Goal: Communication & Community: Answer question/provide support

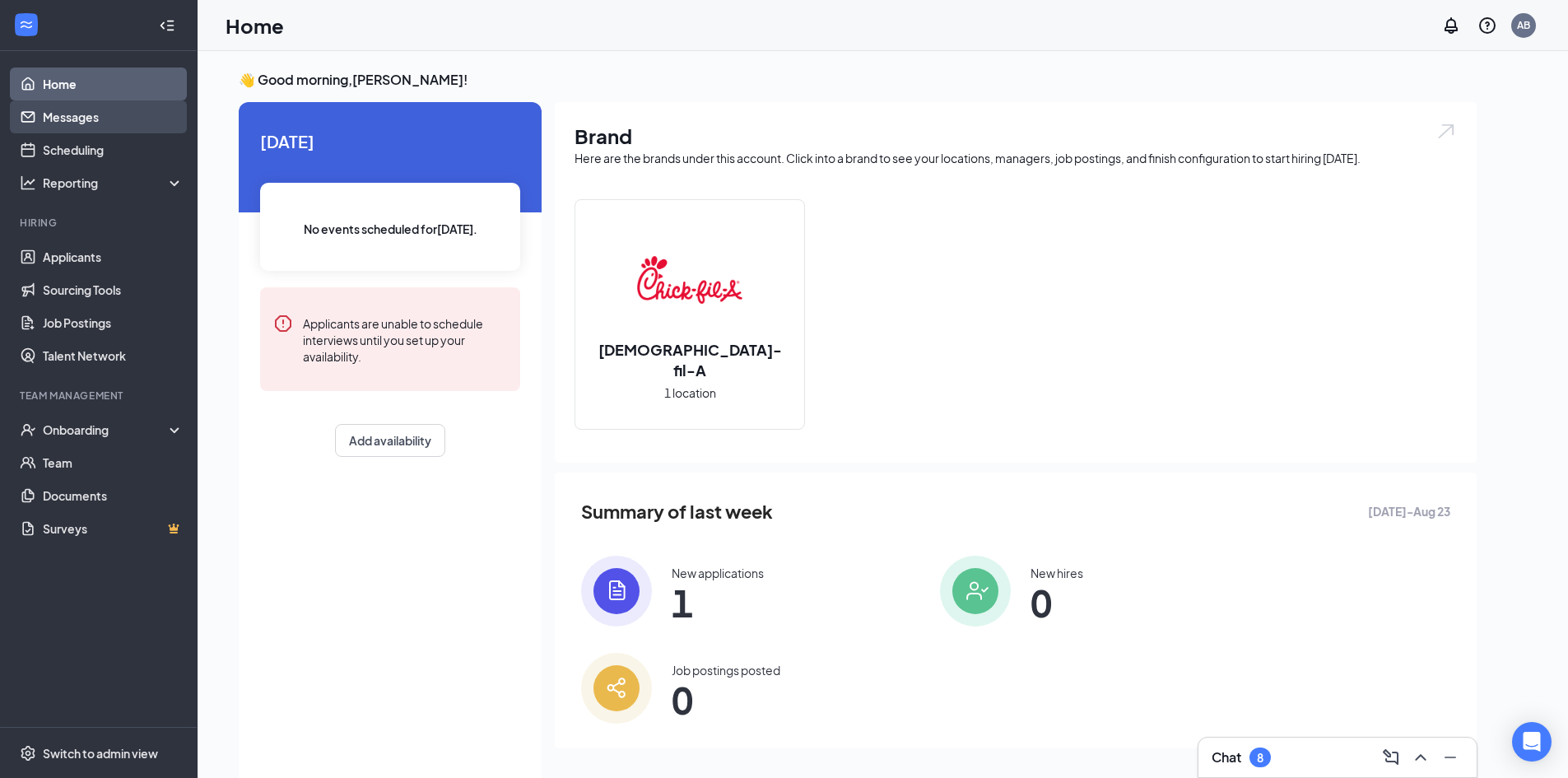
click at [94, 116] on link "Messages" at bounding box center [113, 117] width 141 height 33
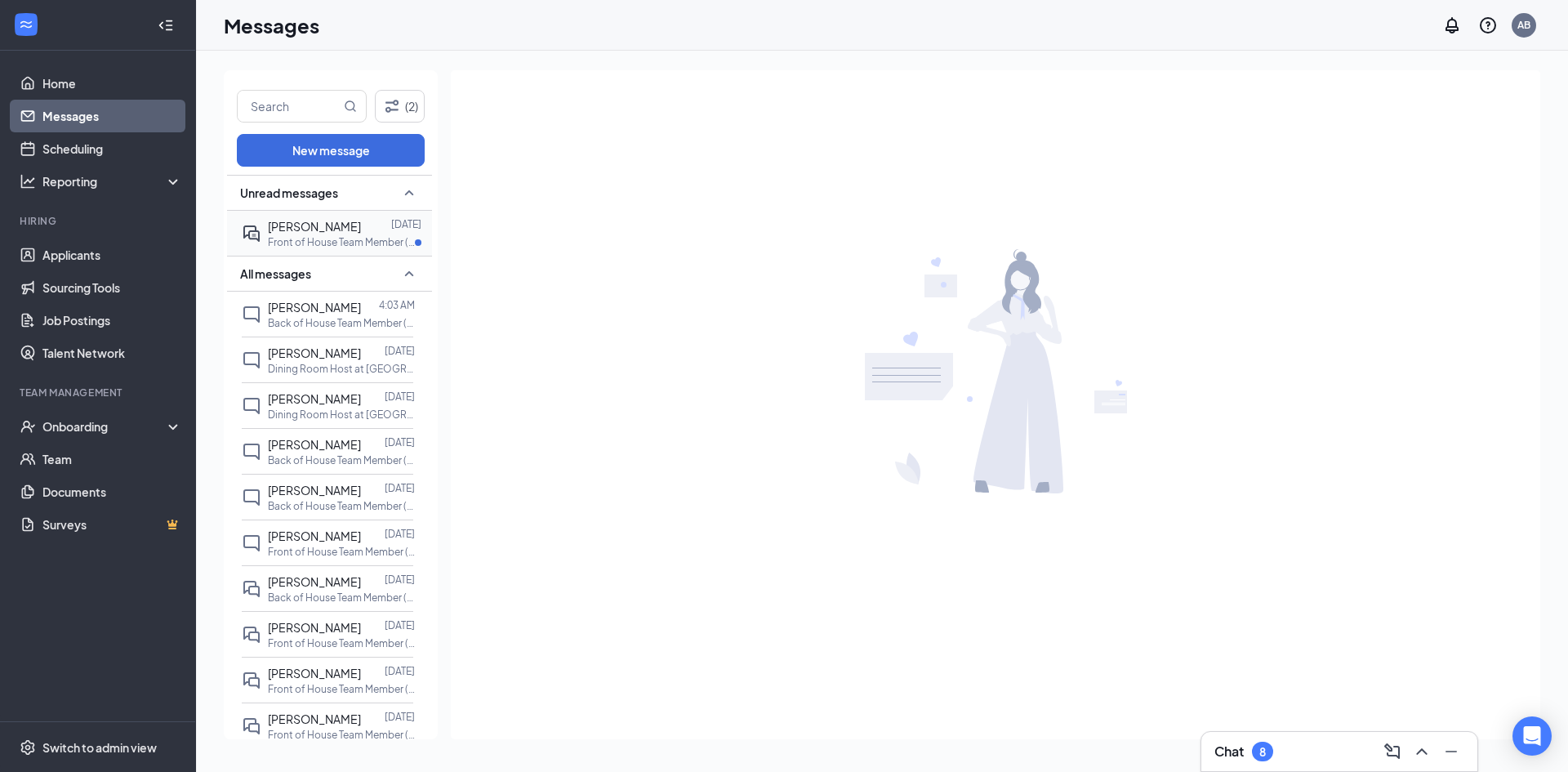
click at [292, 234] on div "[PERSON_NAME]" at bounding box center [314, 225] width 93 height 18
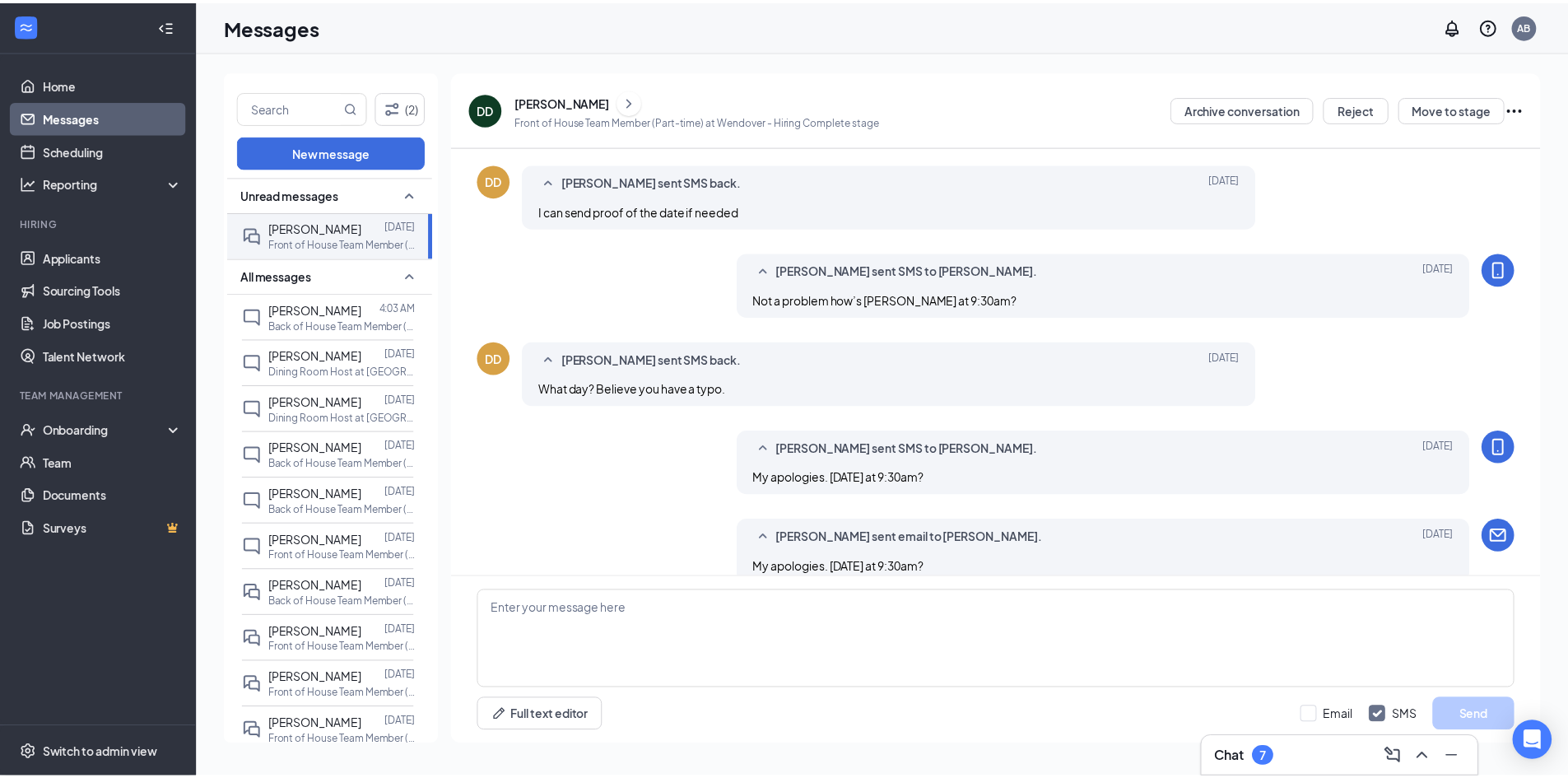
scroll to position [301, 0]
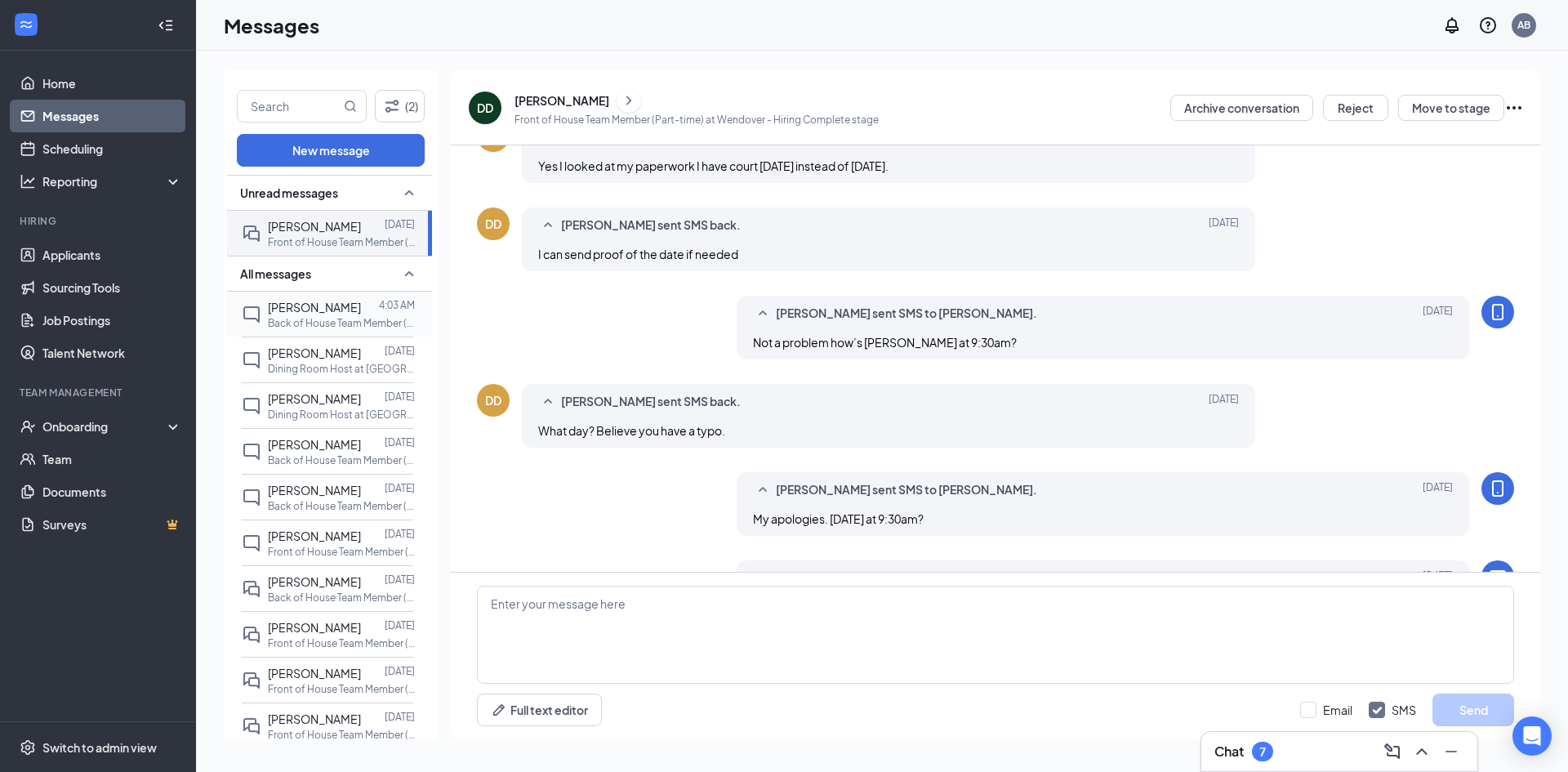
click at [343, 312] on span "[PERSON_NAME]" at bounding box center [314, 307] width 93 height 15
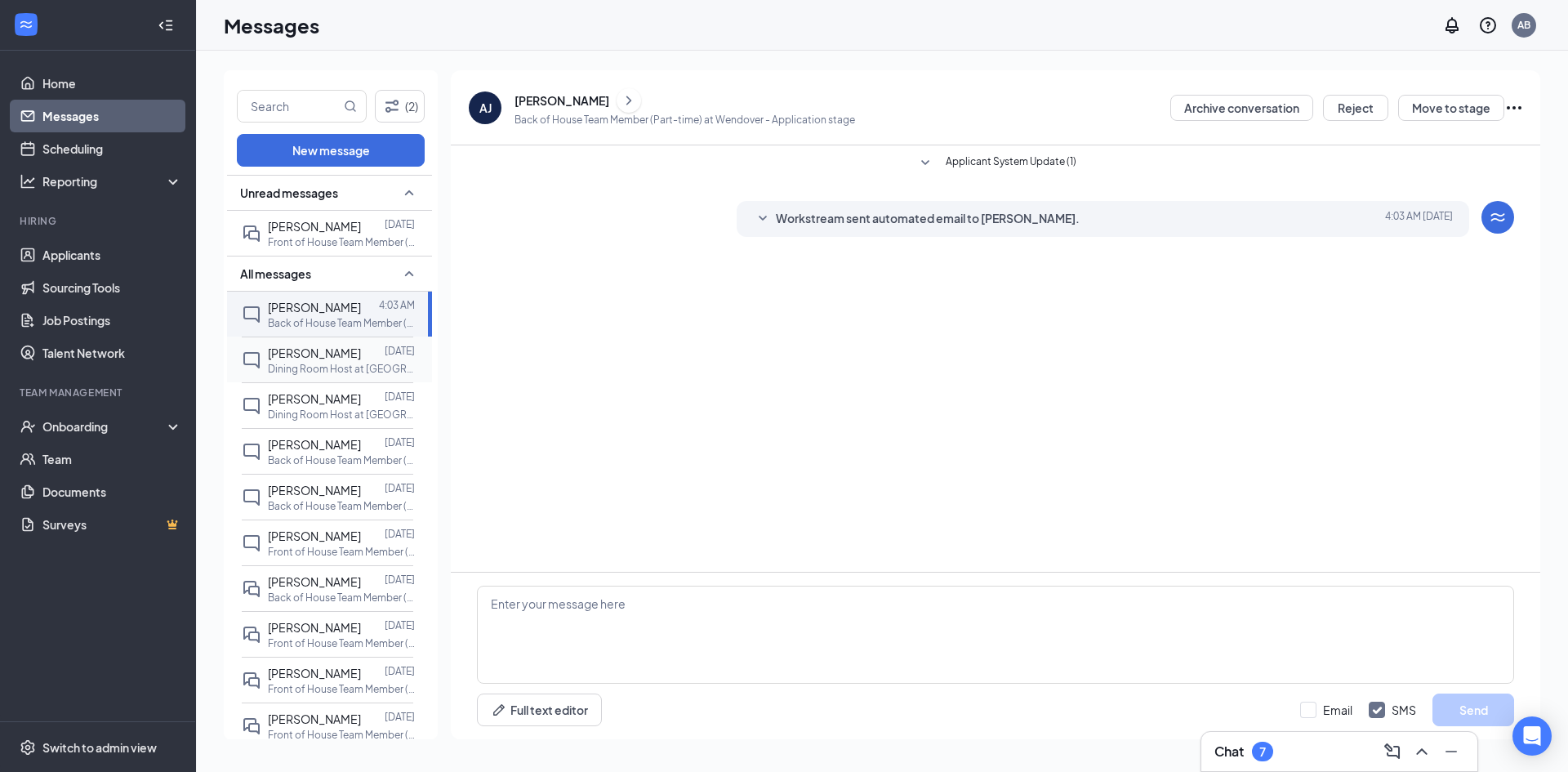
click at [315, 353] on span "[PERSON_NAME]" at bounding box center [314, 353] width 93 height 15
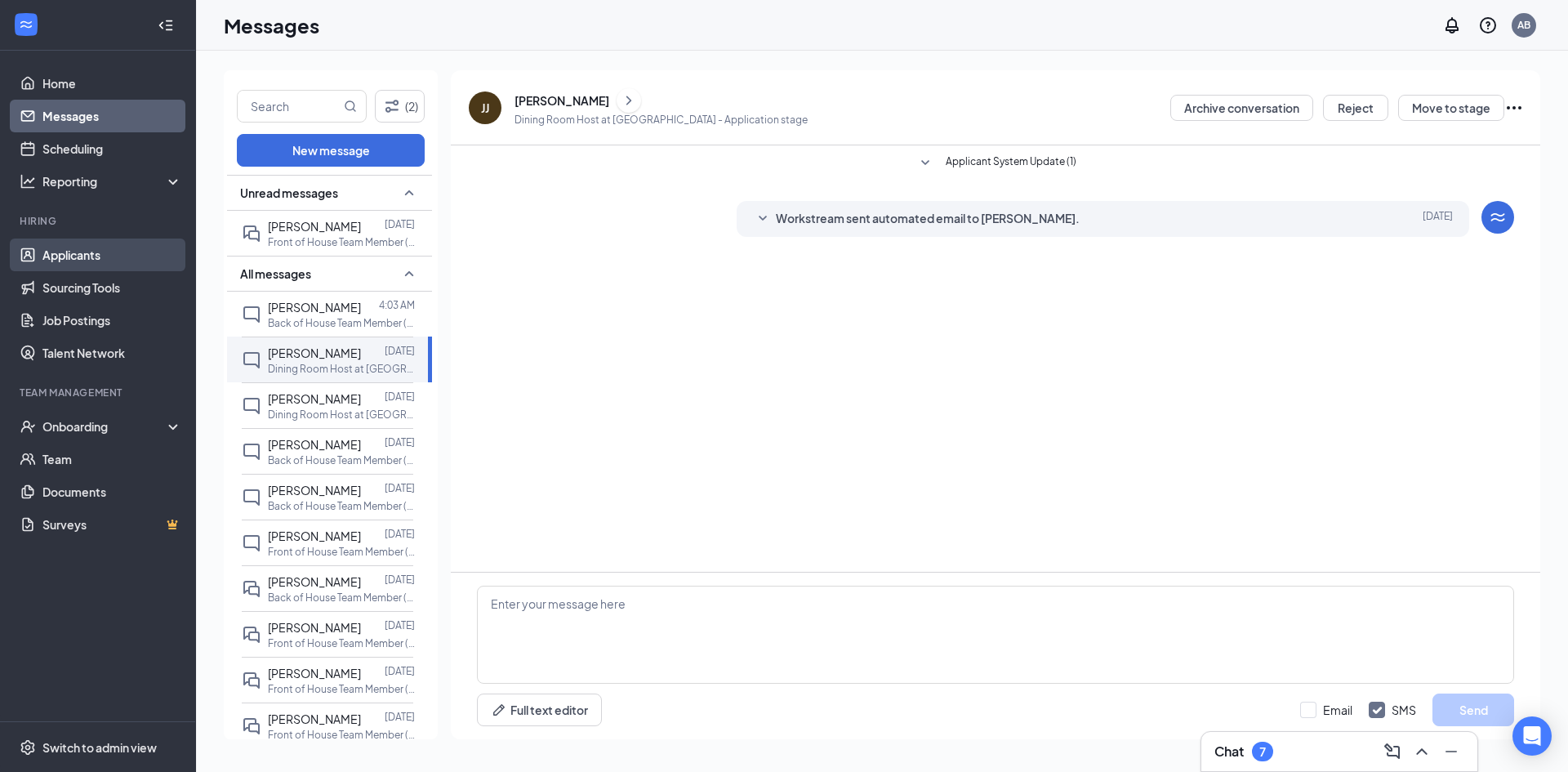
click at [132, 253] on link "Applicants" at bounding box center [112, 255] width 140 height 33
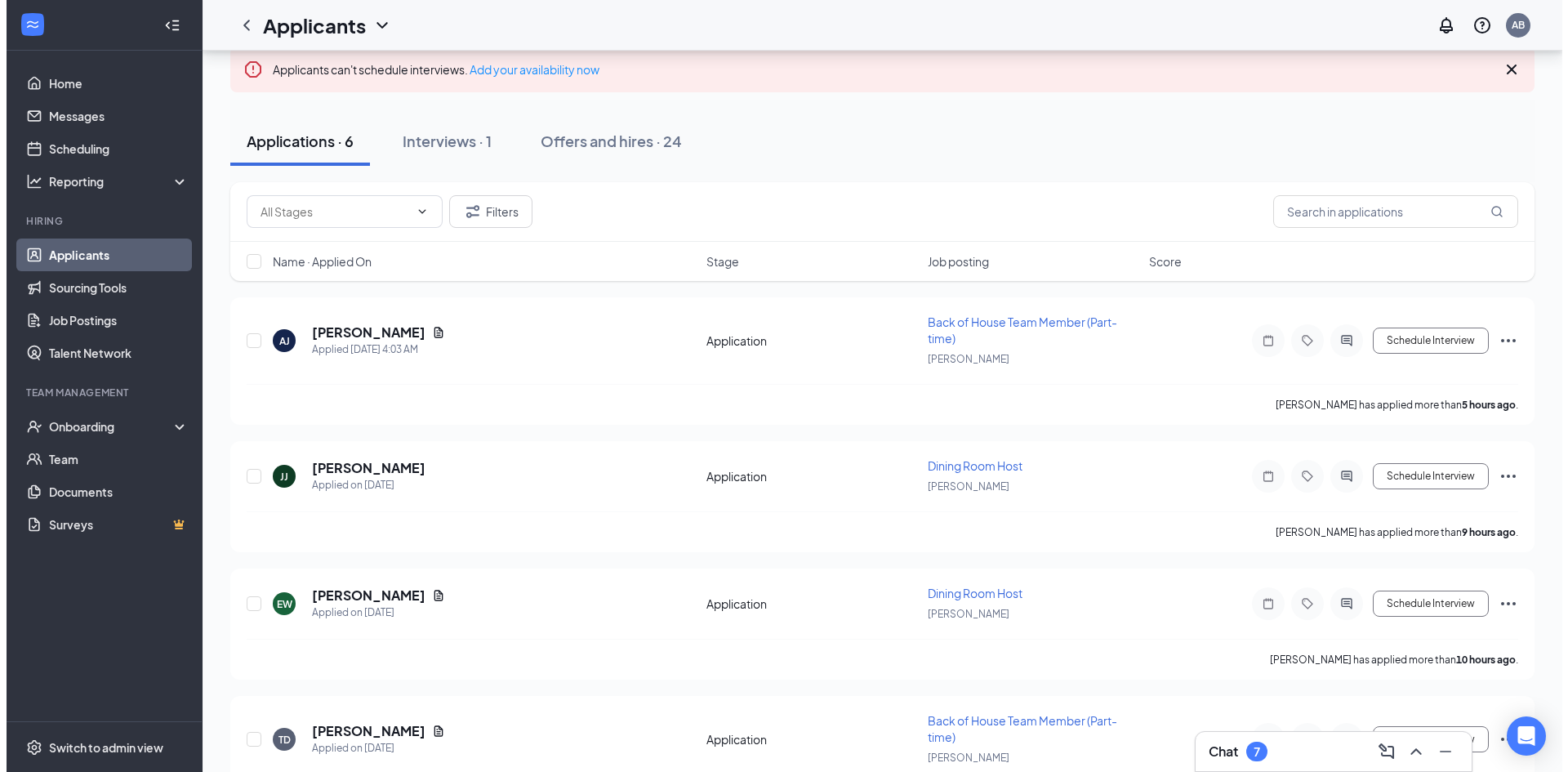
scroll to position [82, 0]
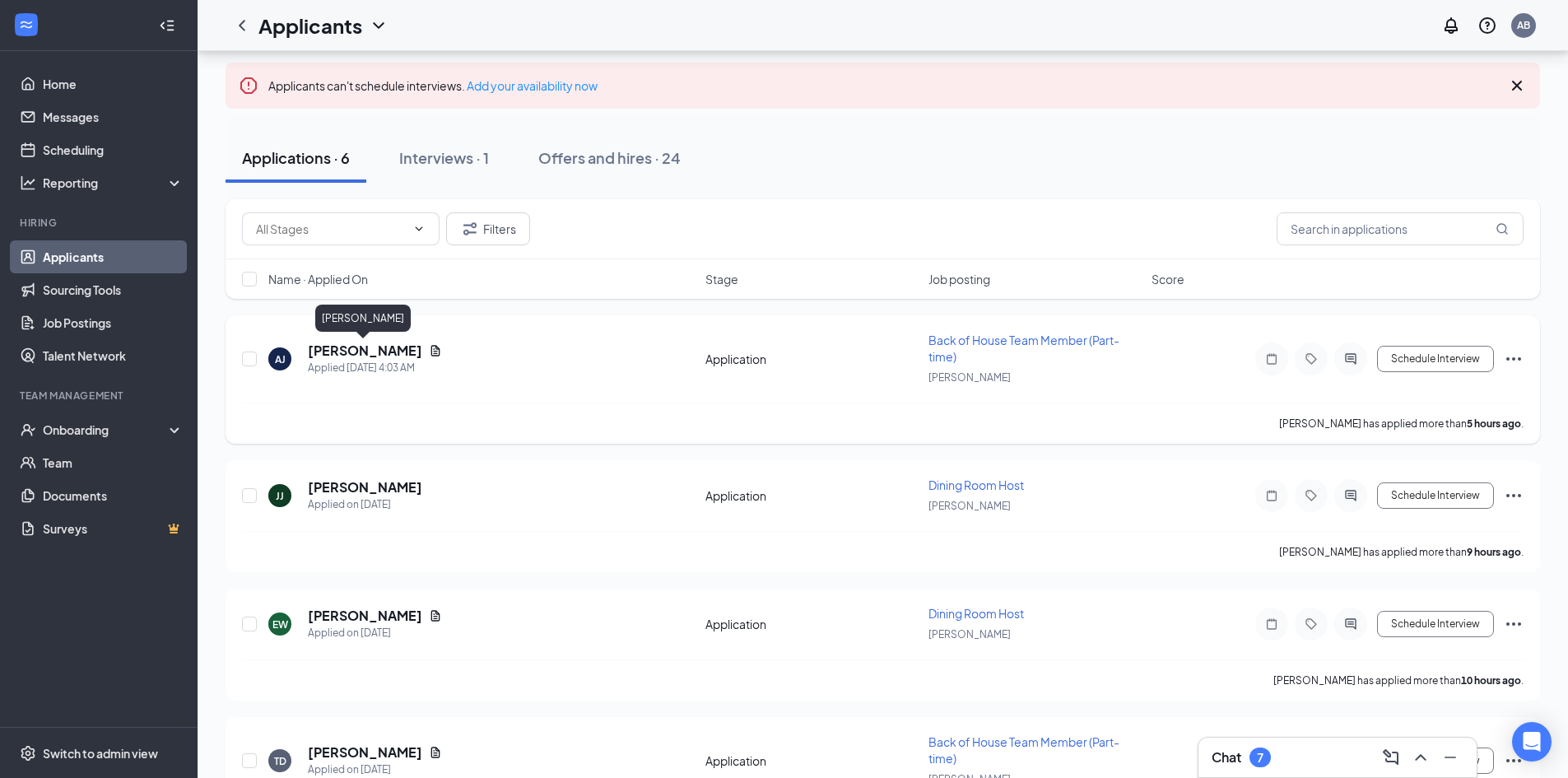
click at [394, 349] on h5 "[PERSON_NAME]" at bounding box center [365, 351] width 114 height 18
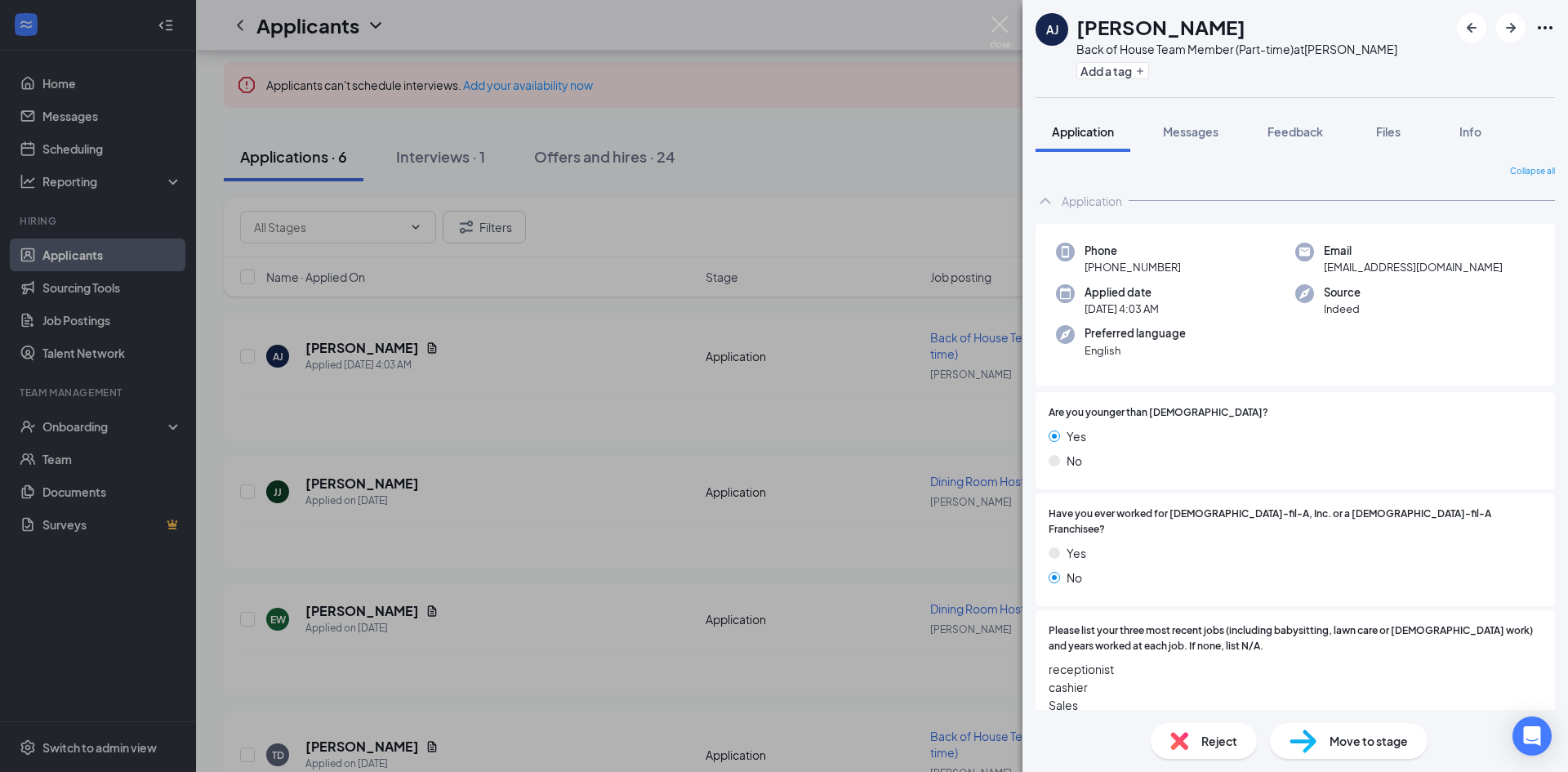
scroll to position [408, 0]
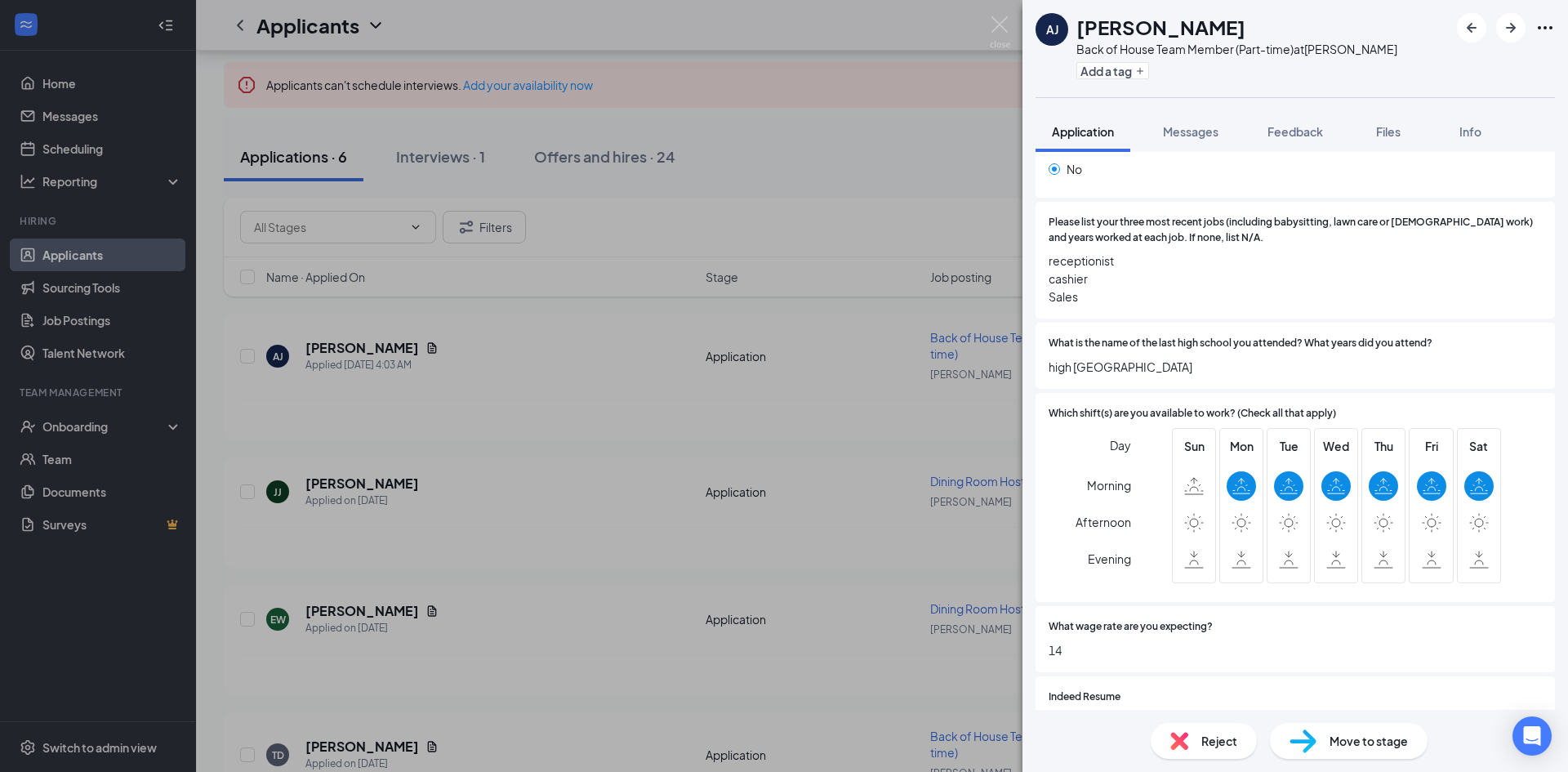
click at [875, 153] on div "[PERSON_NAME] [PERSON_NAME] Back of House Team Member (Part-time) at Wendover A…" at bounding box center [784, 386] width 1568 height 772
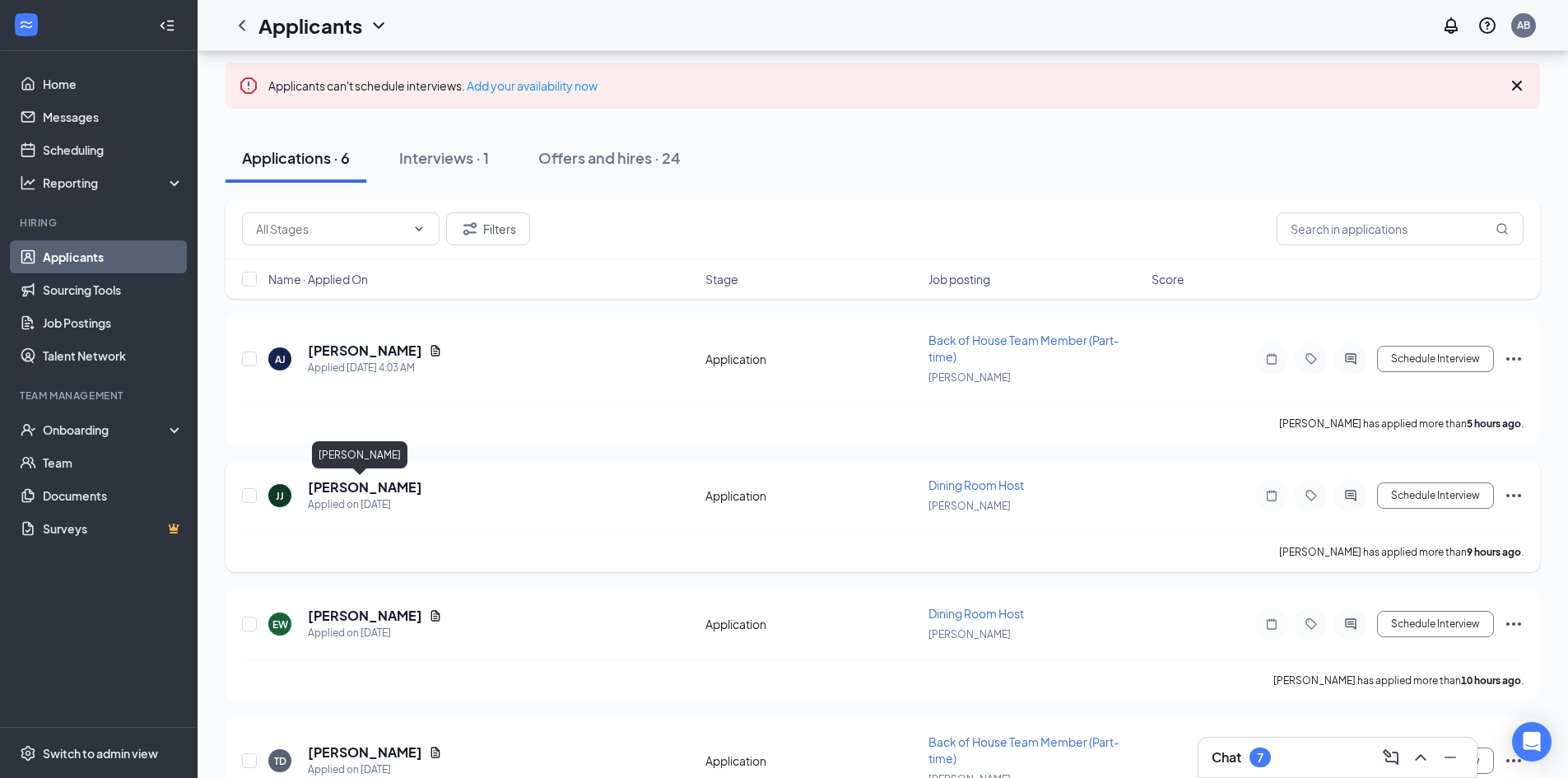
click at [357, 489] on h5 "[PERSON_NAME]" at bounding box center [365, 486] width 114 height 18
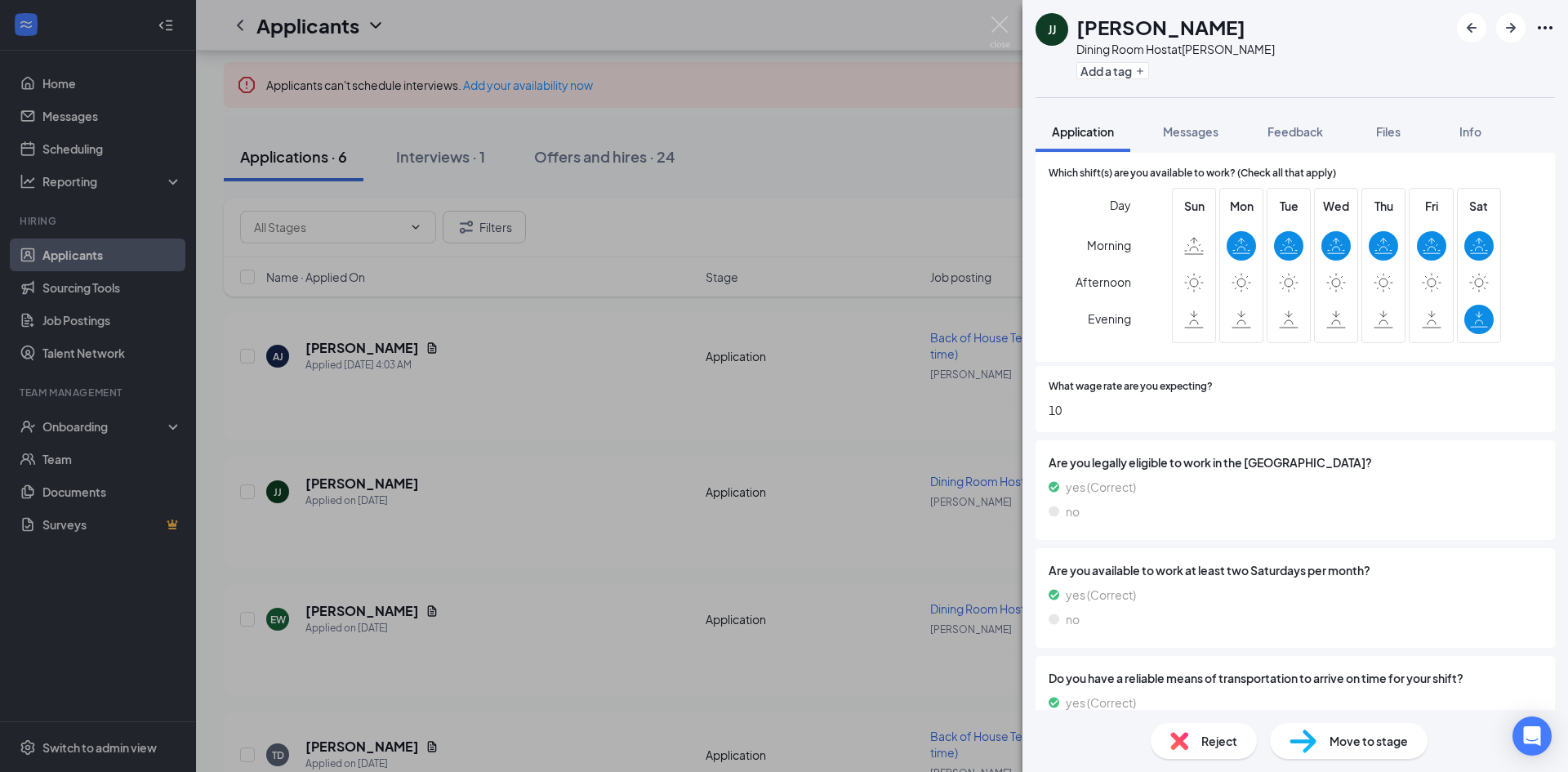
scroll to position [647, 0]
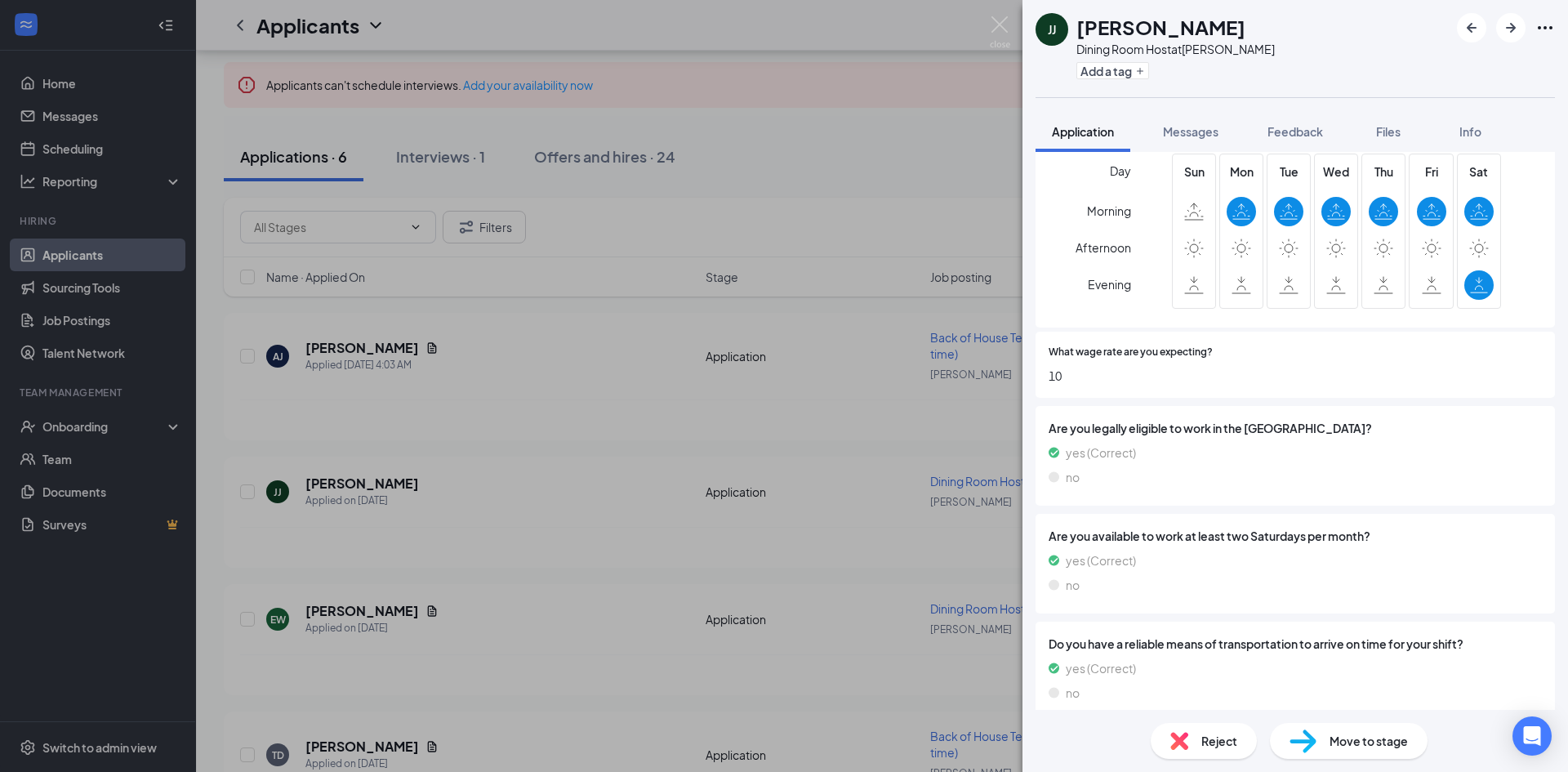
click at [1351, 743] on span "Move to stage" at bounding box center [1368, 740] width 78 height 18
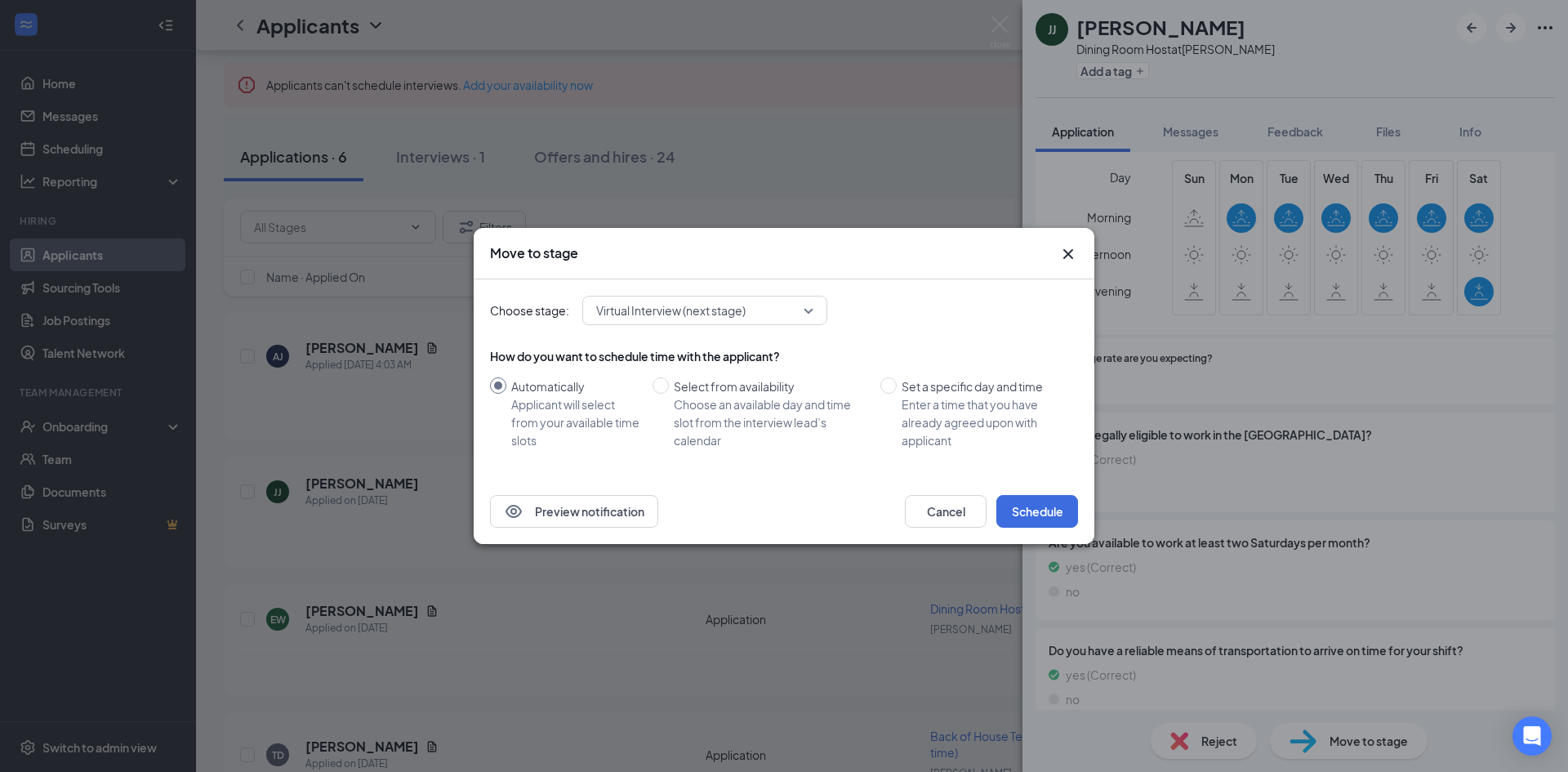
click at [1072, 250] on icon "Cross" at bounding box center [1068, 254] width 9 height 9
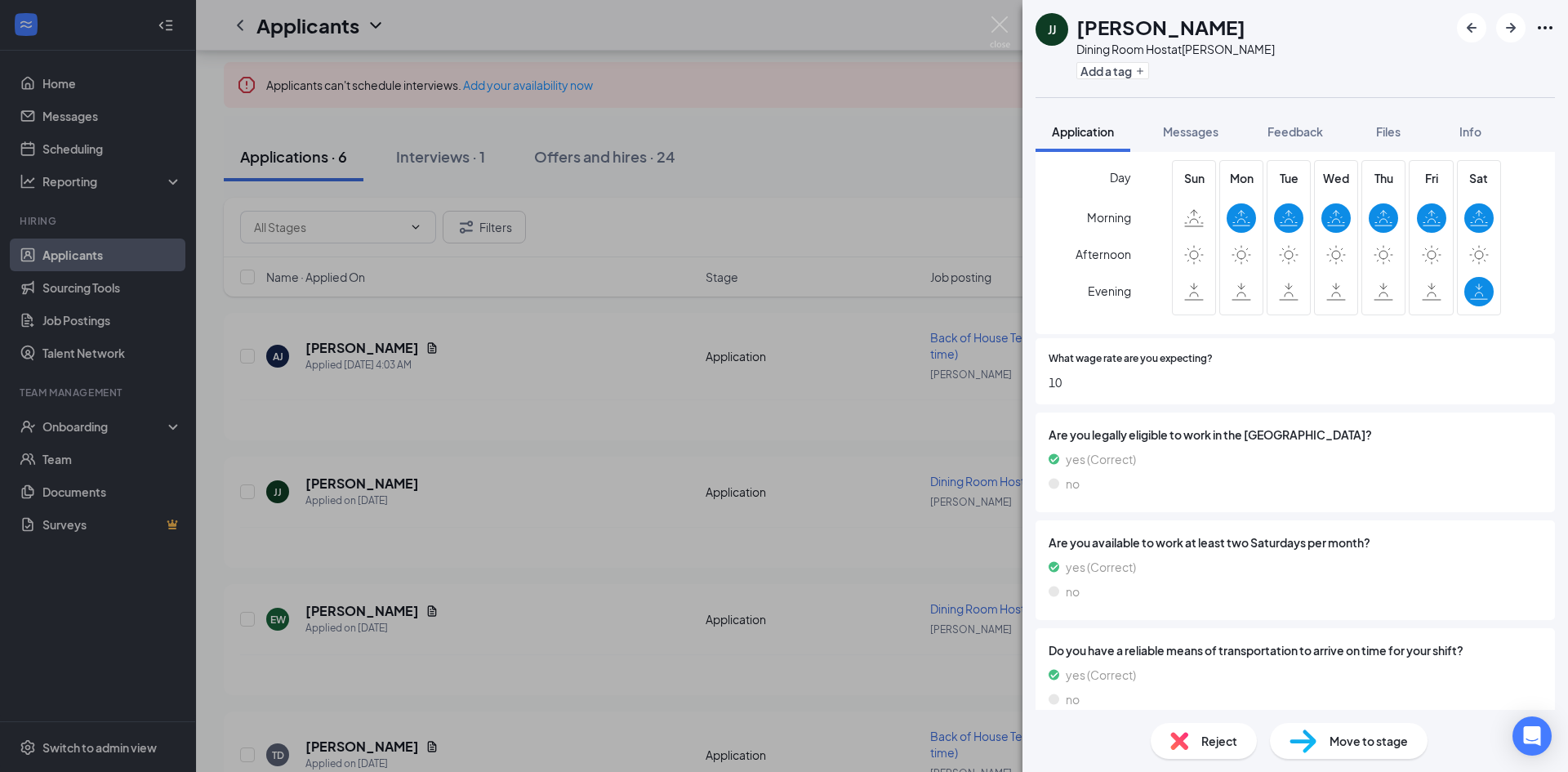
click at [877, 168] on div "[PERSON_NAME] [PERSON_NAME] Dining Room Host at Wendover Add a tag Application …" at bounding box center [784, 386] width 1568 height 772
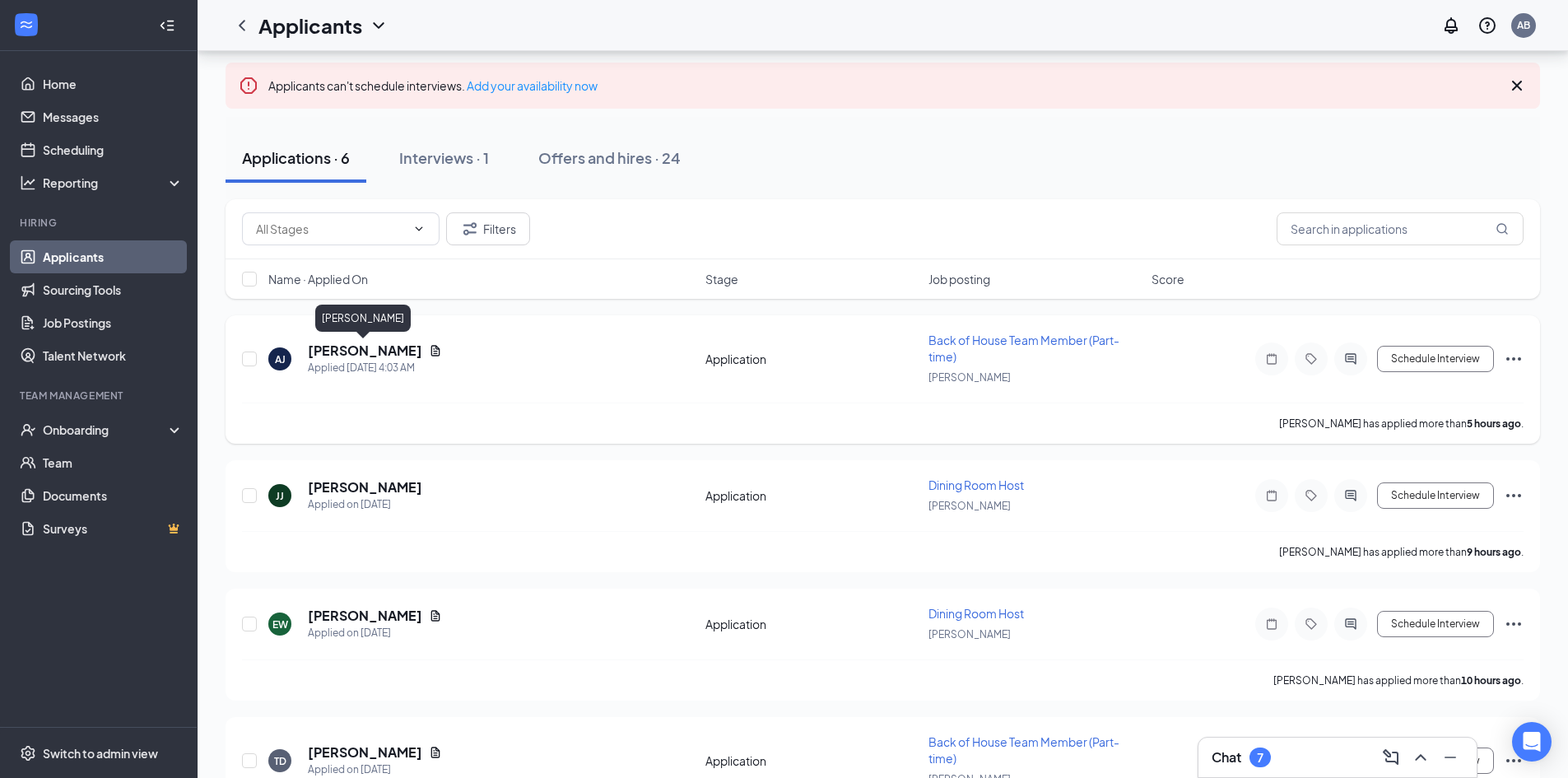
click at [357, 350] on h5 "[PERSON_NAME]" at bounding box center [365, 351] width 114 height 18
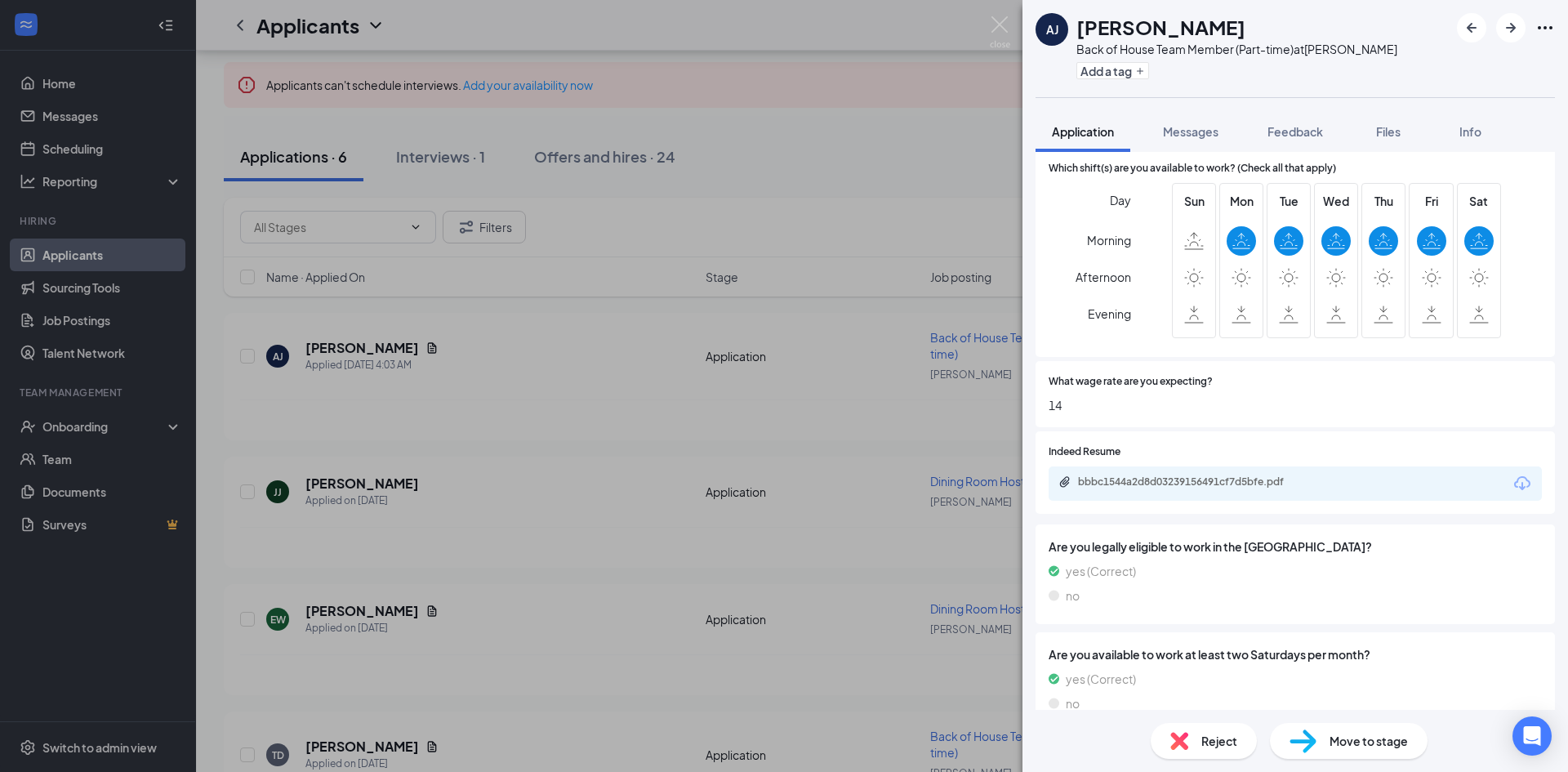
scroll to position [735, 0]
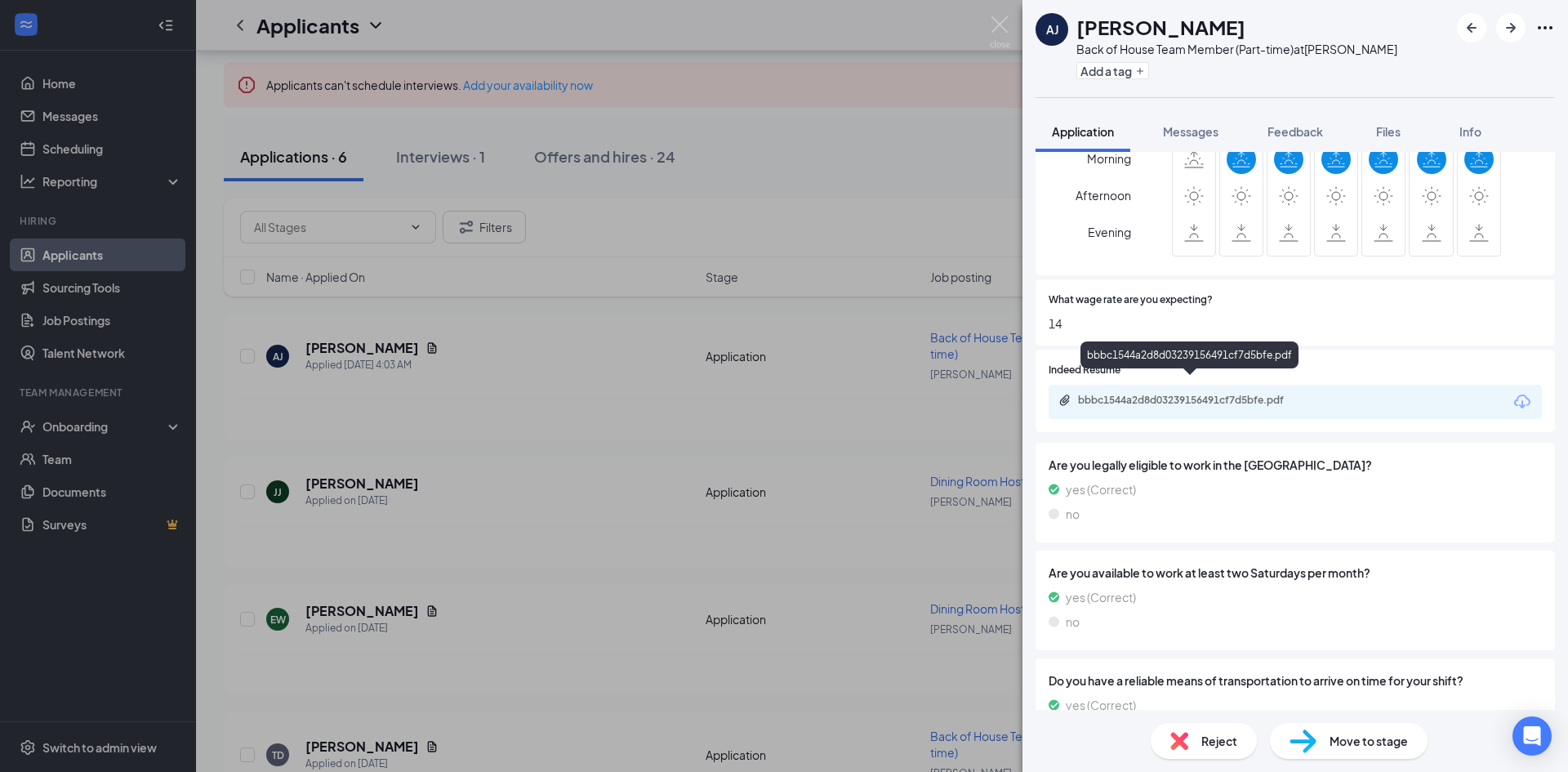
click at [1230, 394] on div "bbbc1544a2d8d03239156491cf7d5bfe.pdf" at bounding box center [1193, 401] width 229 height 13
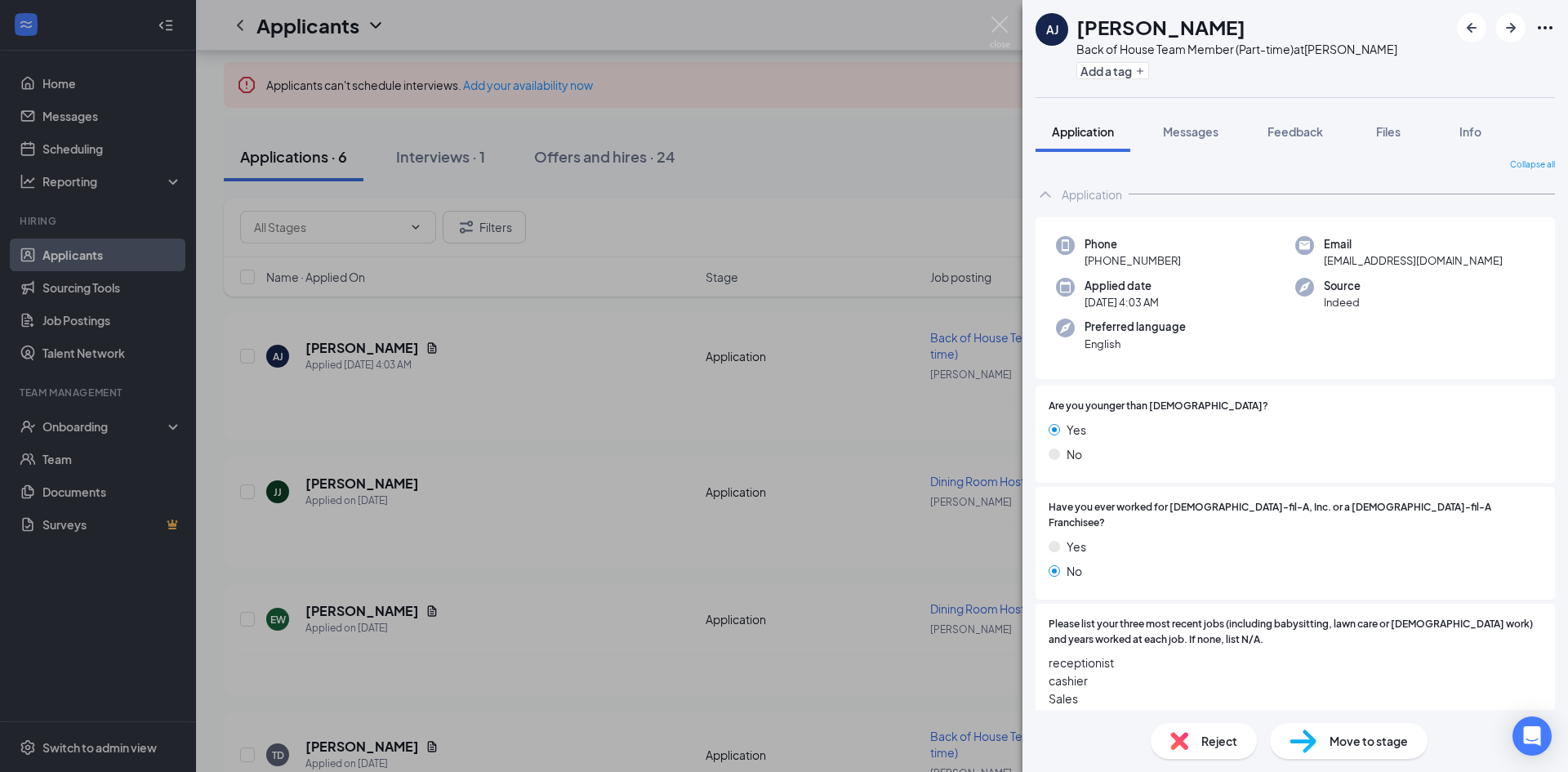
scroll to position [0, 0]
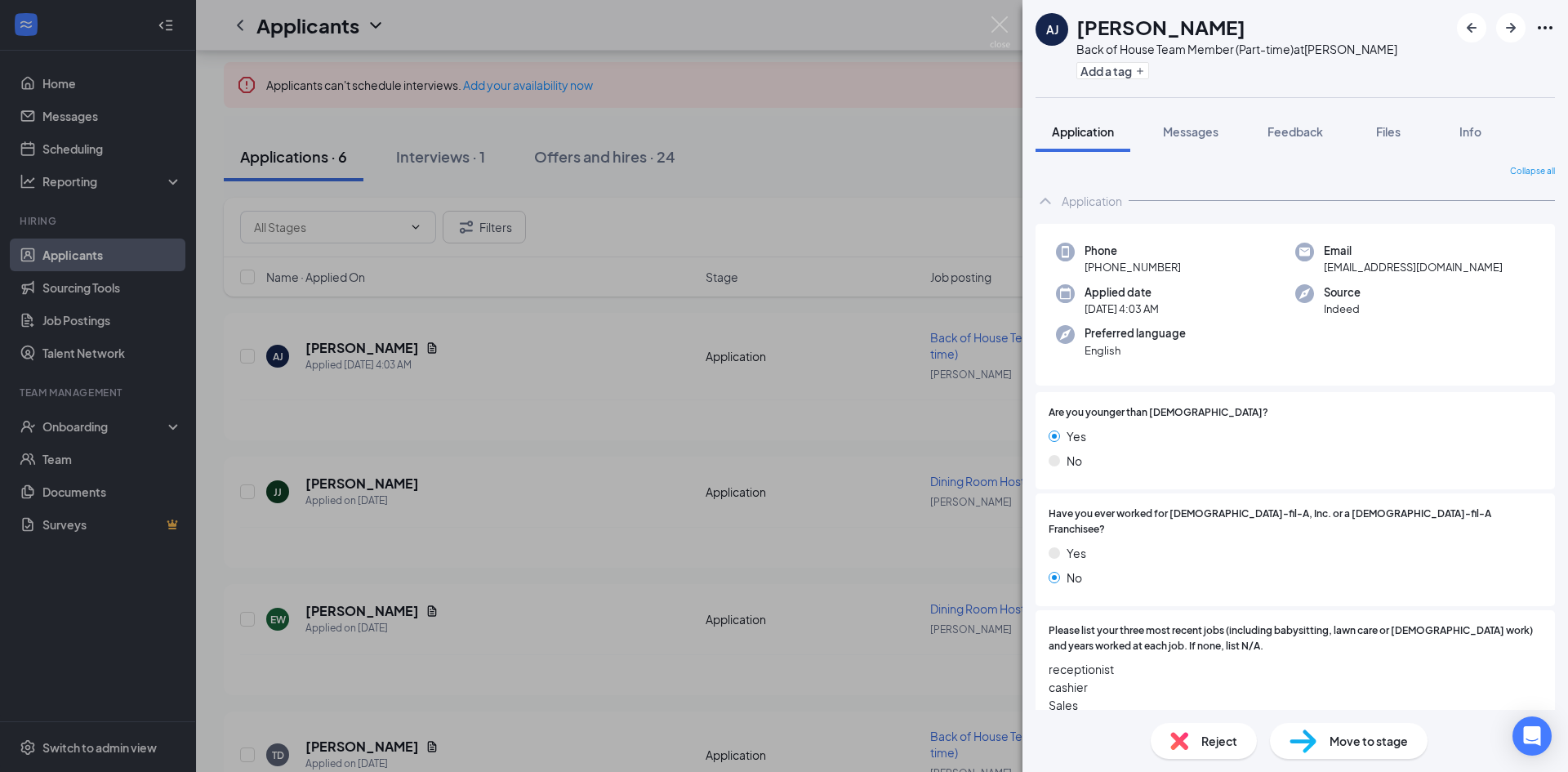
click at [901, 177] on div "[PERSON_NAME] [PERSON_NAME] Back of House Team Member (Part-time) at Wendover A…" at bounding box center [784, 386] width 1568 height 772
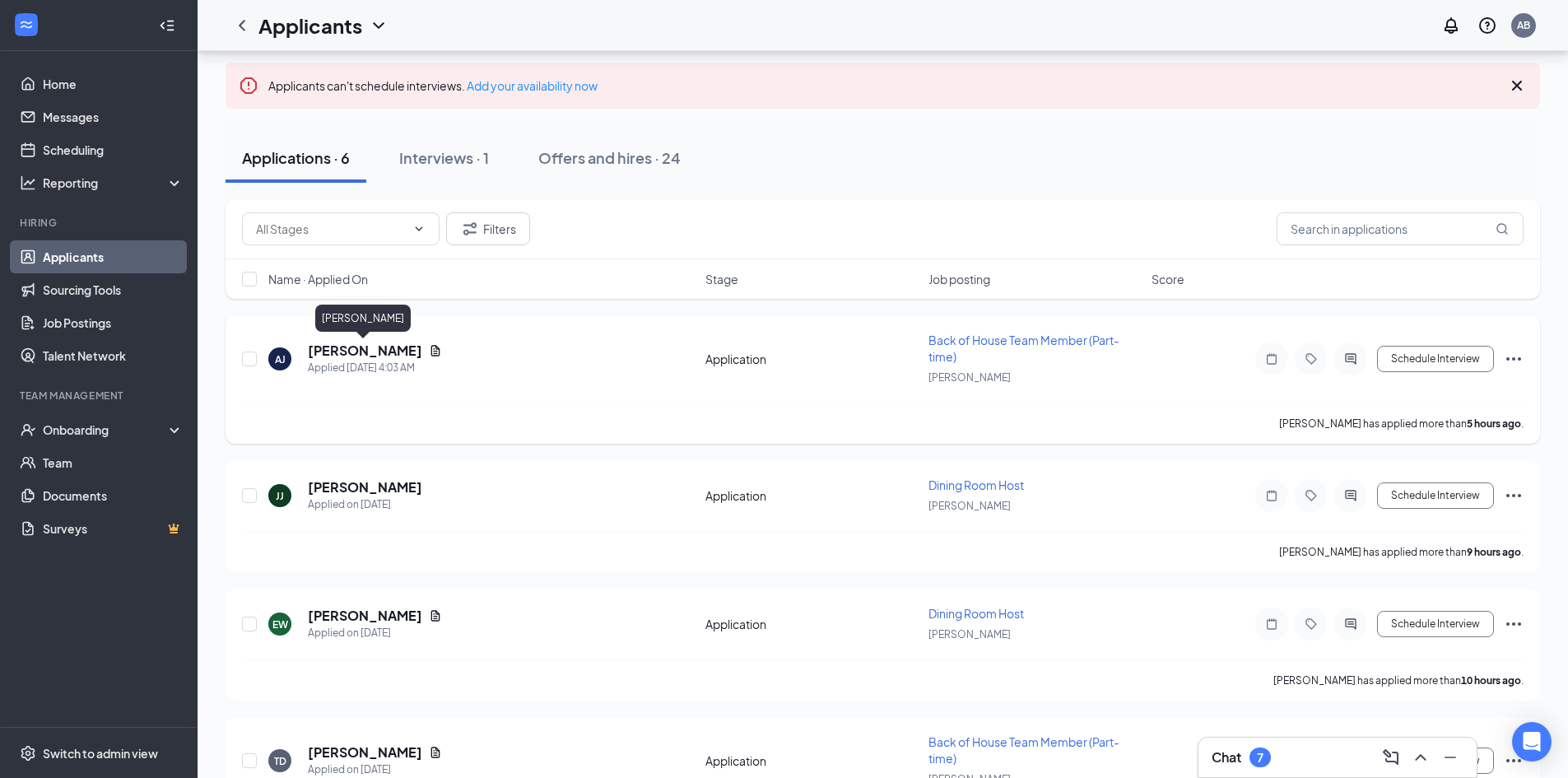
click at [385, 352] on h5 "[PERSON_NAME]" at bounding box center [365, 351] width 114 height 18
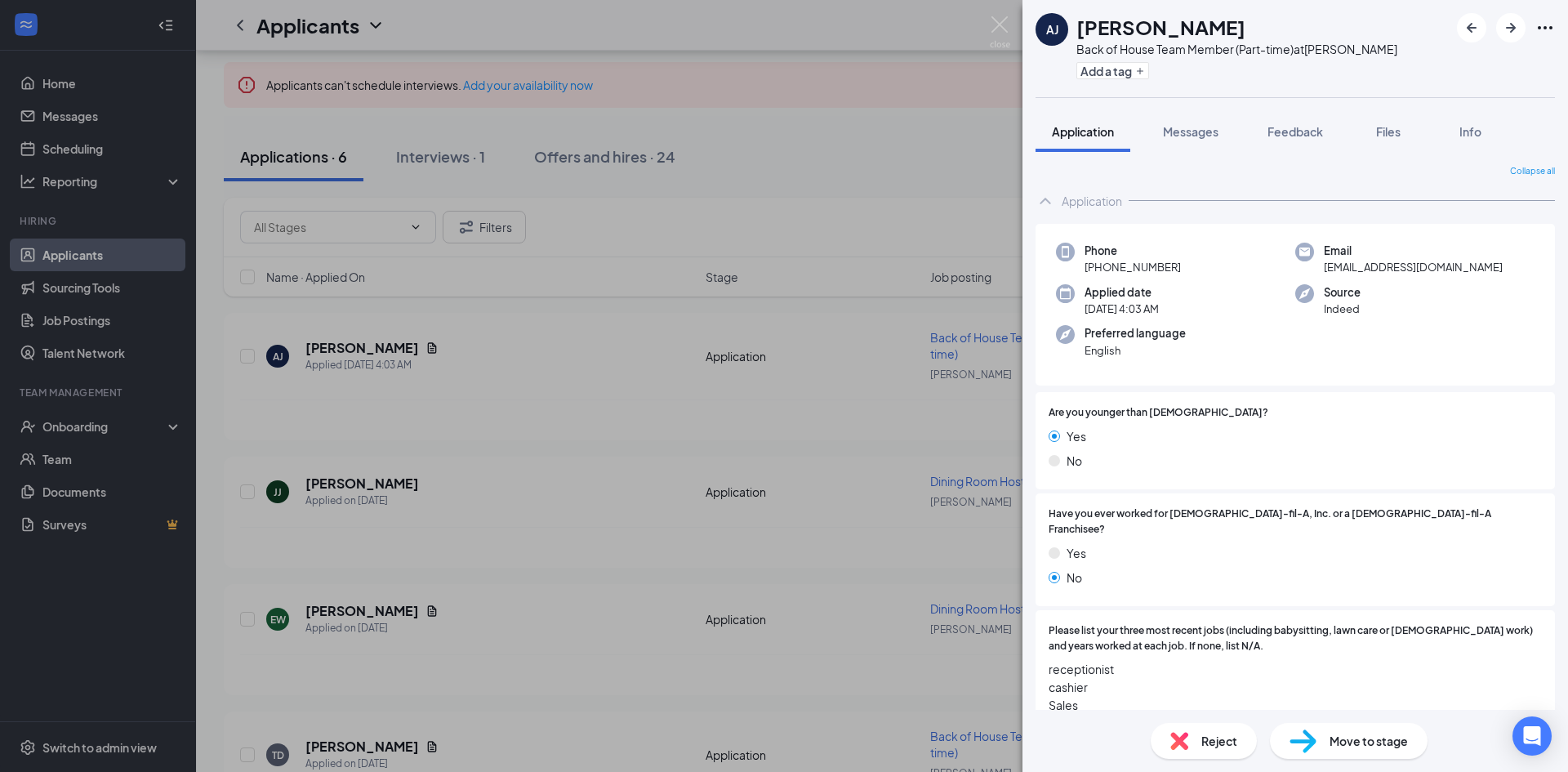
click at [1362, 738] on span "Move to stage" at bounding box center [1368, 740] width 78 height 18
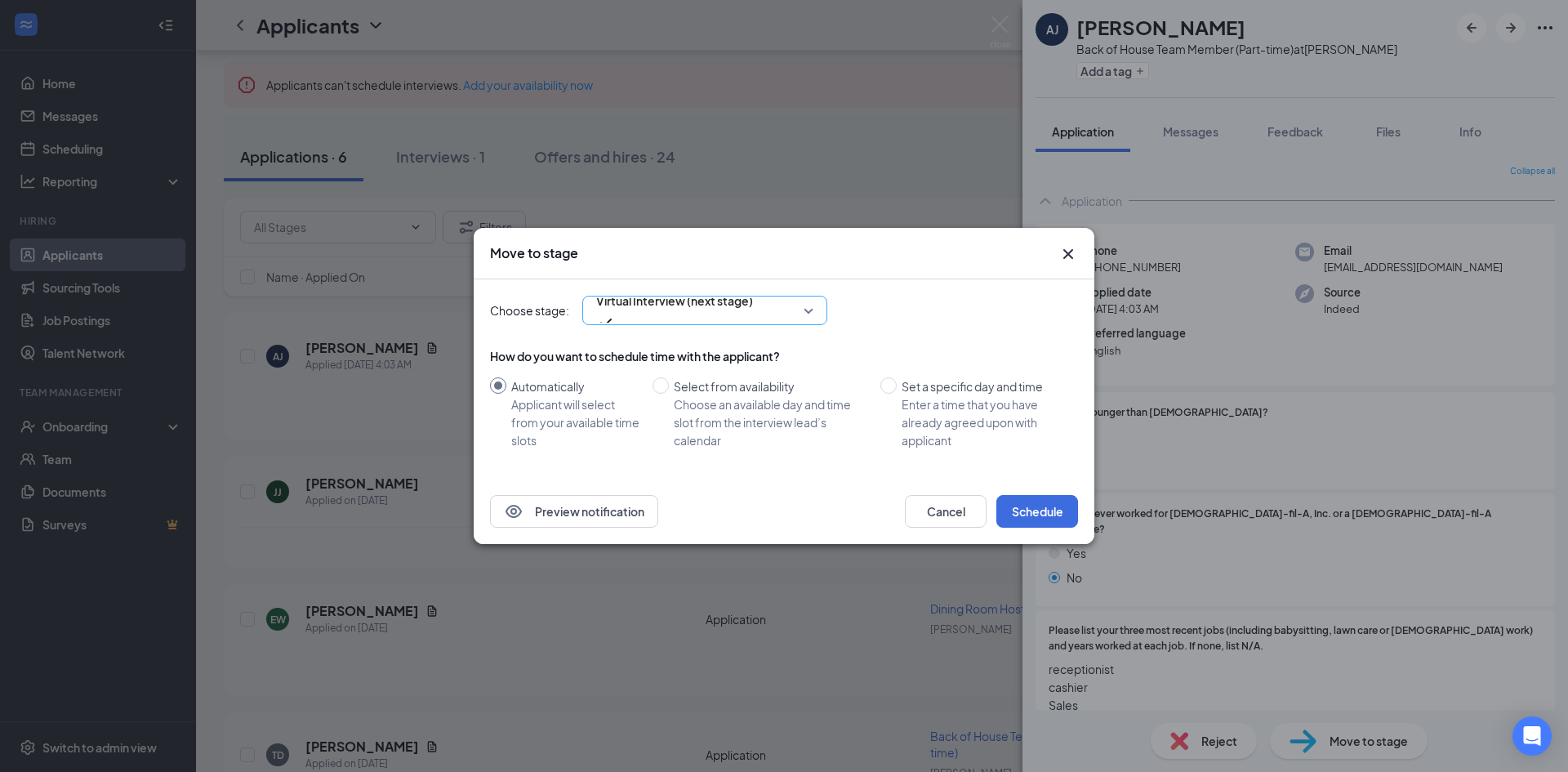
click at [816, 310] on div "Virtual Interview (next stage)" at bounding box center [705, 310] width 245 height 29
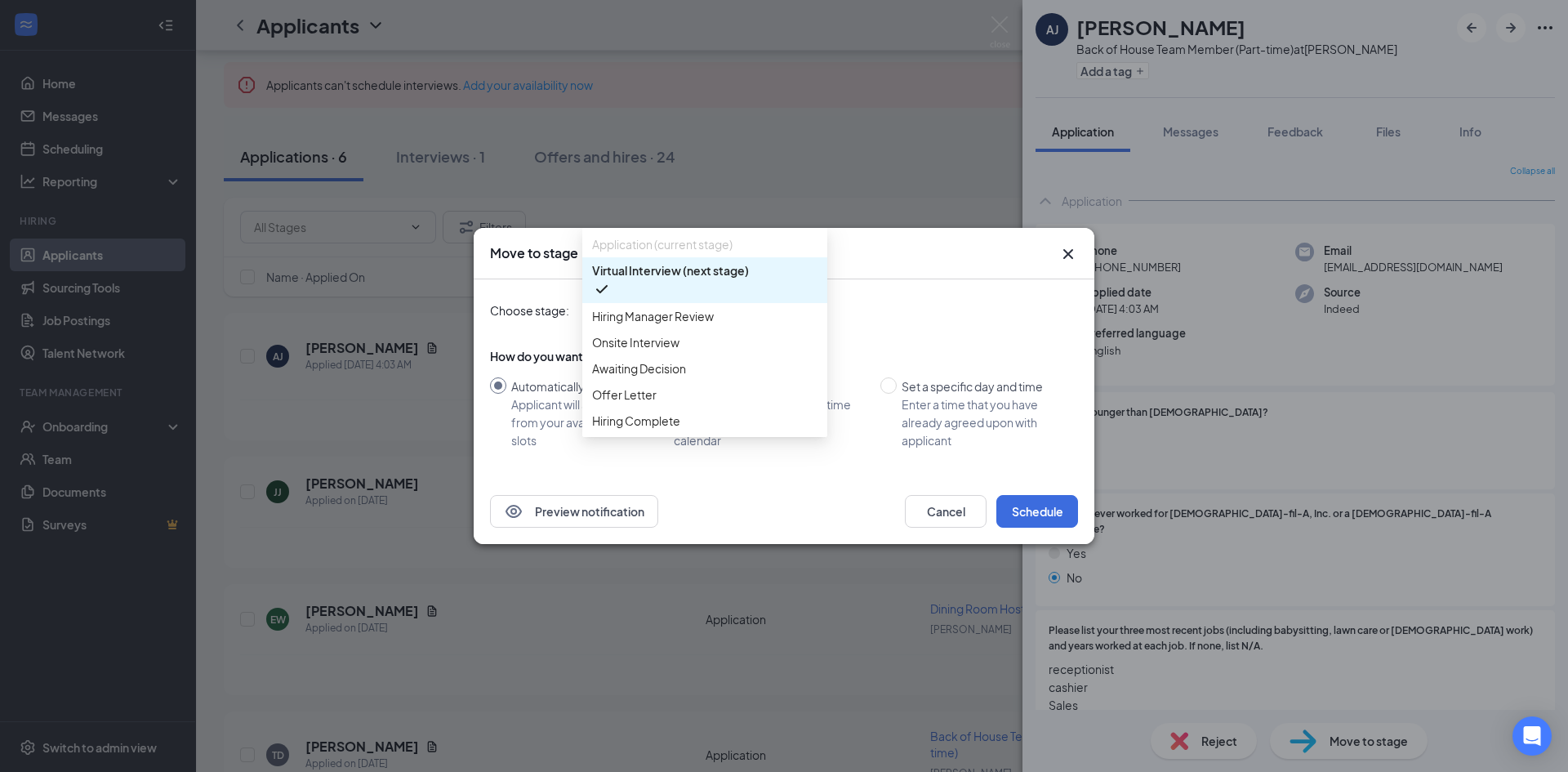
click at [785, 285] on span "Virtual Interview (next stage)" at bounding box center [704, 280] width 225 height 38
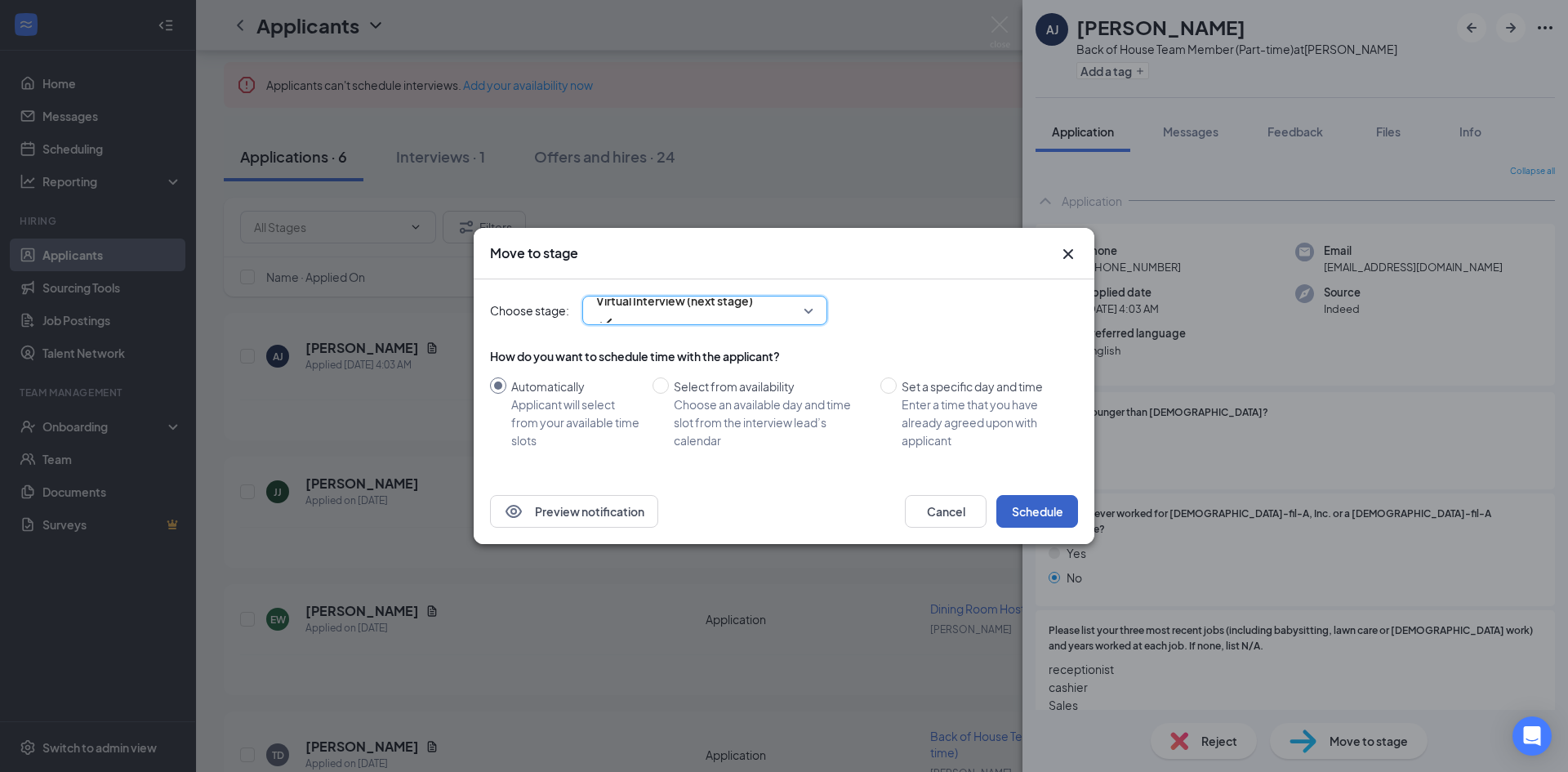
click at [1033, 518] on button "Schedule" at bounding box center [1037, 511] width 82 height 33
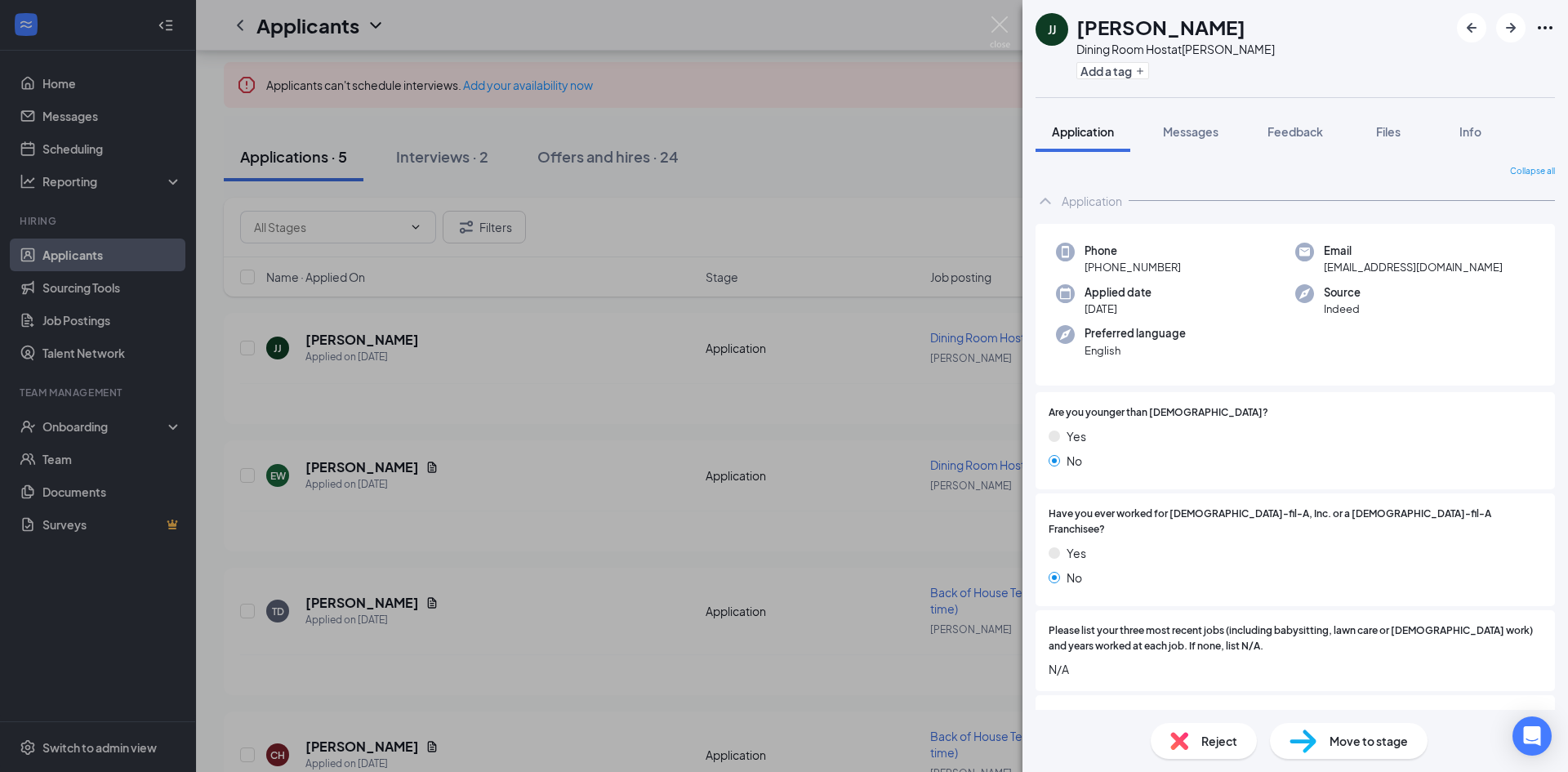
click at [933, 92] on div "[PERSON_NAME] [PERSON_NAME] Dining Room Host at Wendover Add a tag Application …" at bounding box center [784, 386] width 1568 height 772
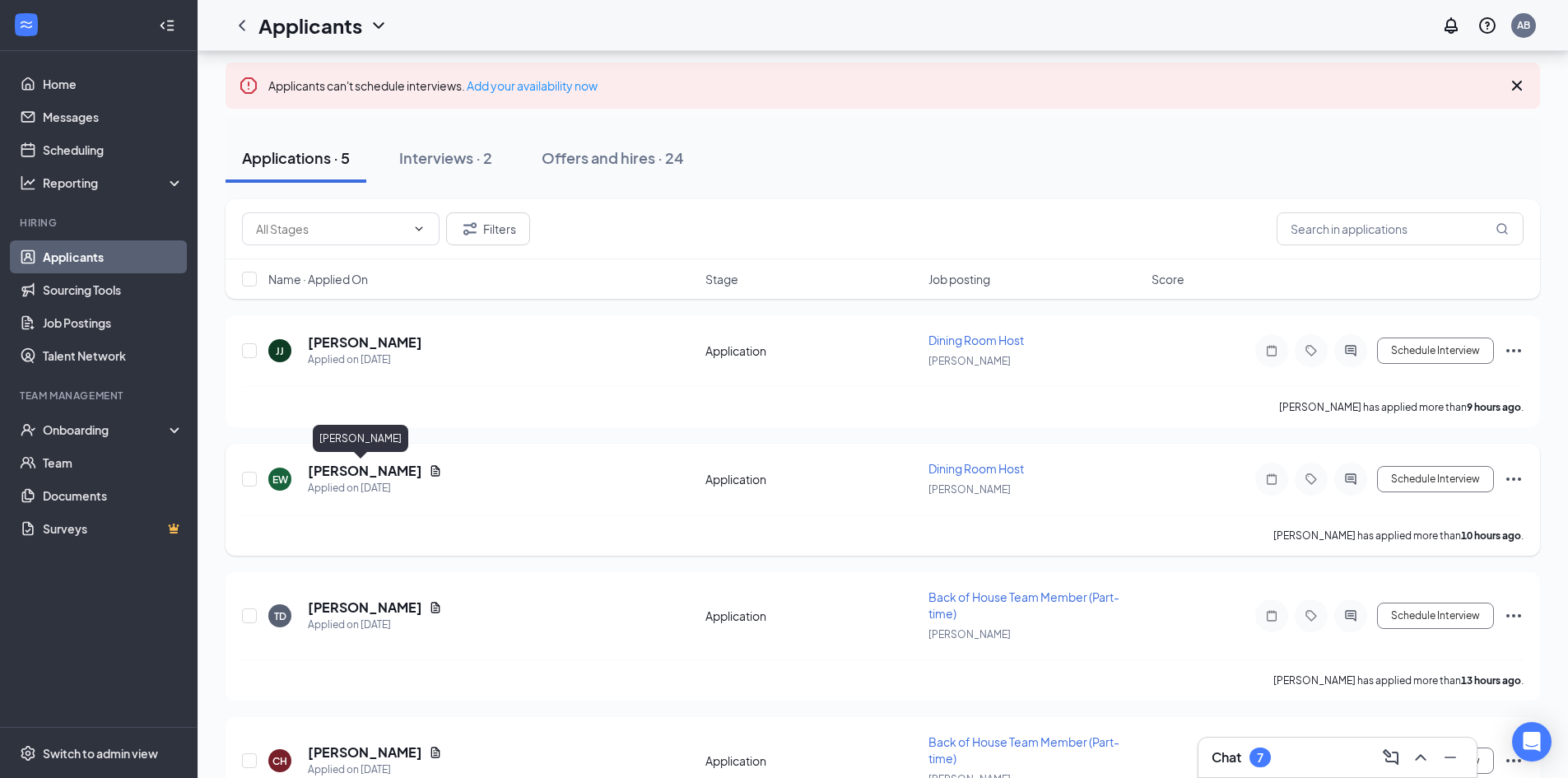
click at [355, 473] on h5 "[PERSON_NAME]" at bounding box center [365, 470] width 114 height 18
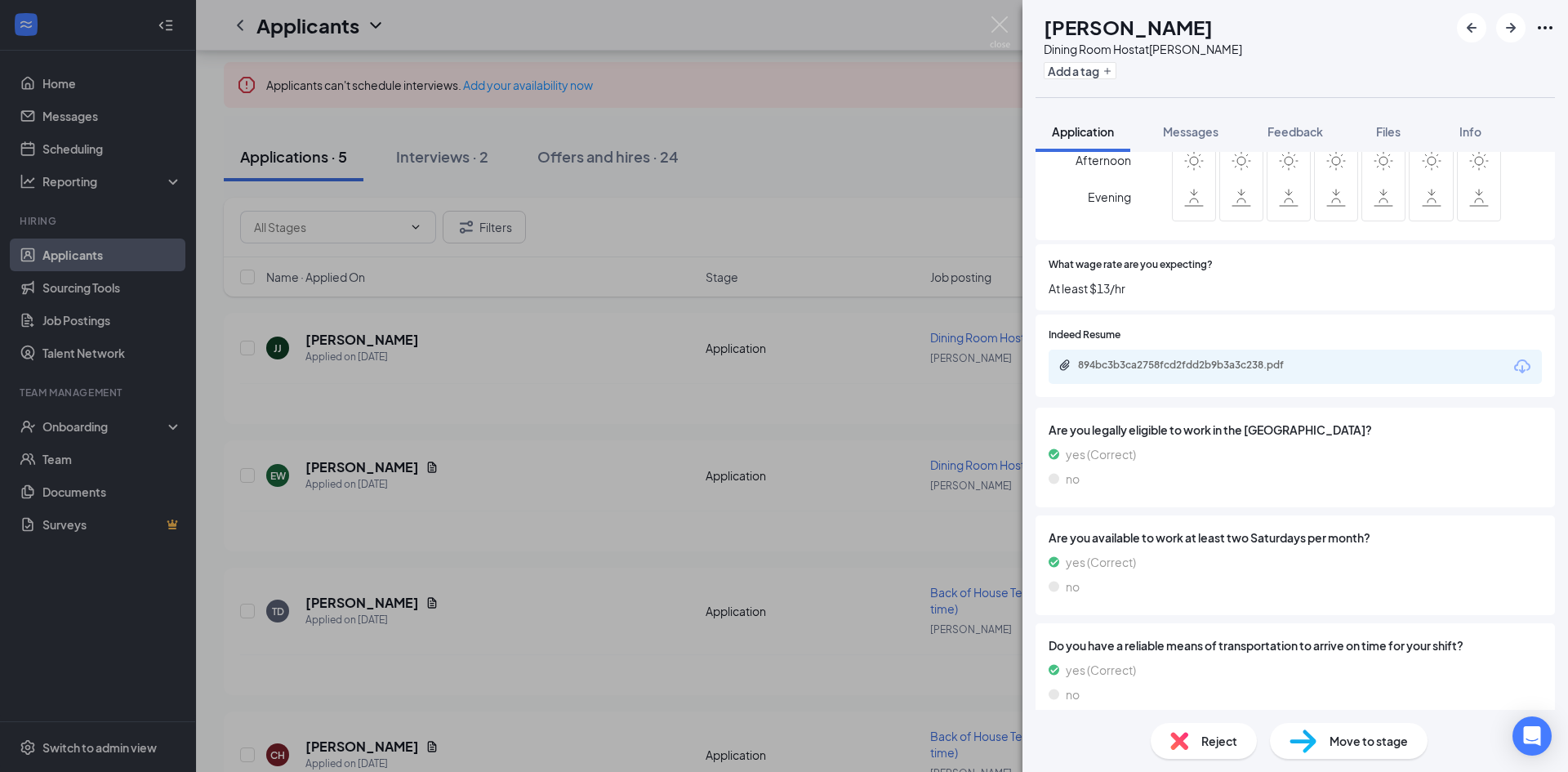
scroll to position [860, 0]
click at [1349, 742] on span "Move to stage" at bounding box center [1368, 740] width 78 height 18
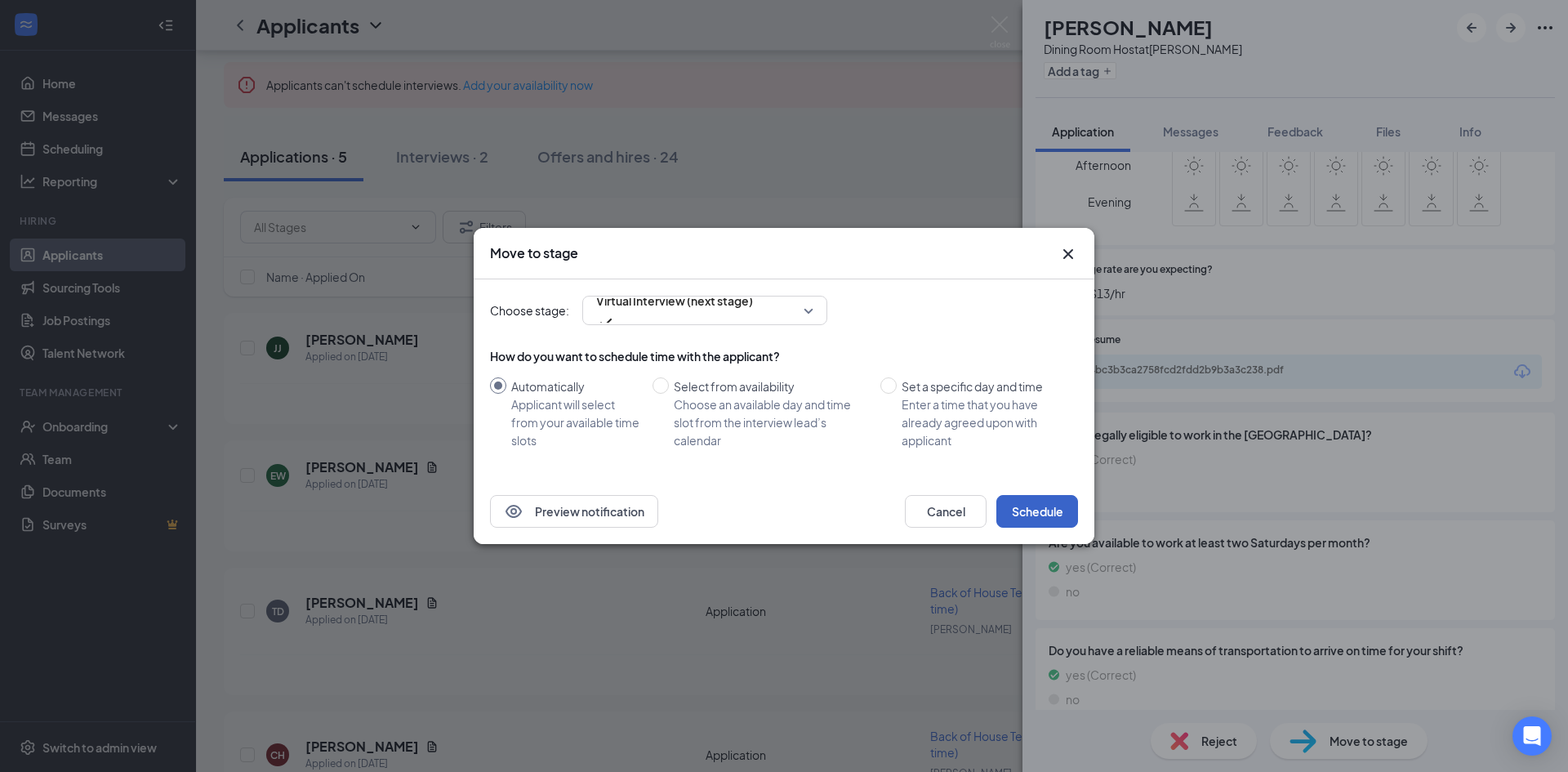
click at [1022, 516] on button "Schedule" at bounding box center [1037, 511] width 82 height 33
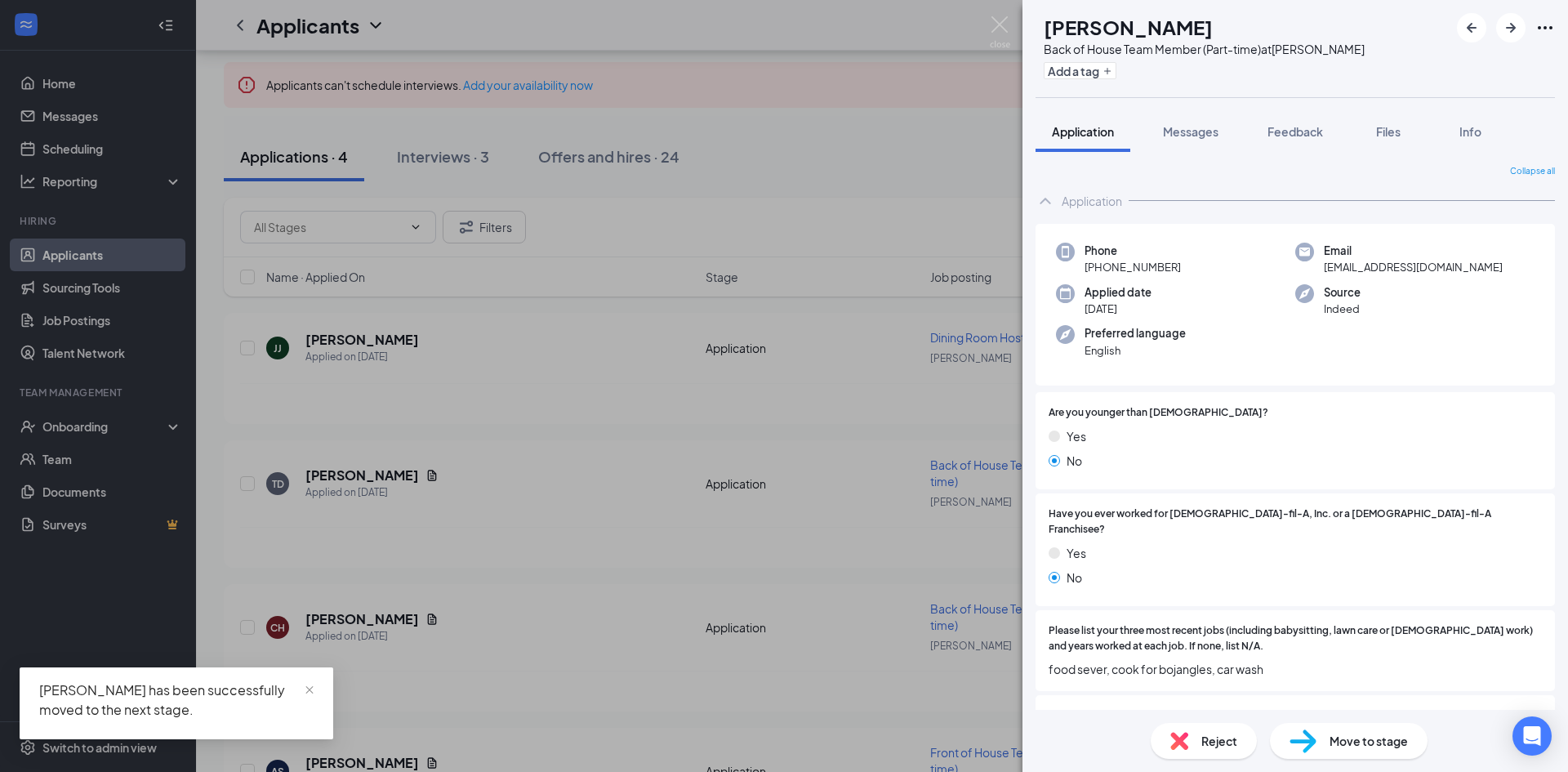
click at [873, 172] on div "TD [PERSON_NAME] Back of House Team Member (Part-time) at Wendover Add a tag Ap…" at bounding box center [784, 386] width 1568 height 772
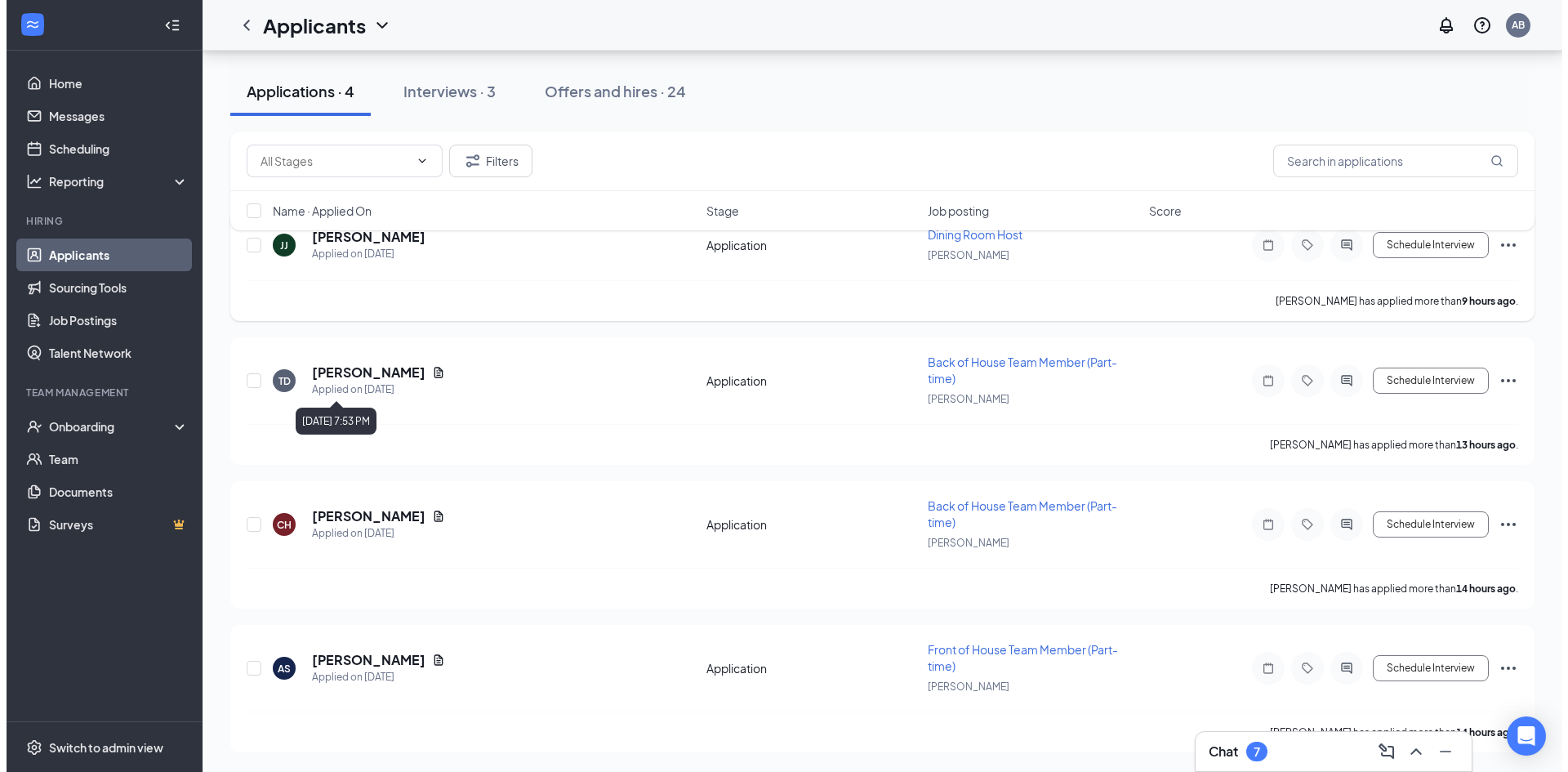
scroll to position [103, 0]
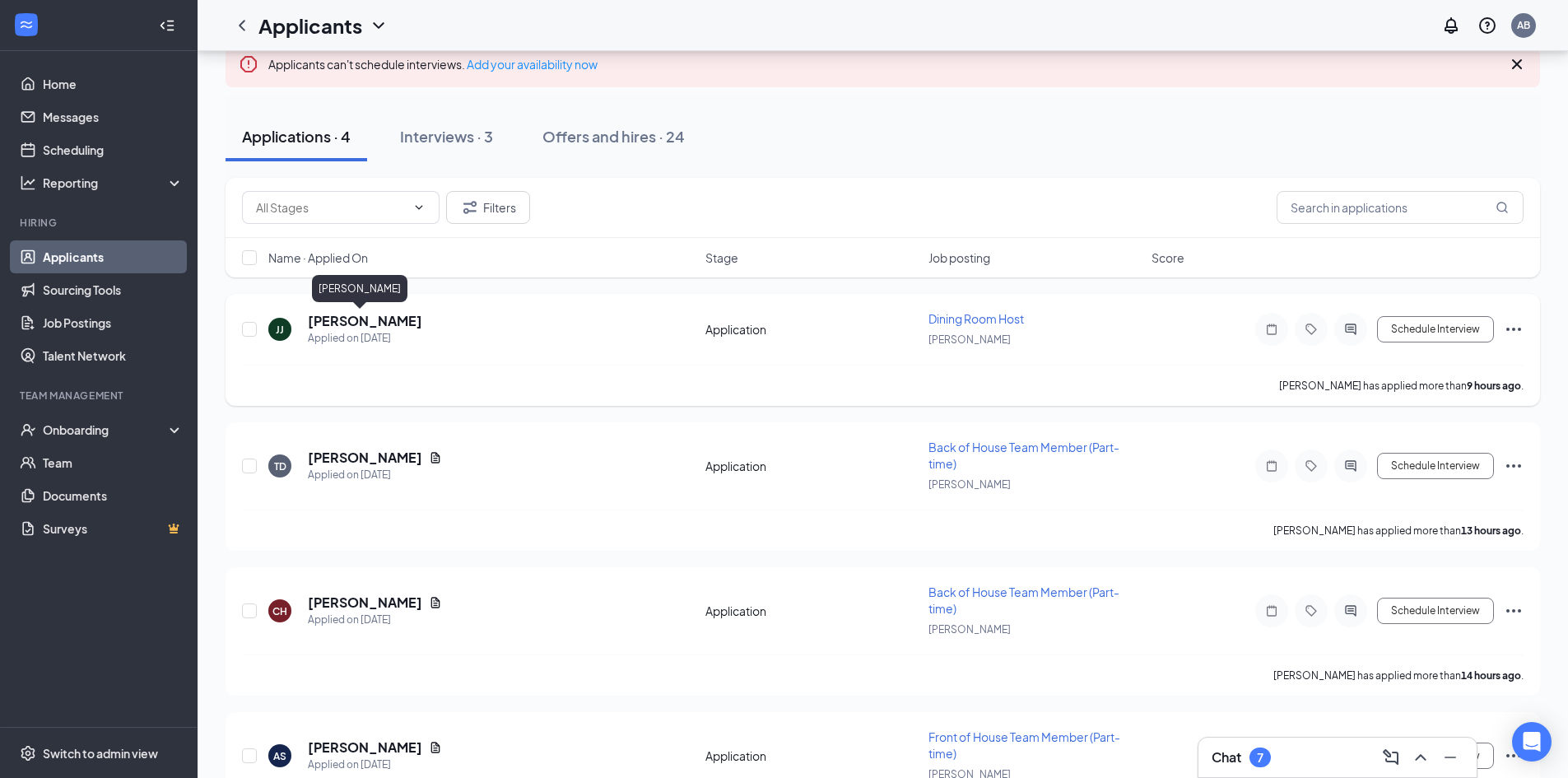
click at [362, 317] on h5 "[PERSON_NAME]" at bounding box center [365, 320] width 114 height 18
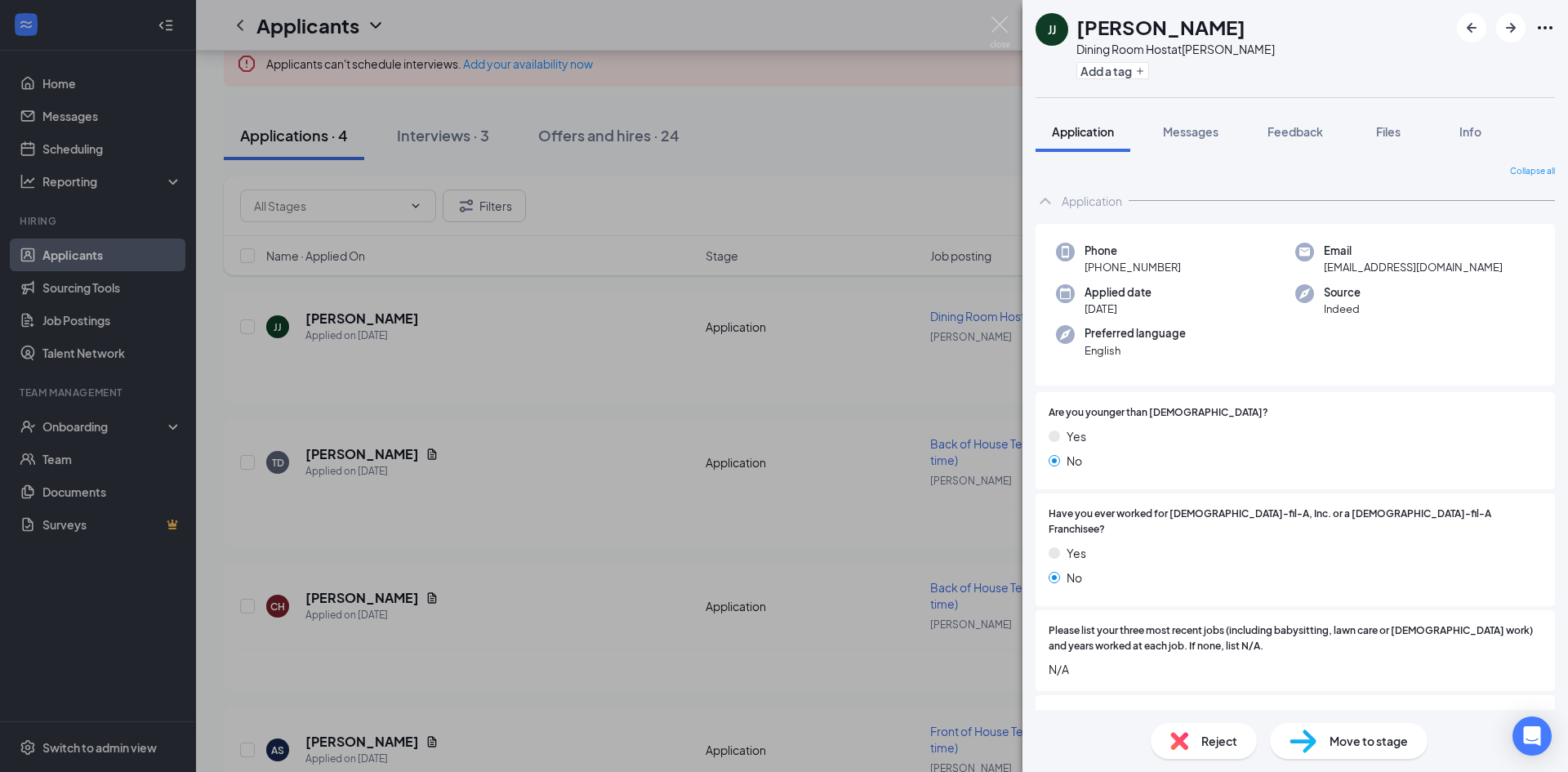
click at [925, 168] on div "[PERSON_NAME] [PERSON_NAME] Dining Room Host at Wendover Add a tag Application …" at bounding box center [784, 386] width 1568 height 772
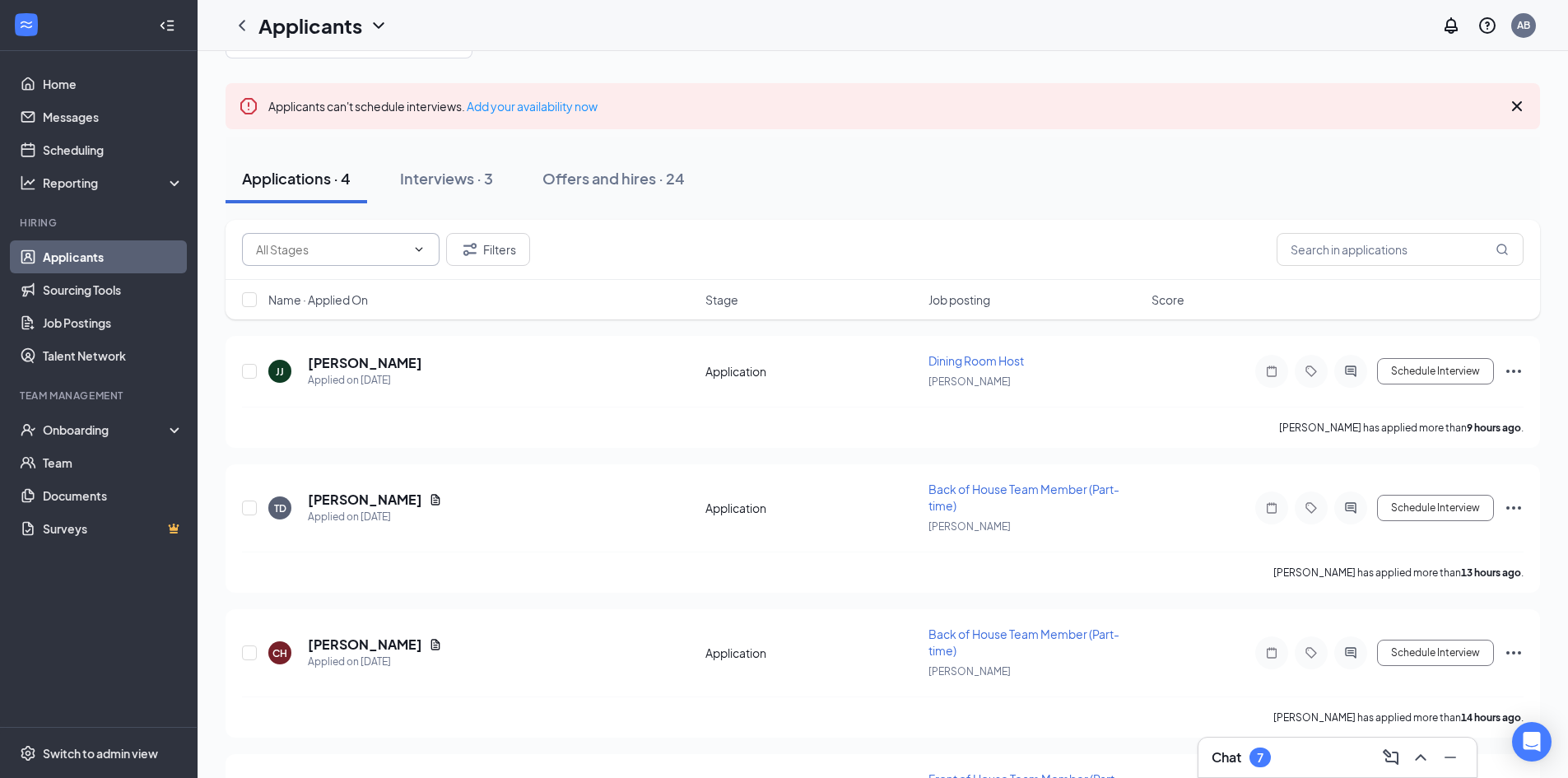
scroll to position [22, 0]
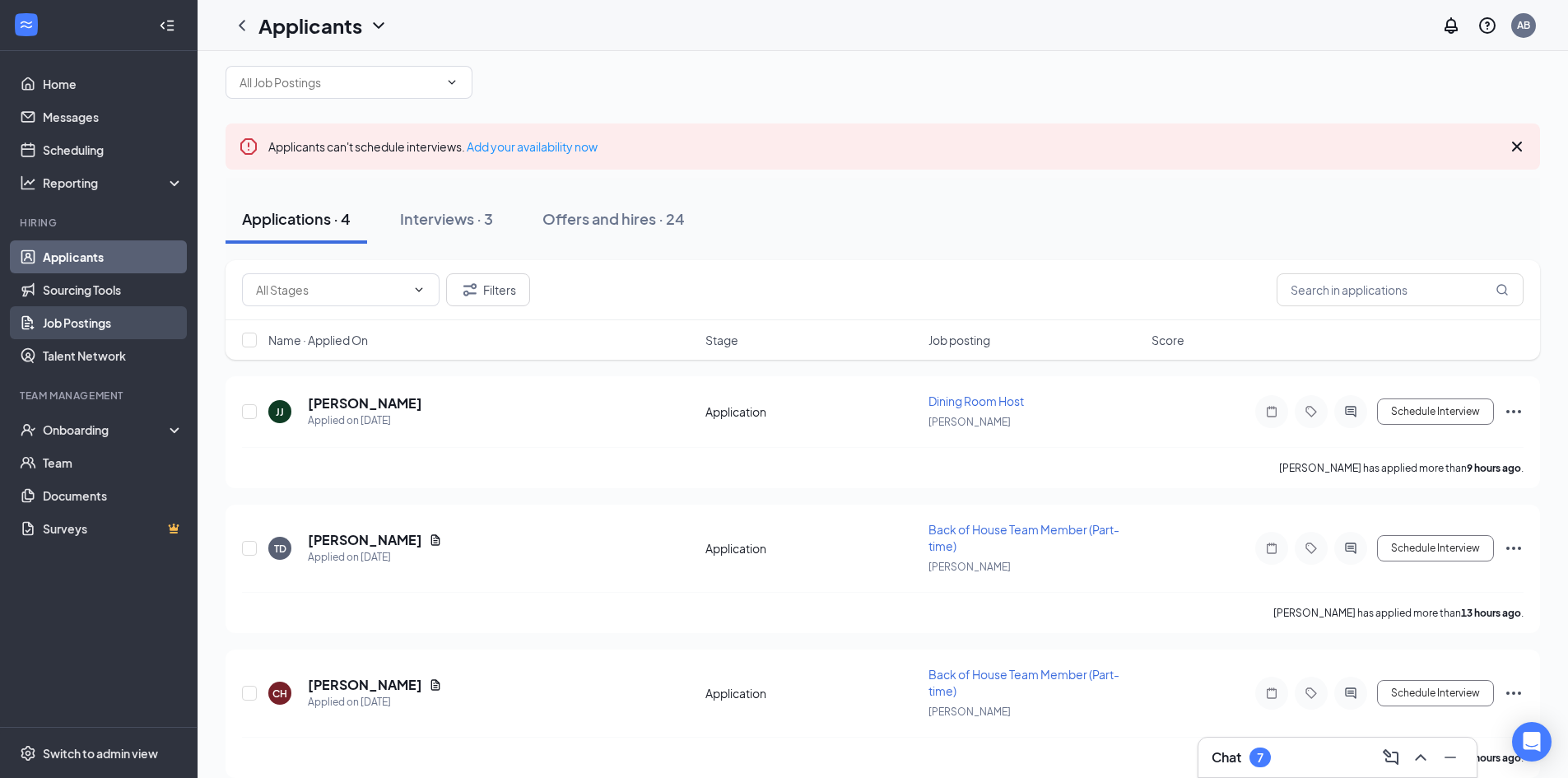
click at [105, 324] on link "Job Postings" at bounding box center [113, 322] width 141 height 33
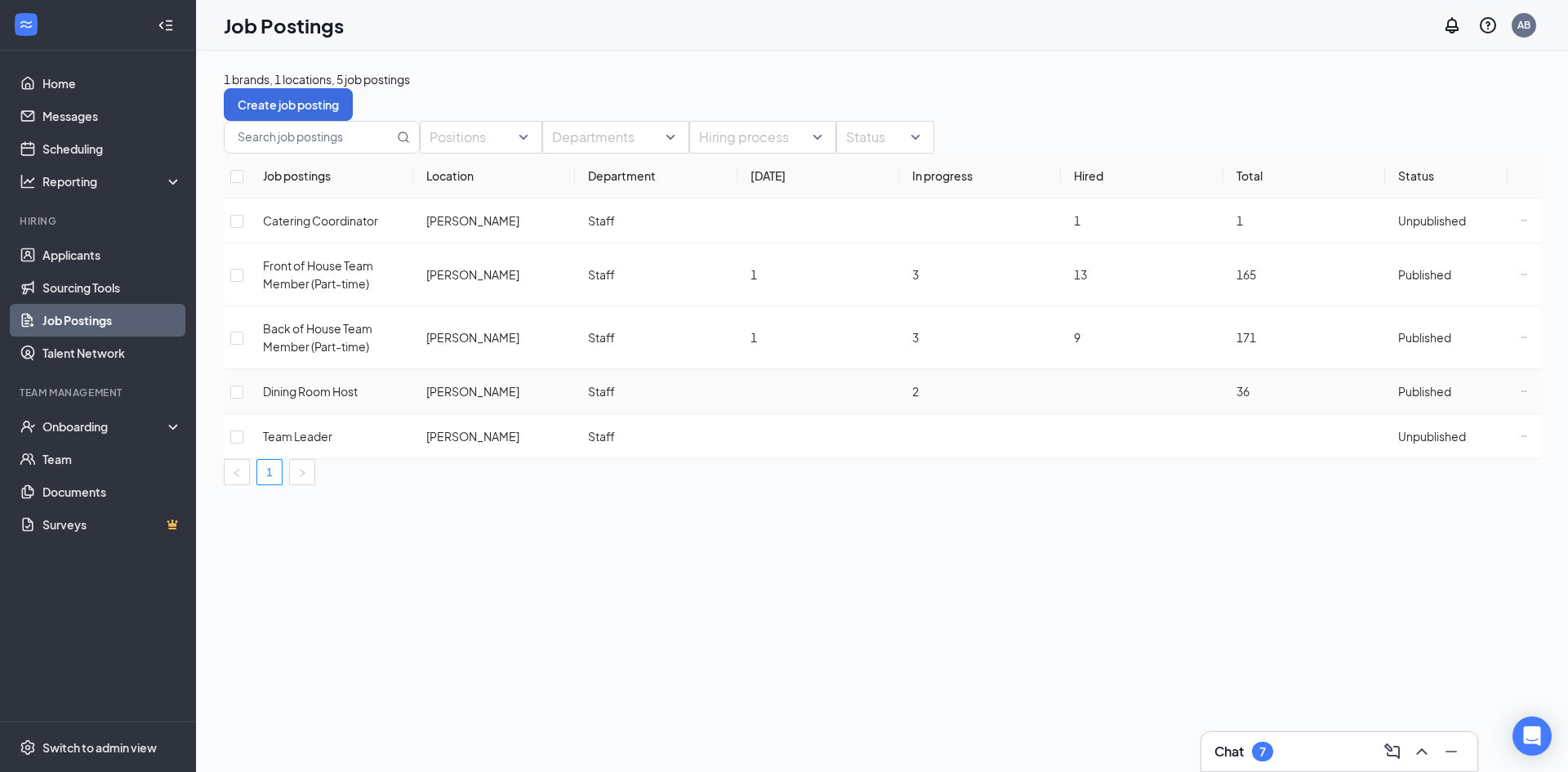
click at [299, 389] on span "Dining Room Host" at bounding box center [310, 391] width 95 height 15
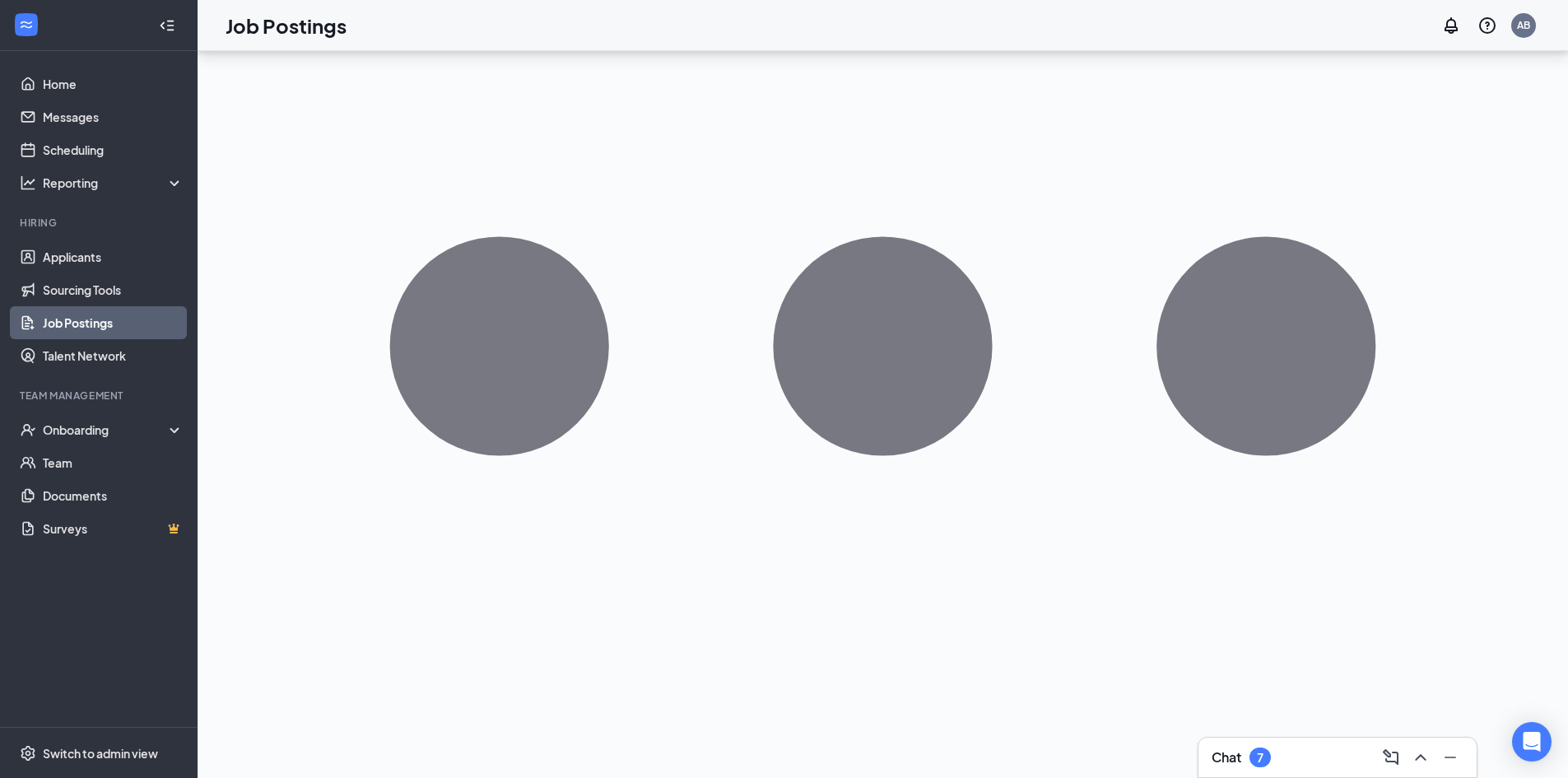
scroll to position [409, 0]
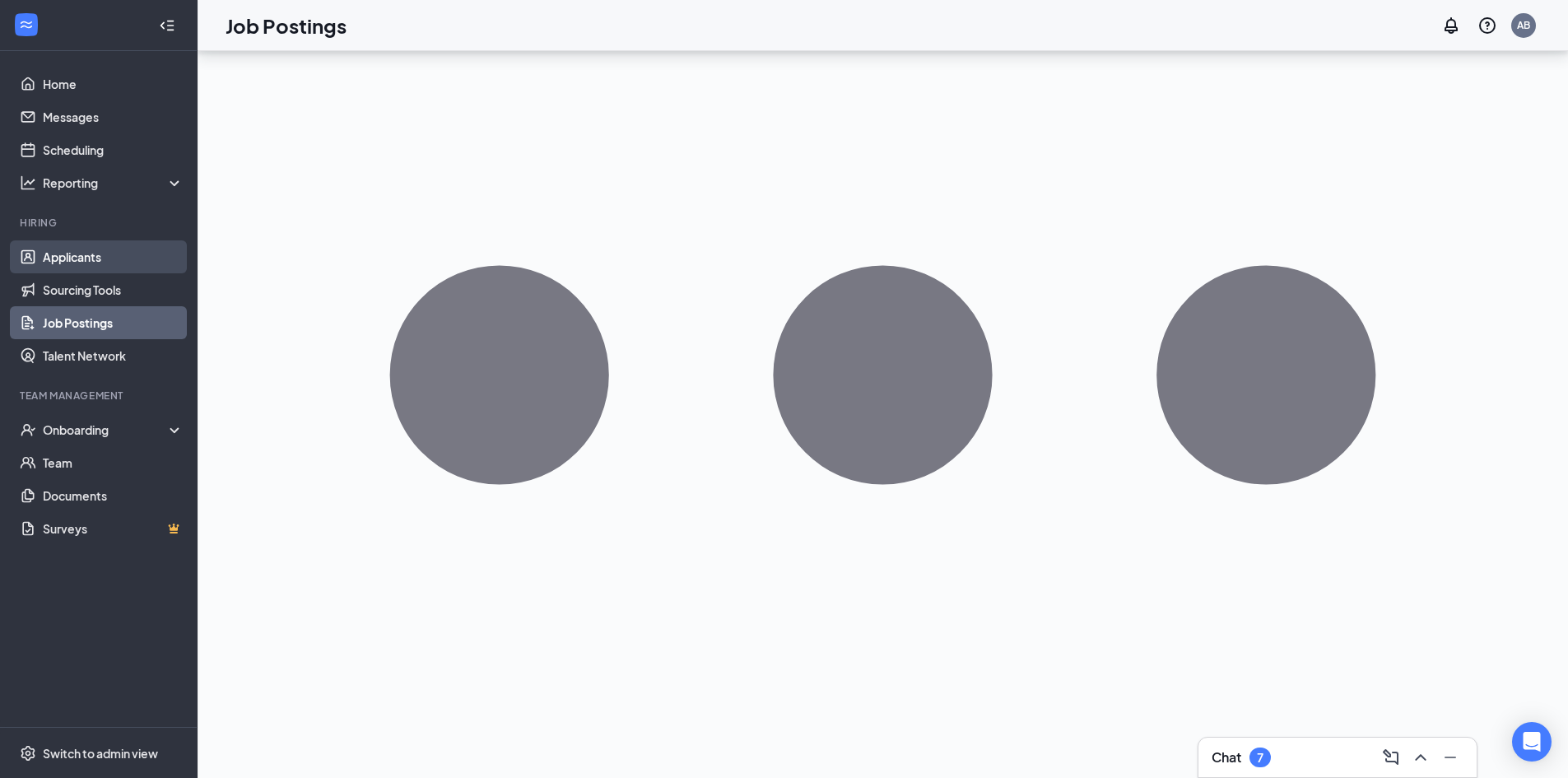
click at [81, 259] on link "Applicants" at bounding box center [113, 256] width 141 height 33
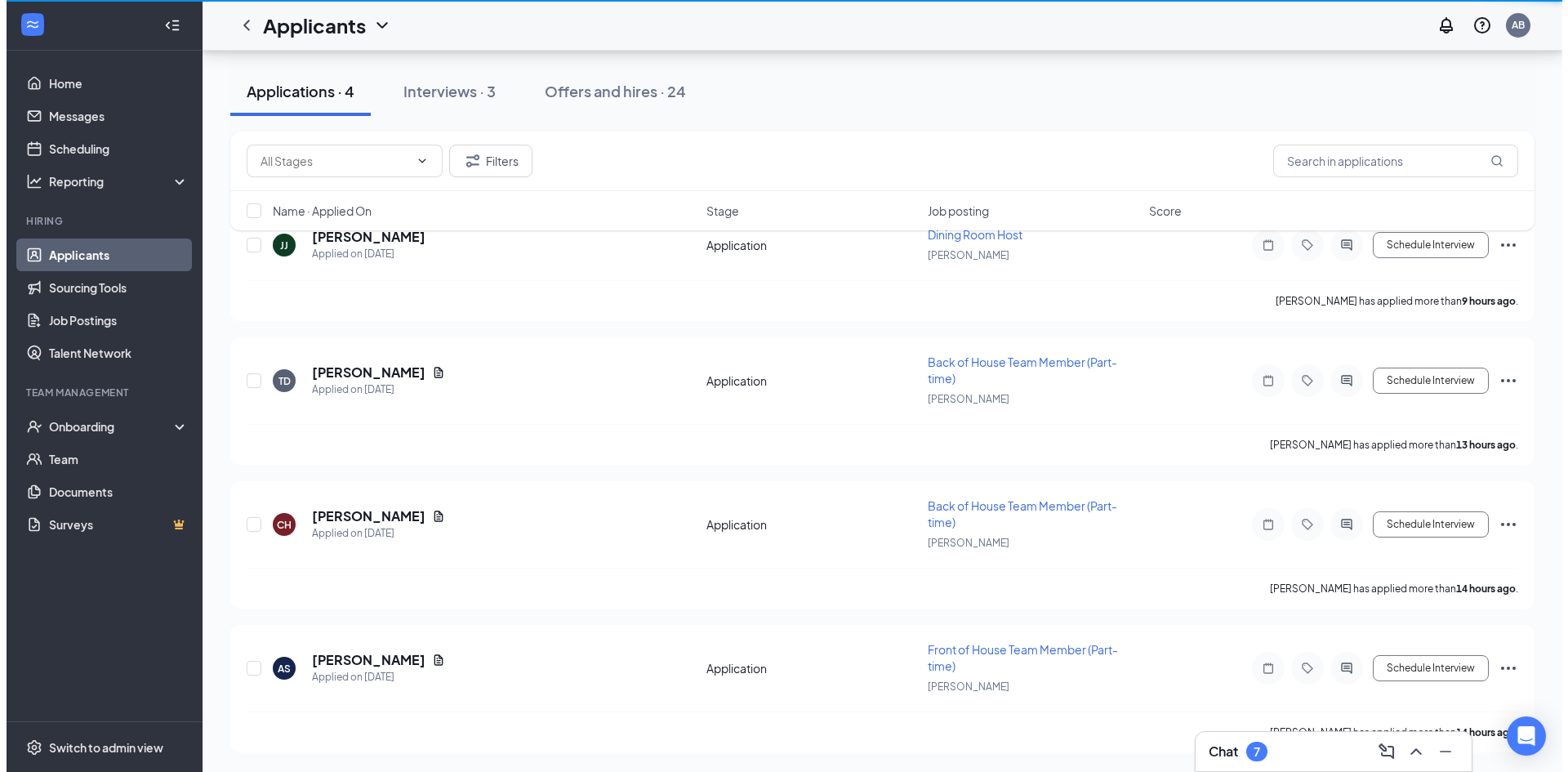
scroll to position [107, 0]
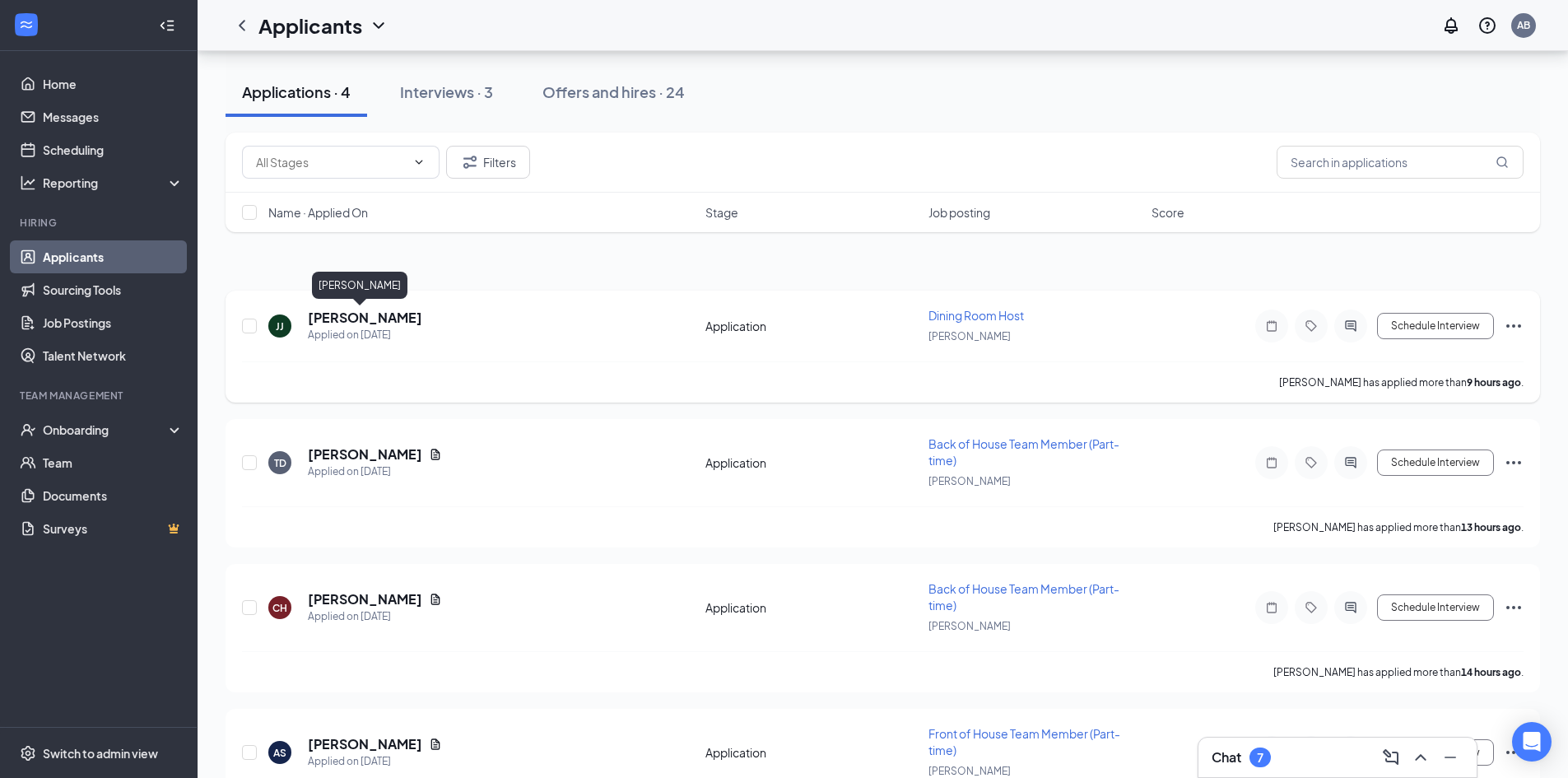
click at [369, 316] on h5 "[PERSON_NAME]" at bounding box center [365, 317] width 114 height 18
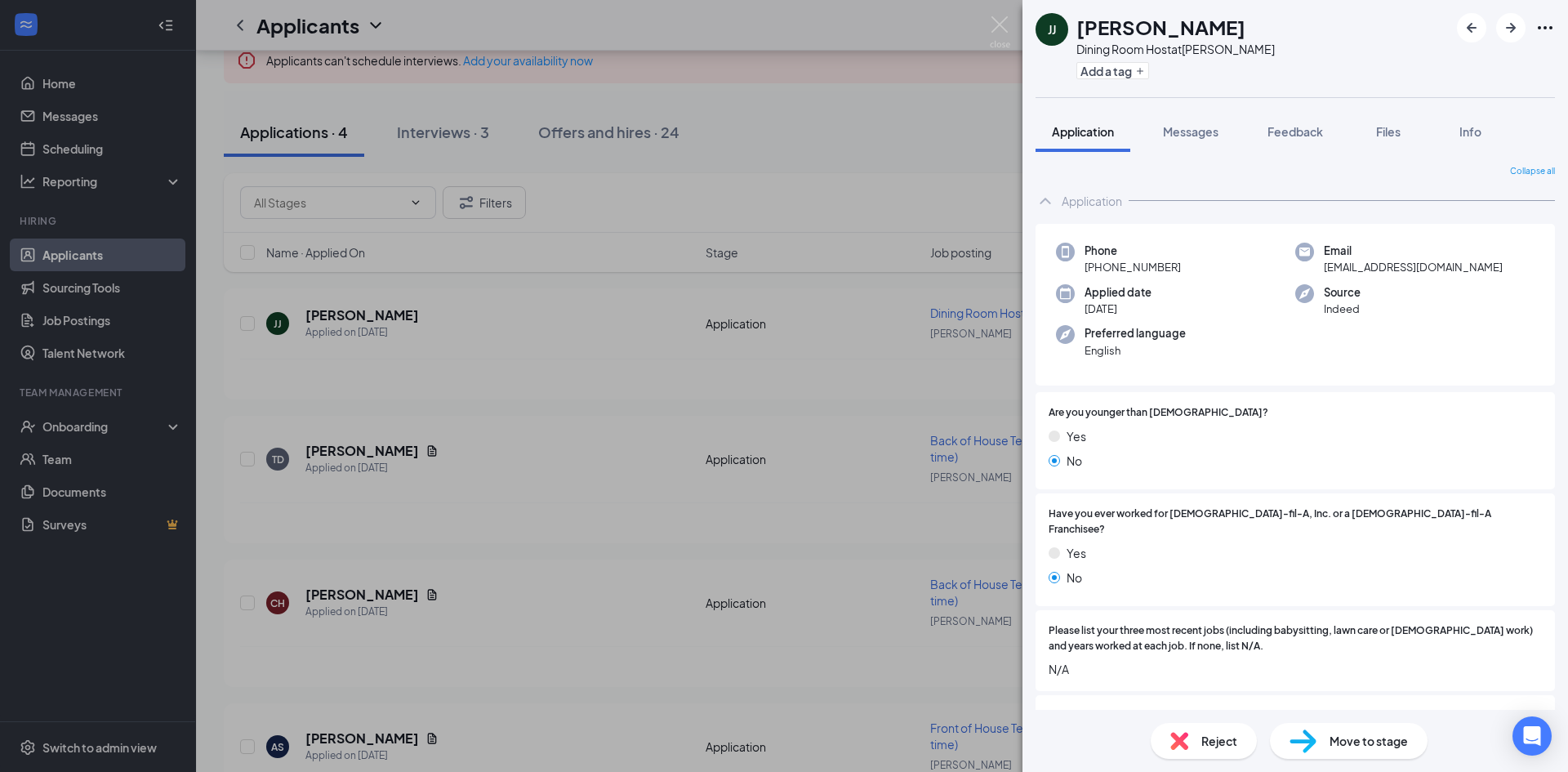
click at [852, 147] on div "[PERSON_NAME] [PERSON_NAME] Dining Room Host at Wendover Add a tag Application …" at bounding box center [784, 386] width 1568 height 772
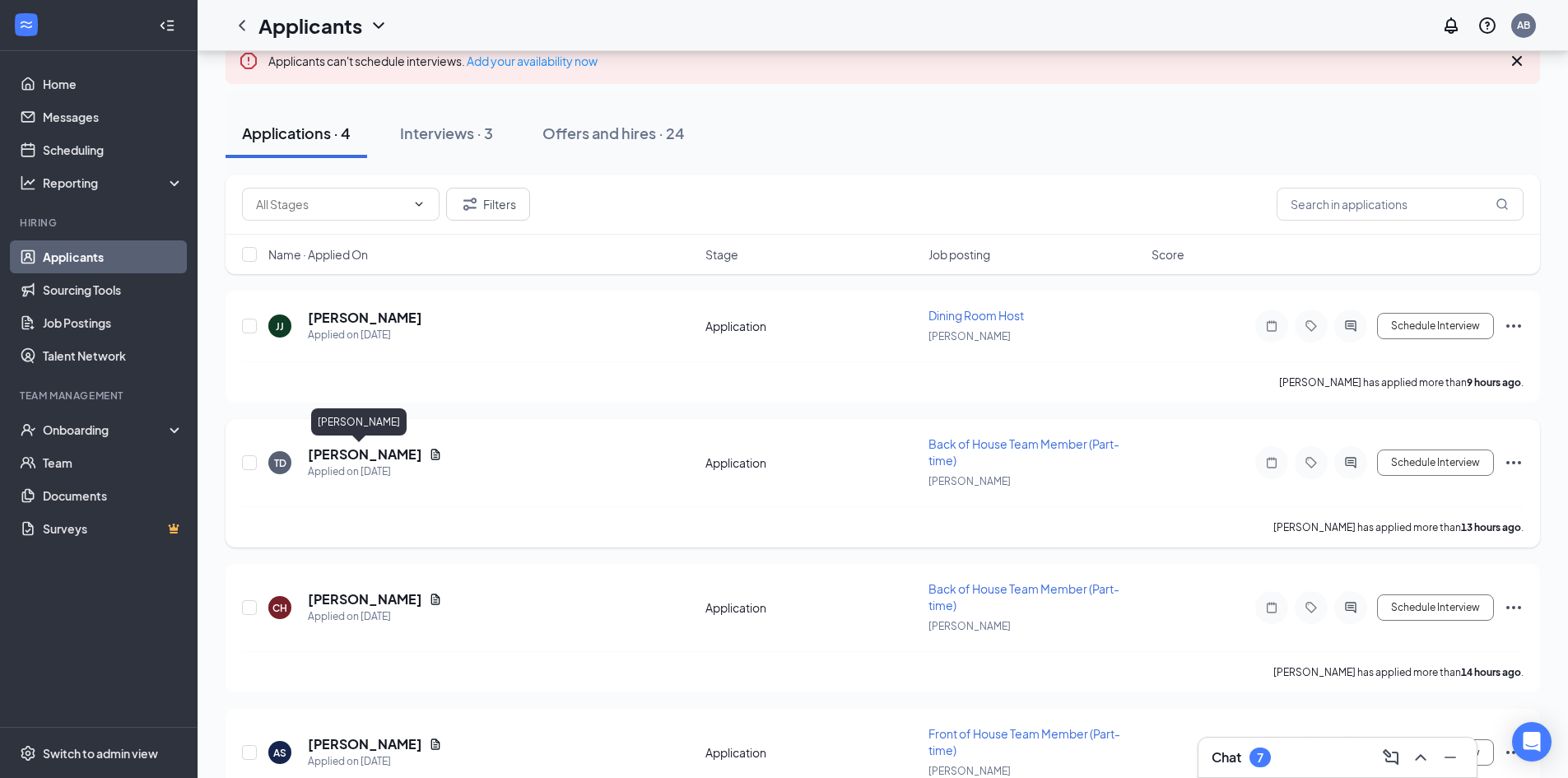
click at [323, 449] on h5 "[PERSON_NAME]" at bounding box center [365, 454] width 114 height 18
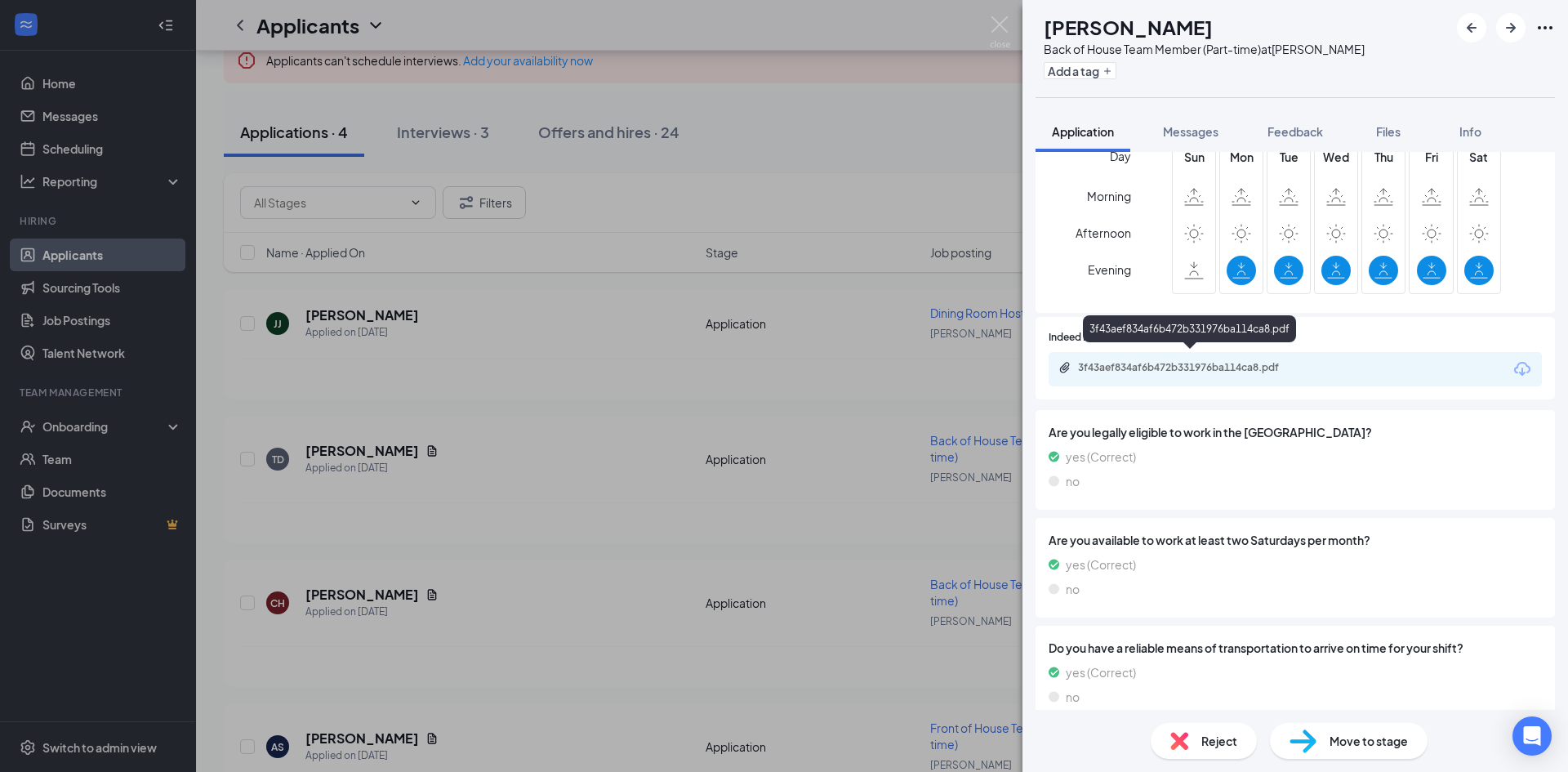
scroll to position [665, 0]
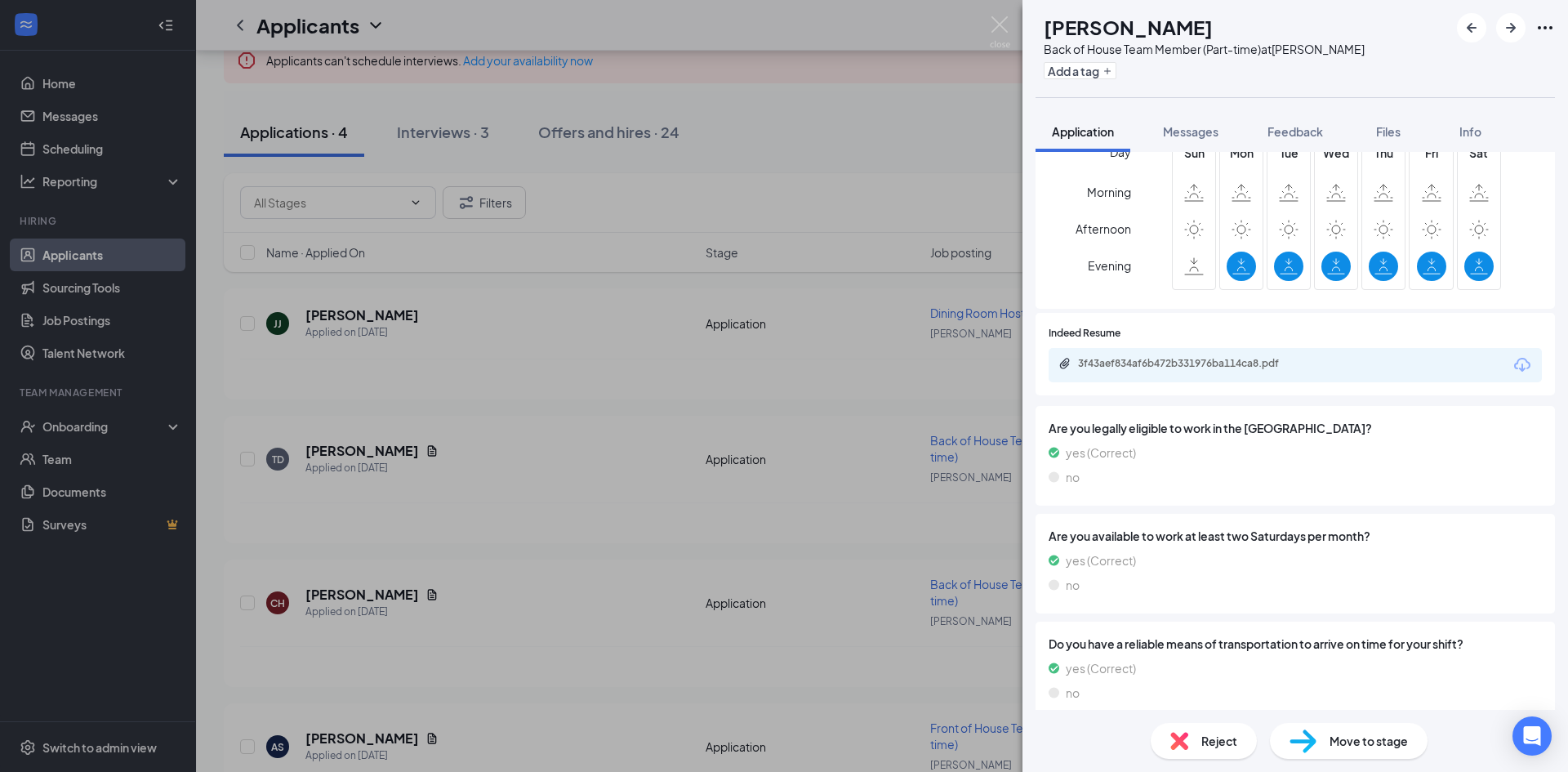
click at [1317, 747] on div "Move to stage" at bounding box center [1348, 741] width 157 height 36
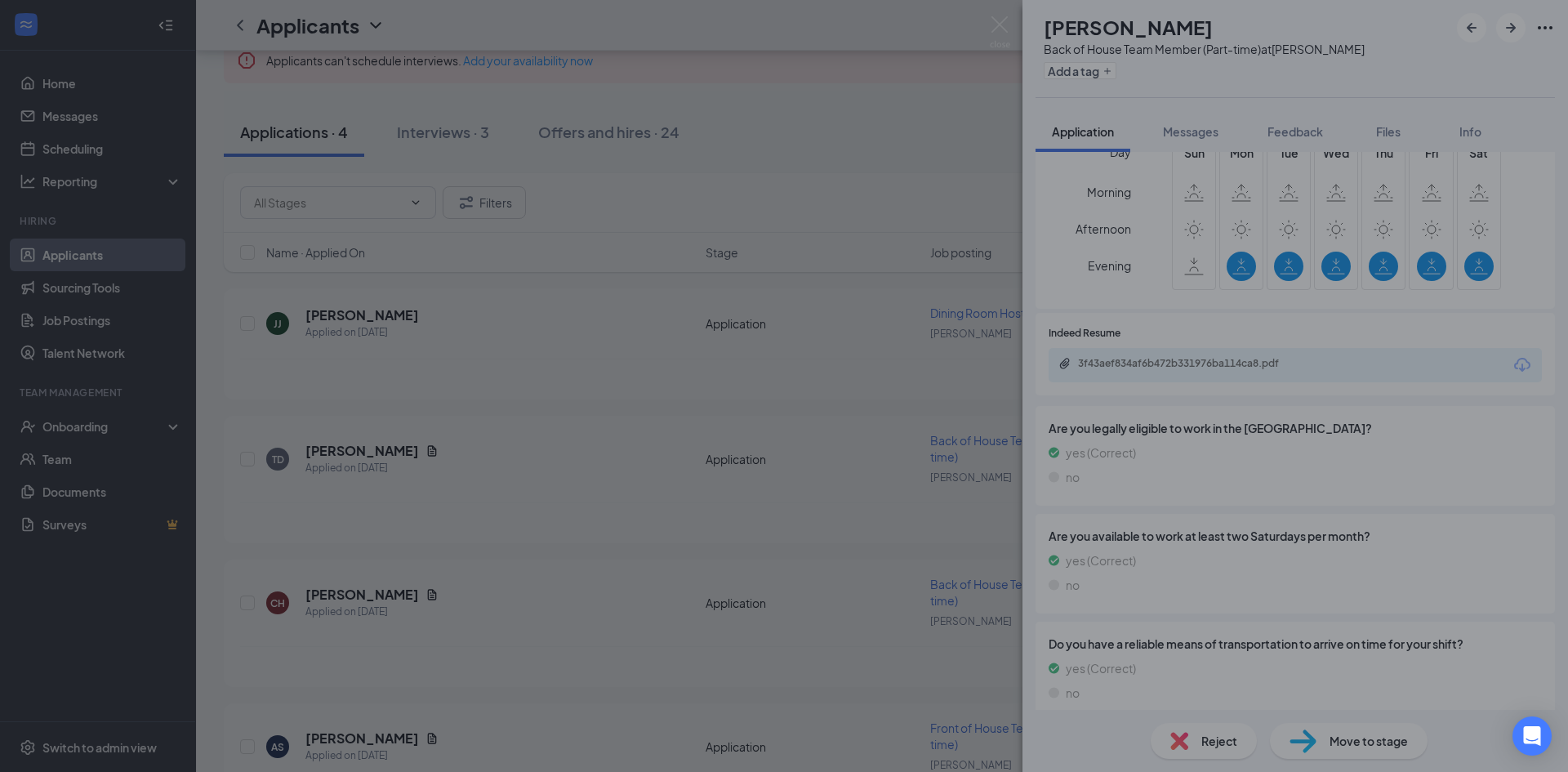
scroll to position [659, 0]
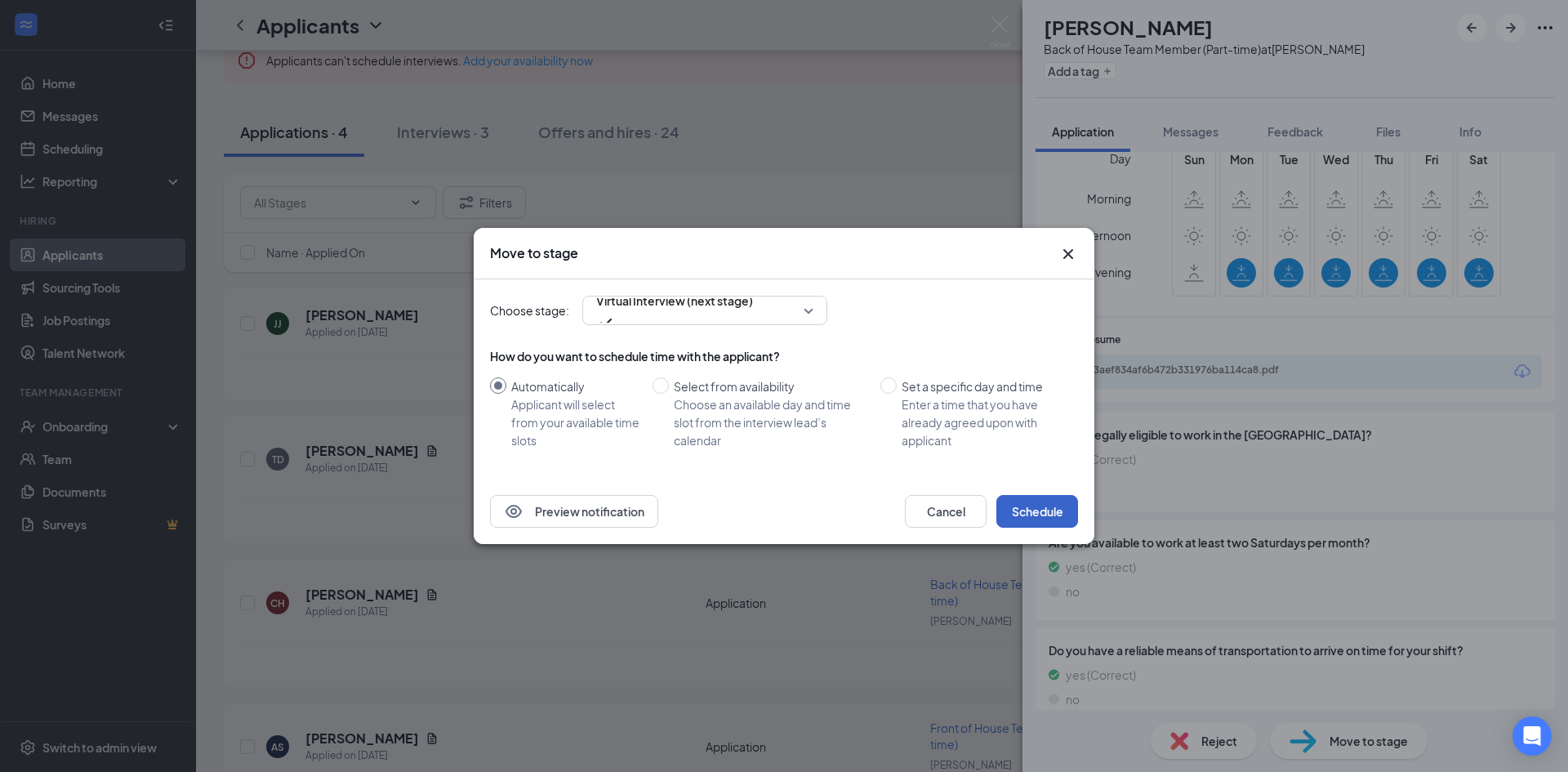
click at [1048, 510] on button "Schedule" at bounding box center [1037, 511] width 82 height 33
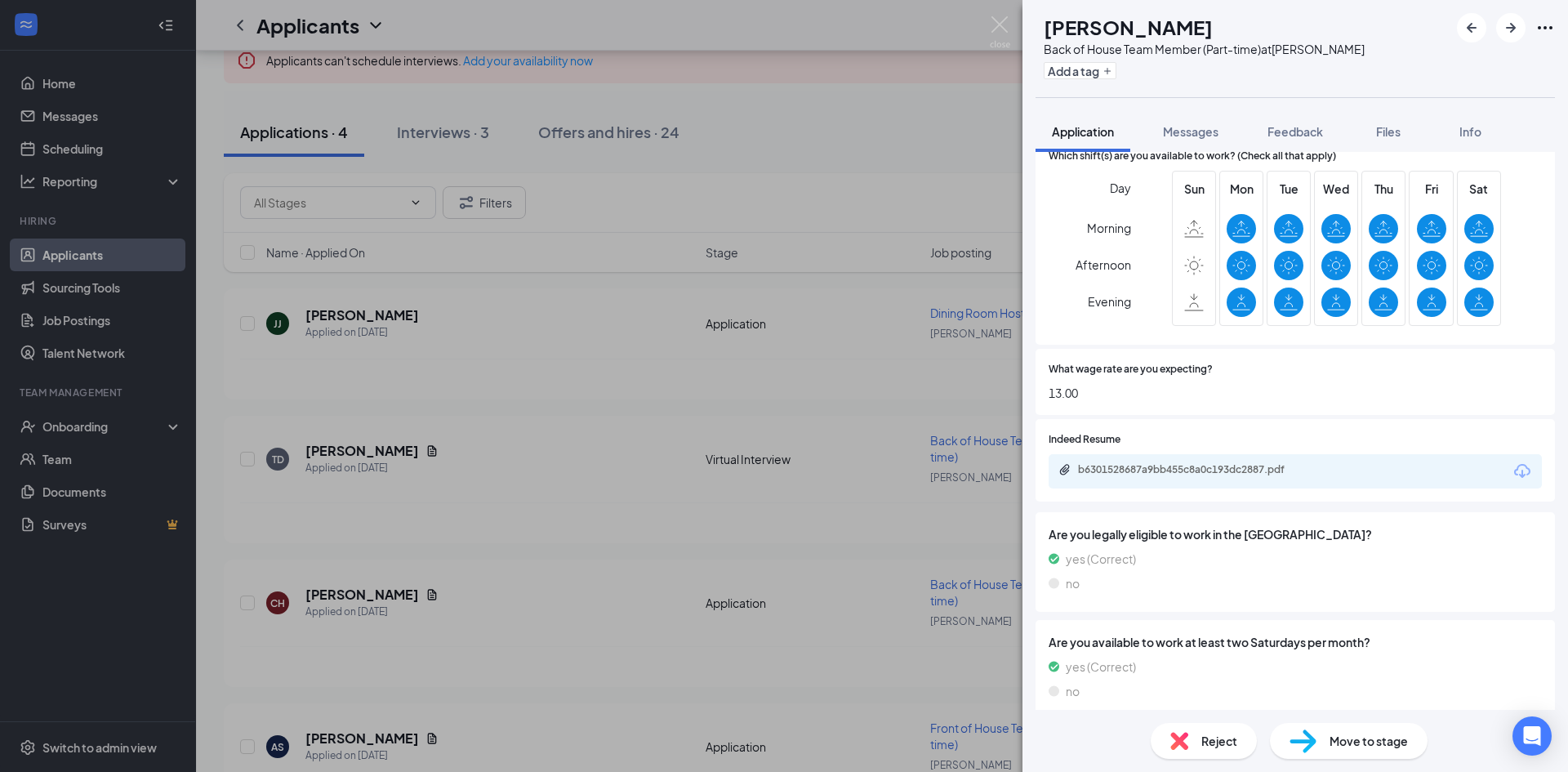
scroll to position [806, 0]
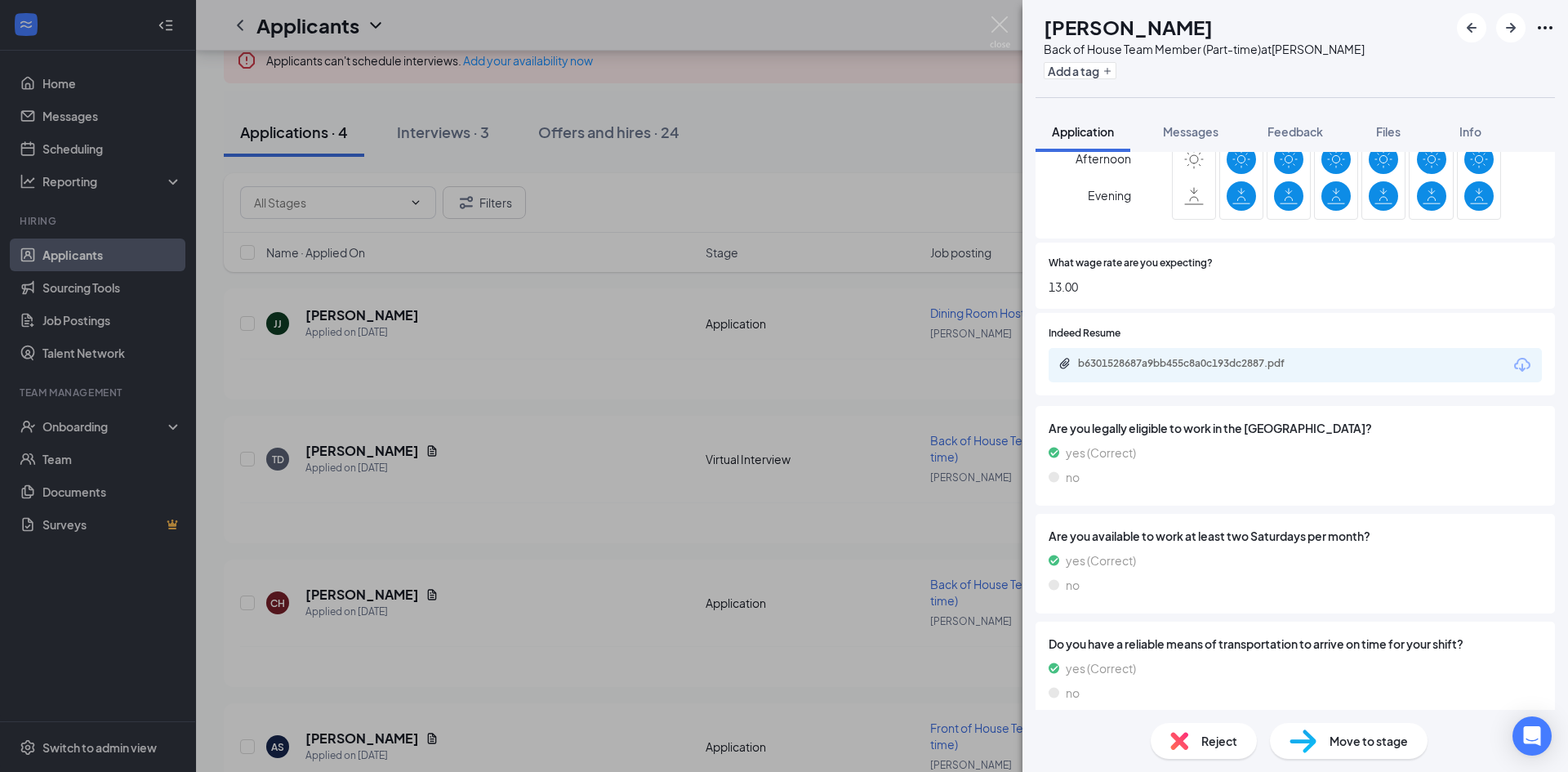
click at [1338, 747] on span "Move to stage" at bounding box center [1368, 740] width 78 height 18
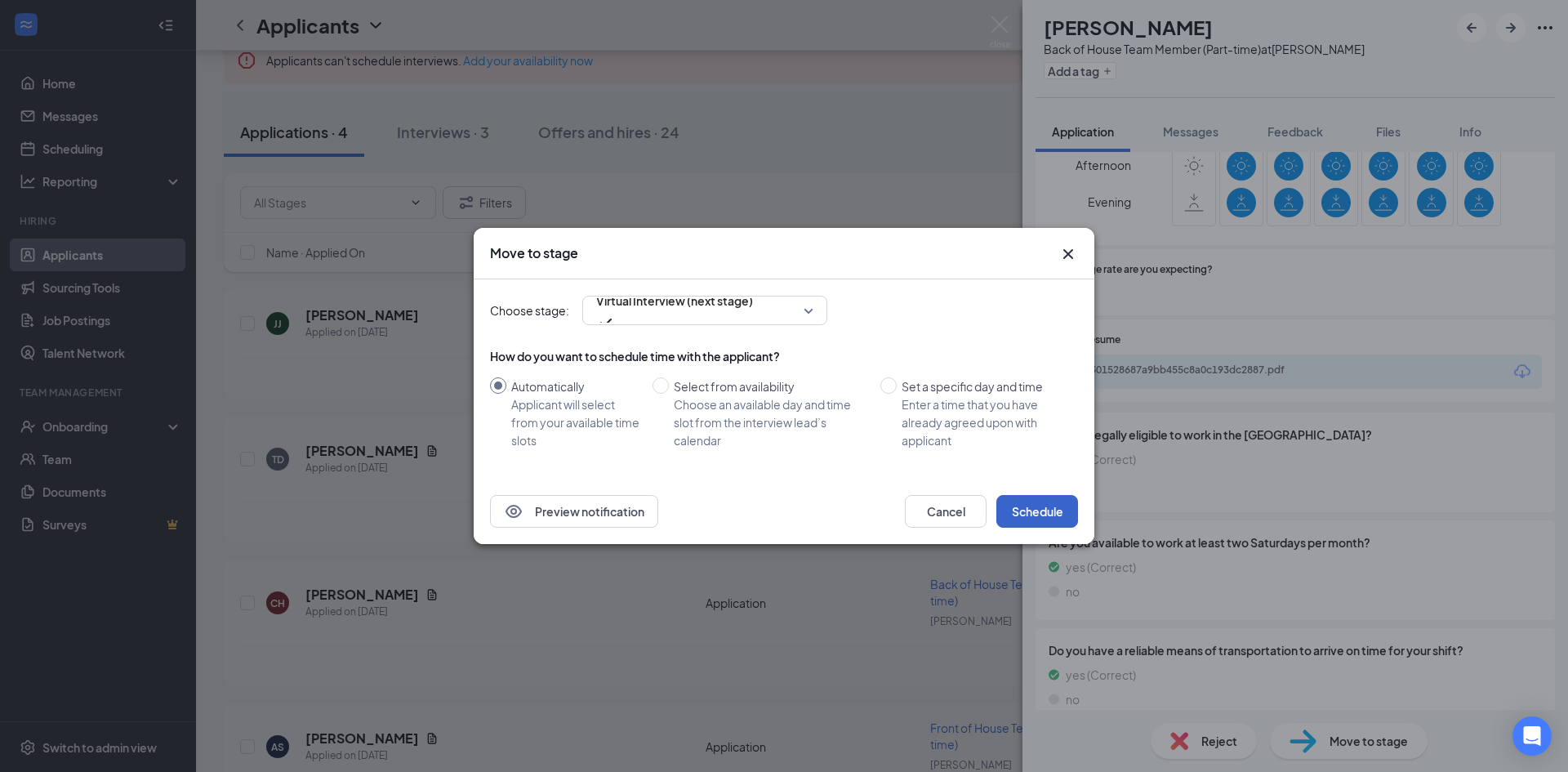
click at [1039, 499] on button "Schedule" at bounding box center [1037, 511] width 82 height 33
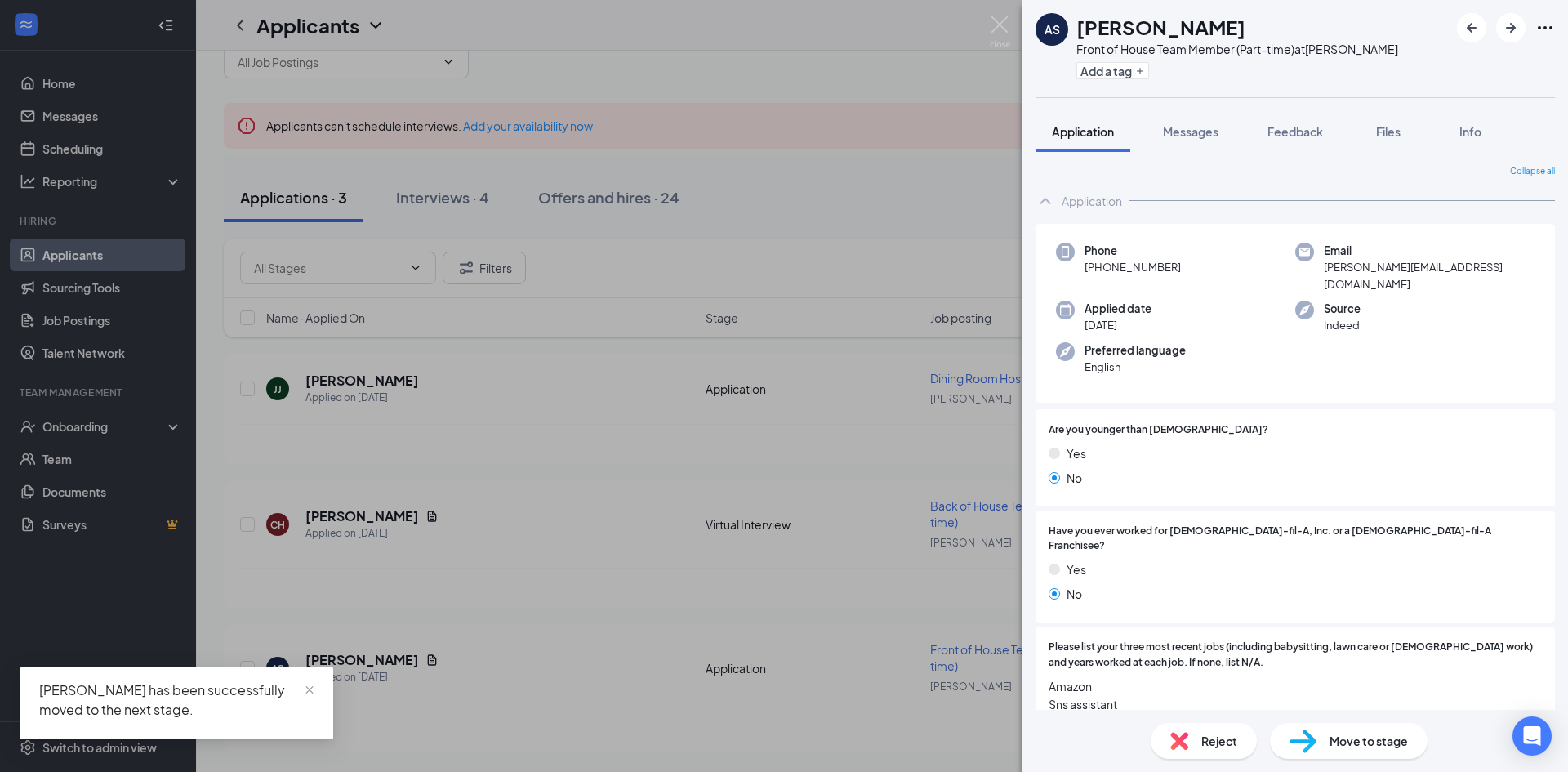
click at [851, 207] on div "AS [PERSON_NAME] Front of House Team Member (Part-time) at Wendover Add a tag A…" at bounding box center [784, 386] width 1568 height 772
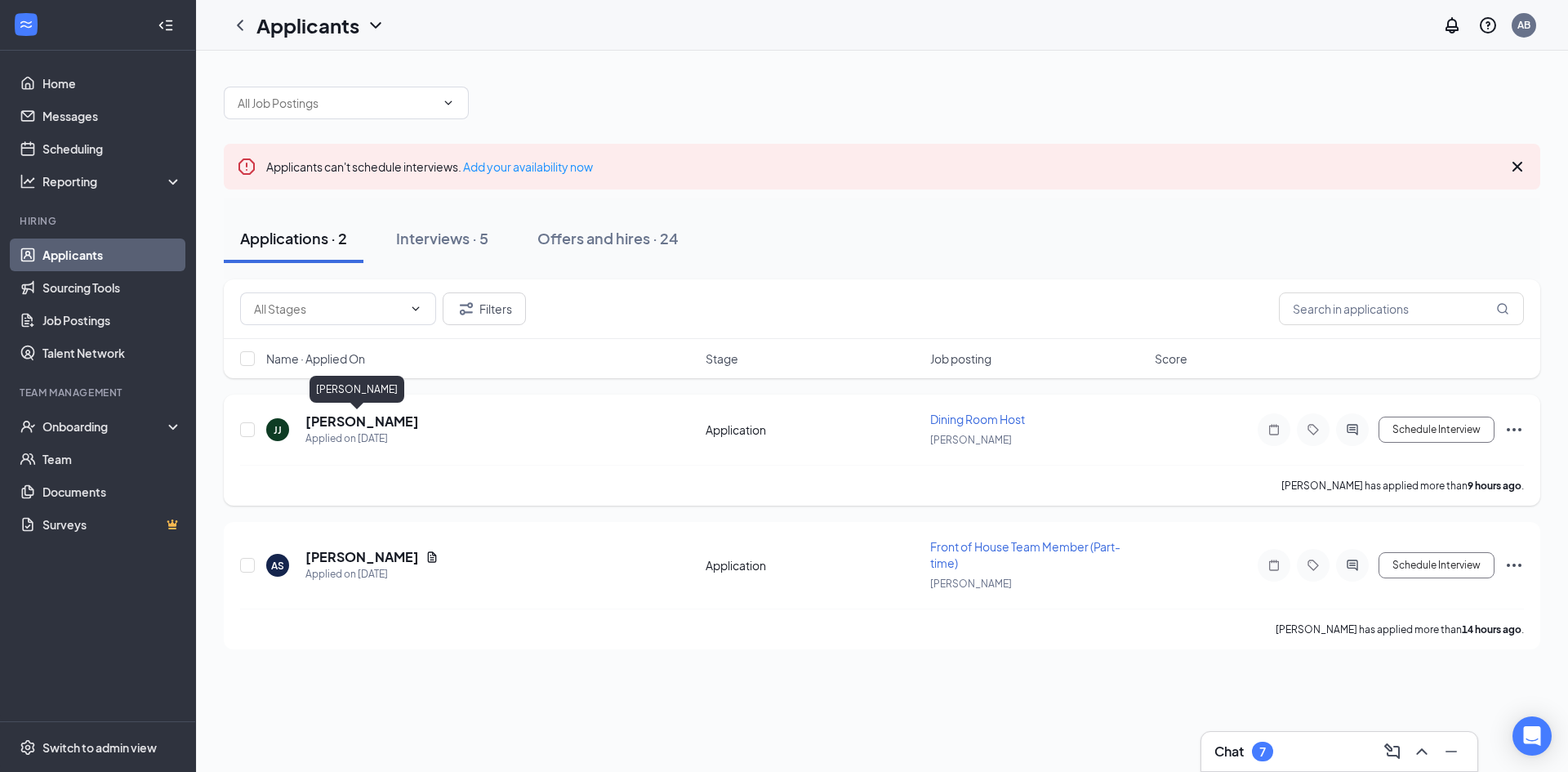
click at [355, 426] on h5 "[PERSON_NAME]" at bounding box center [362, 421] width 113 height 18
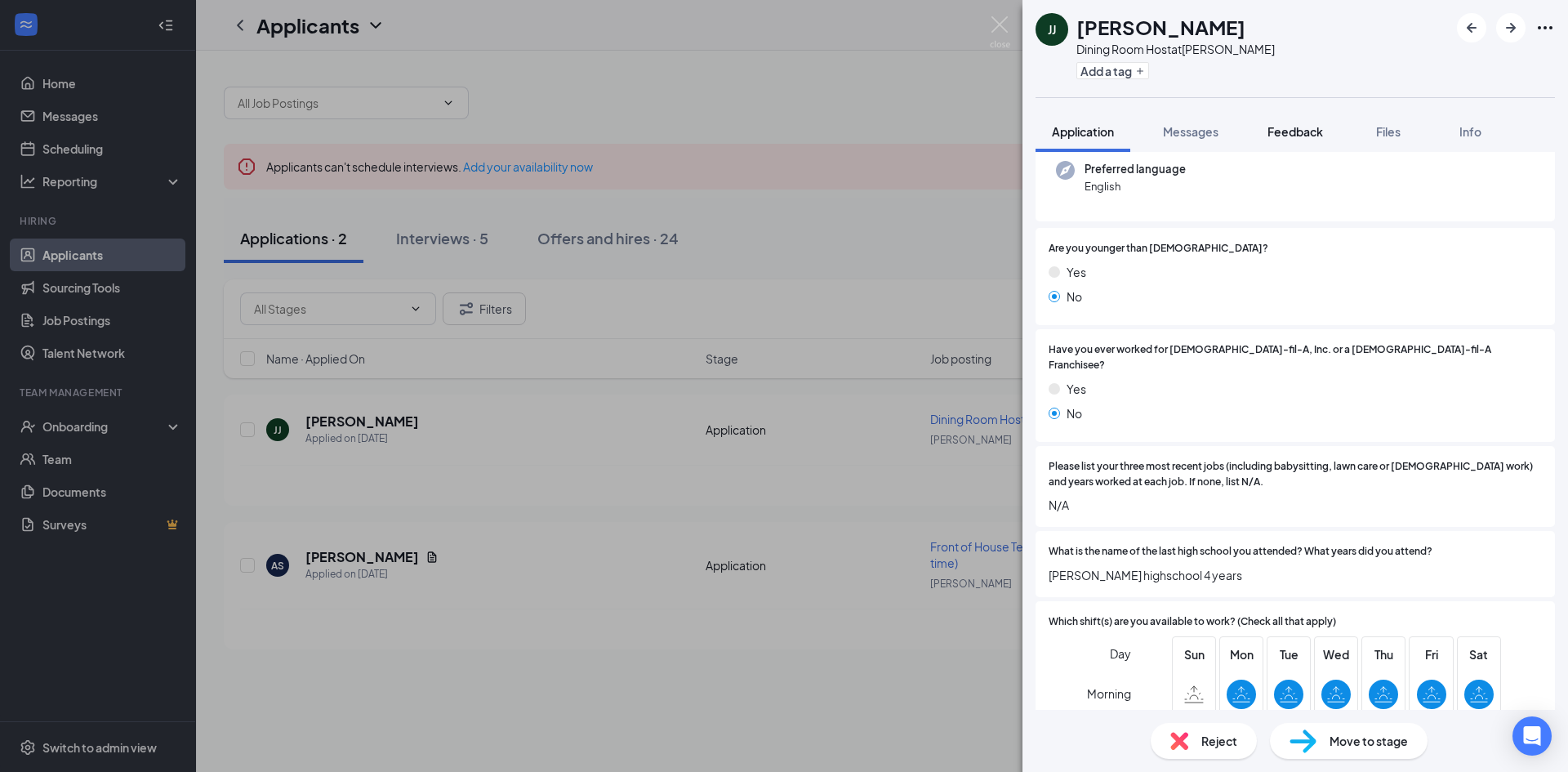
scroll to position [163, 0]
click at [850, 194] on div "[PERSON_NAME] [PERSON_NAME] Dining Room Host at Wendover Add a tag Application …" at bounding box center [784, 386] width 1568 height 772
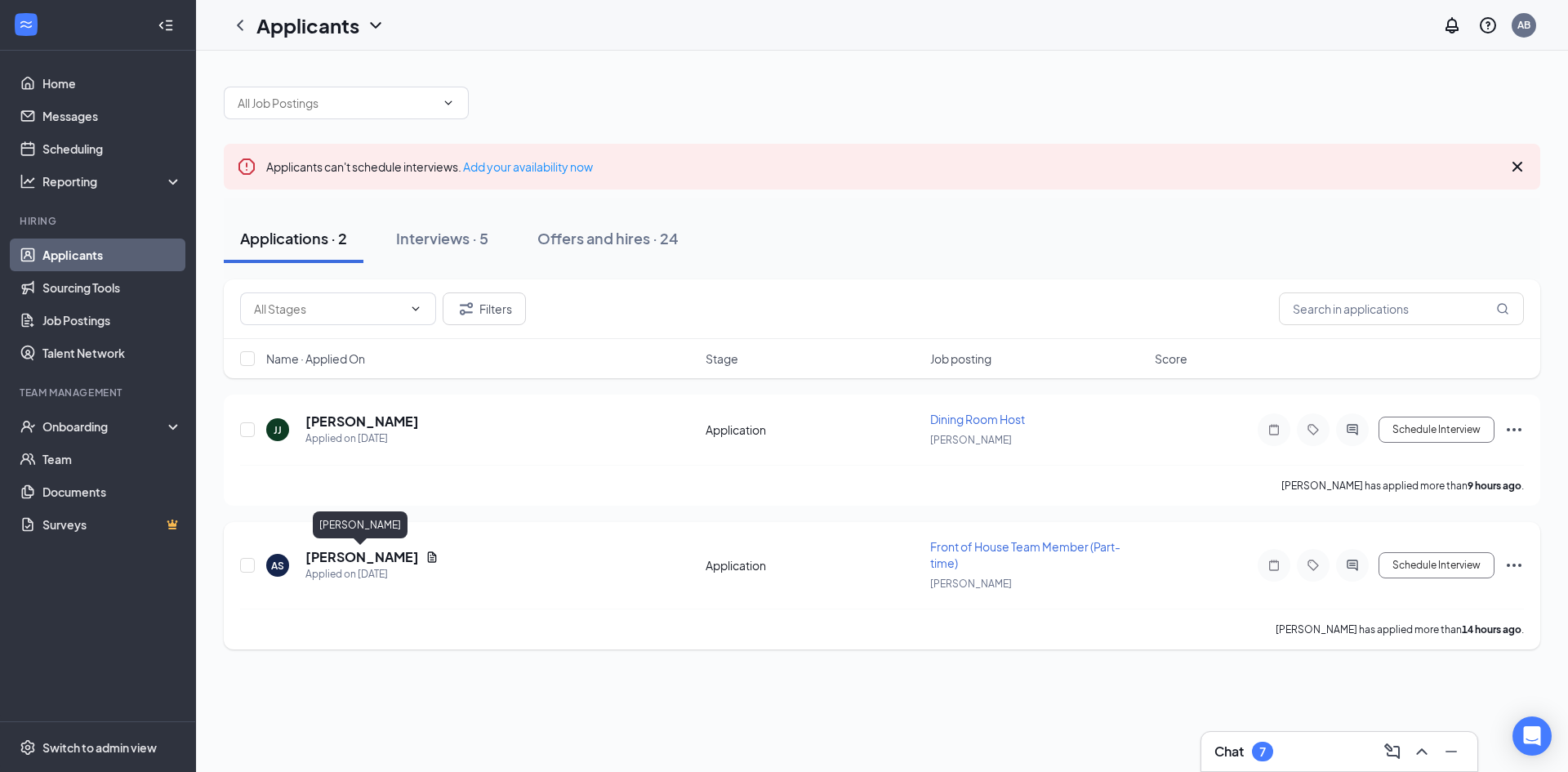
click at [404, 559] on h5 "[PERSON_NAME]" at bounding box center [362, 556] width 113 height 18
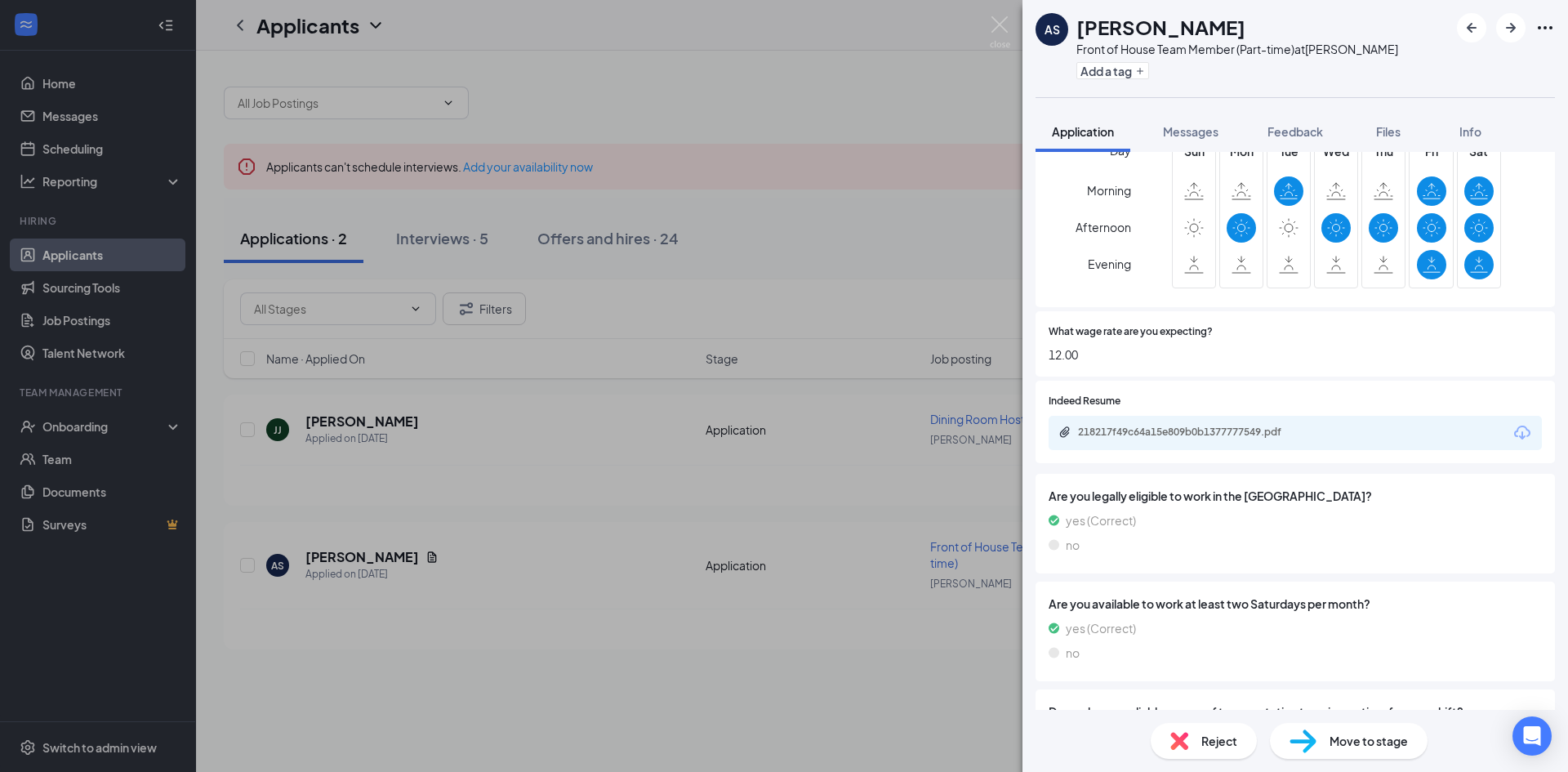
scroll to position [790, 0]
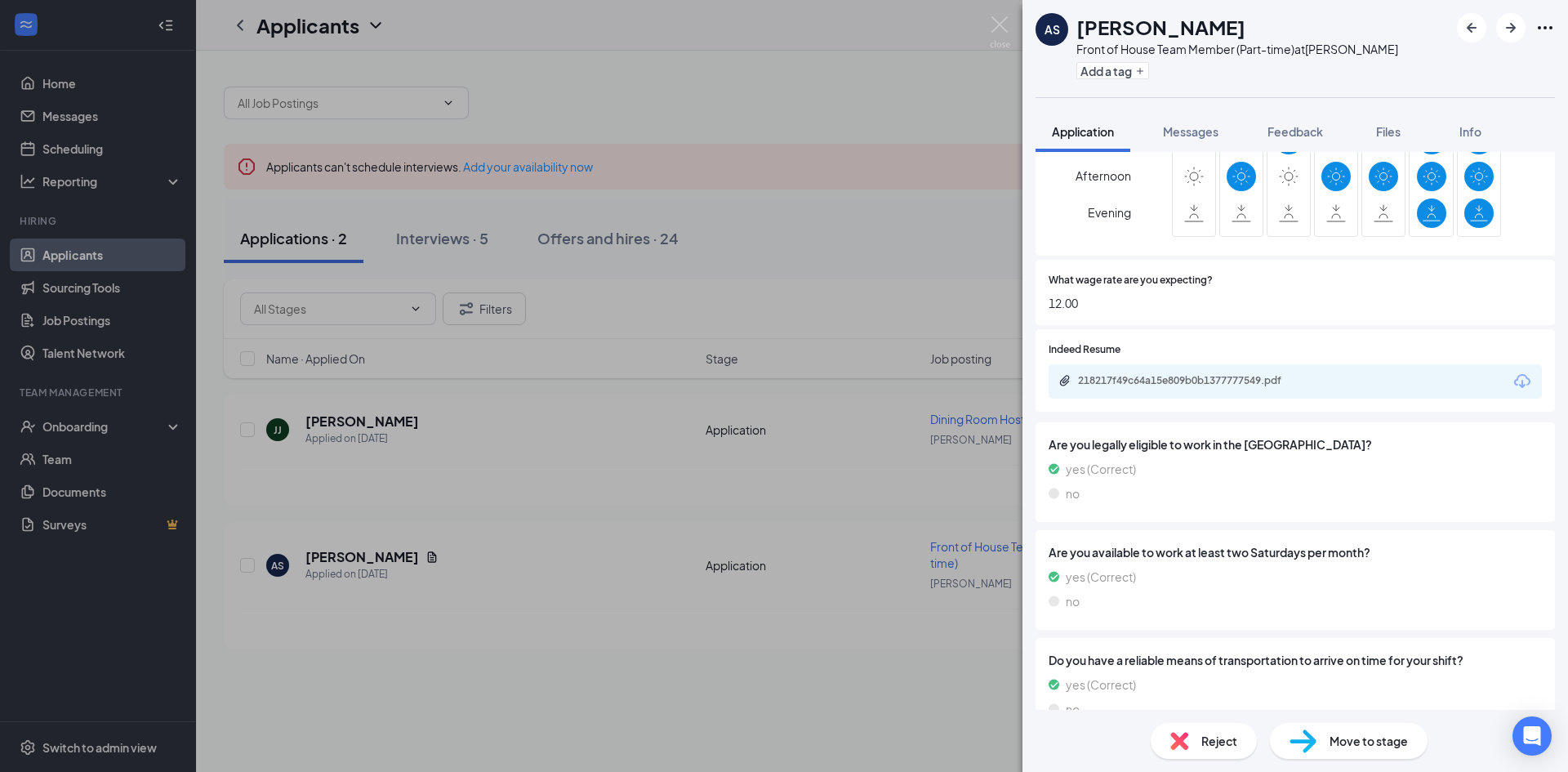
click at [815, 709] on div "AS [PERSON_NAME] Front of House Team Member (Part-time) at Wendover Add a tag A…" at bounding box center [784, 386] width 1568 height 772
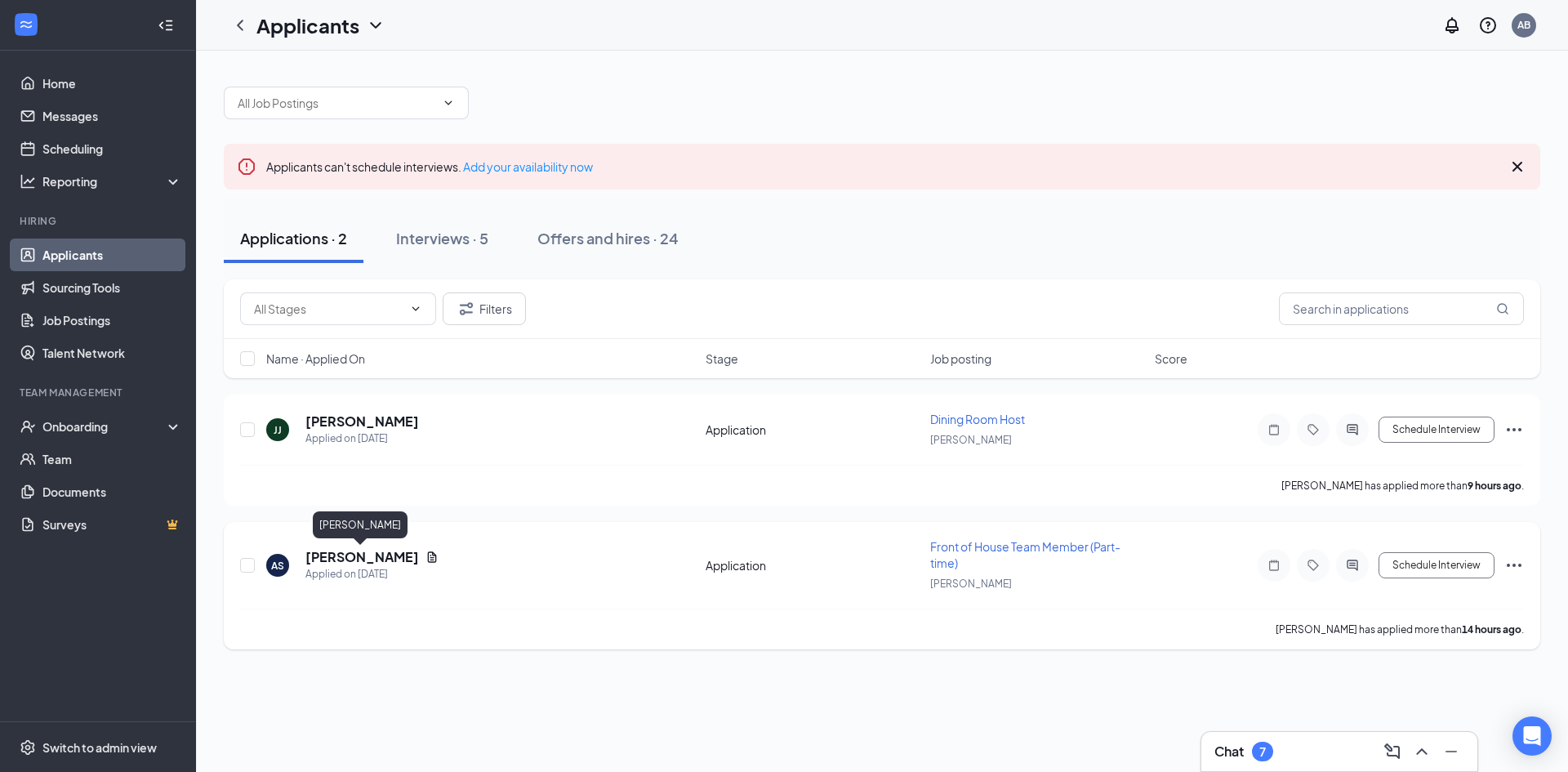
click at [348, 559] on h5 "[PERSON_NAME]" at bounding box center [362, 556] width 113 height 18
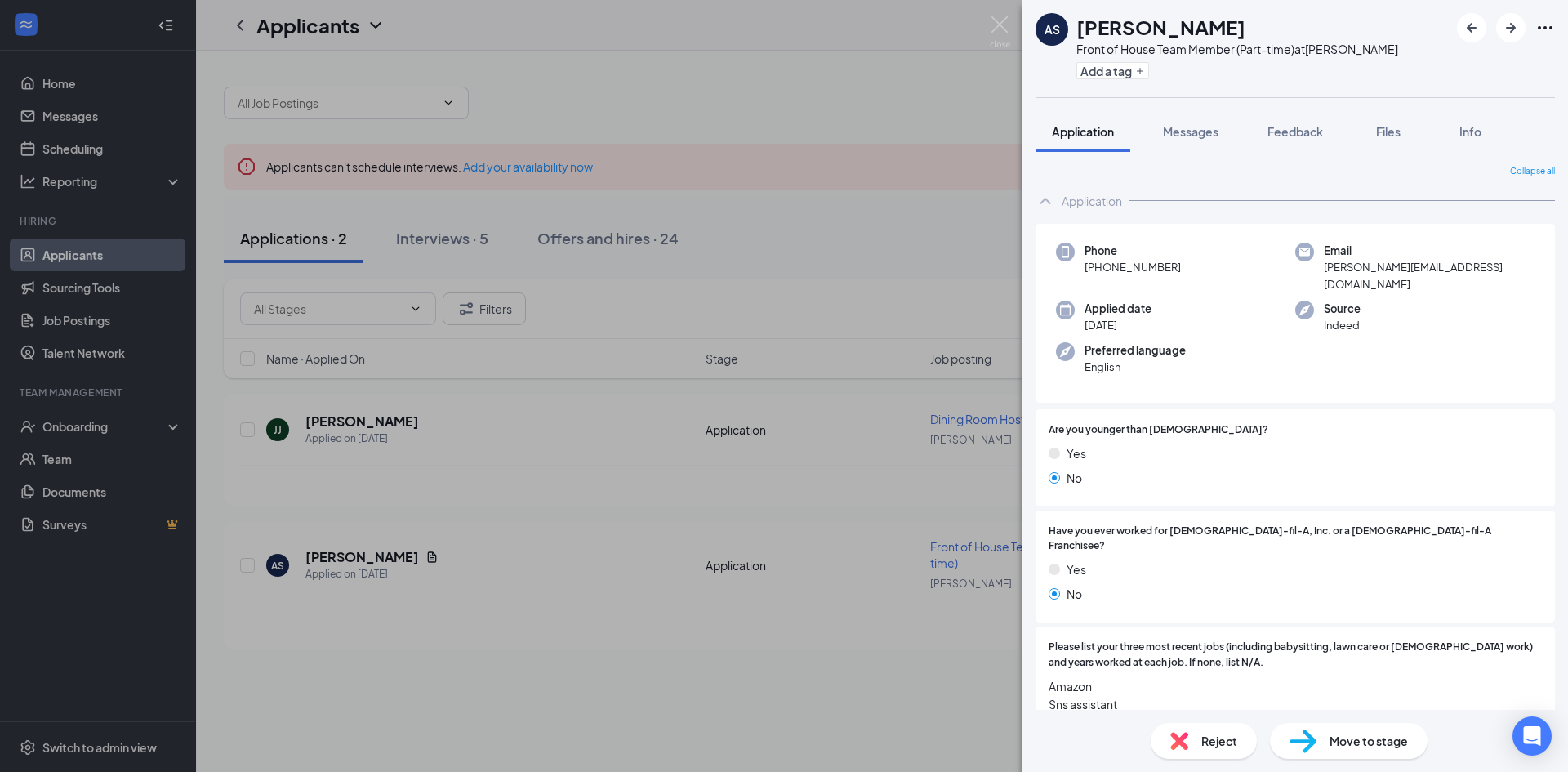
click at [1354, 743] on span "Move to stage" at bounding box center [1368, 740] width 78 height 18
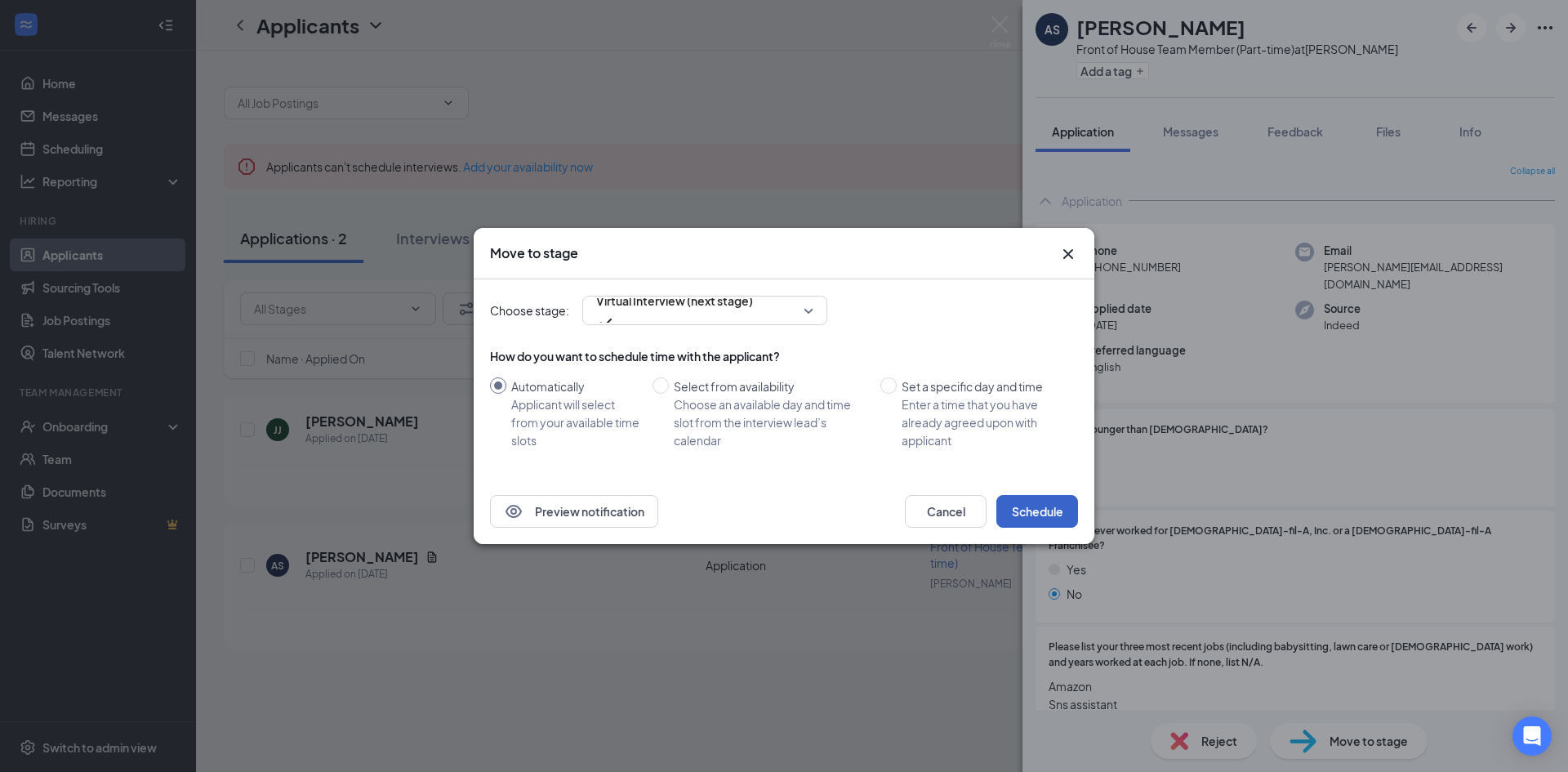
click at [1040, 512] on button "Schedule" at bounding box center [1037, 511] width 82 height 33
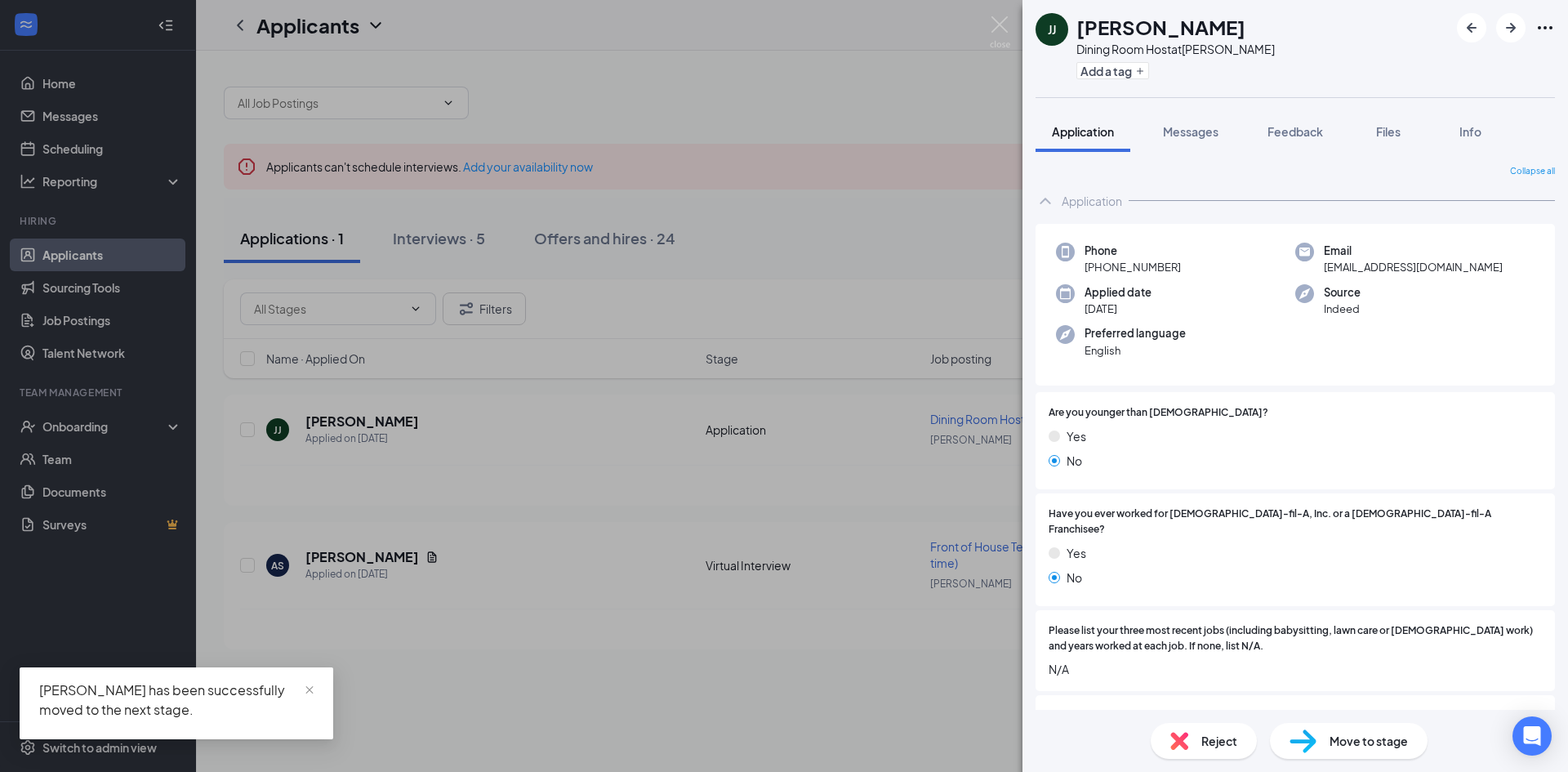
click at [716, 654] on div "[PERSON_NAME] [PERSON_NAME] Dining Room Host at Wendover Add a tag Application …" at bounding box center [784, 386] width 1568 height 772
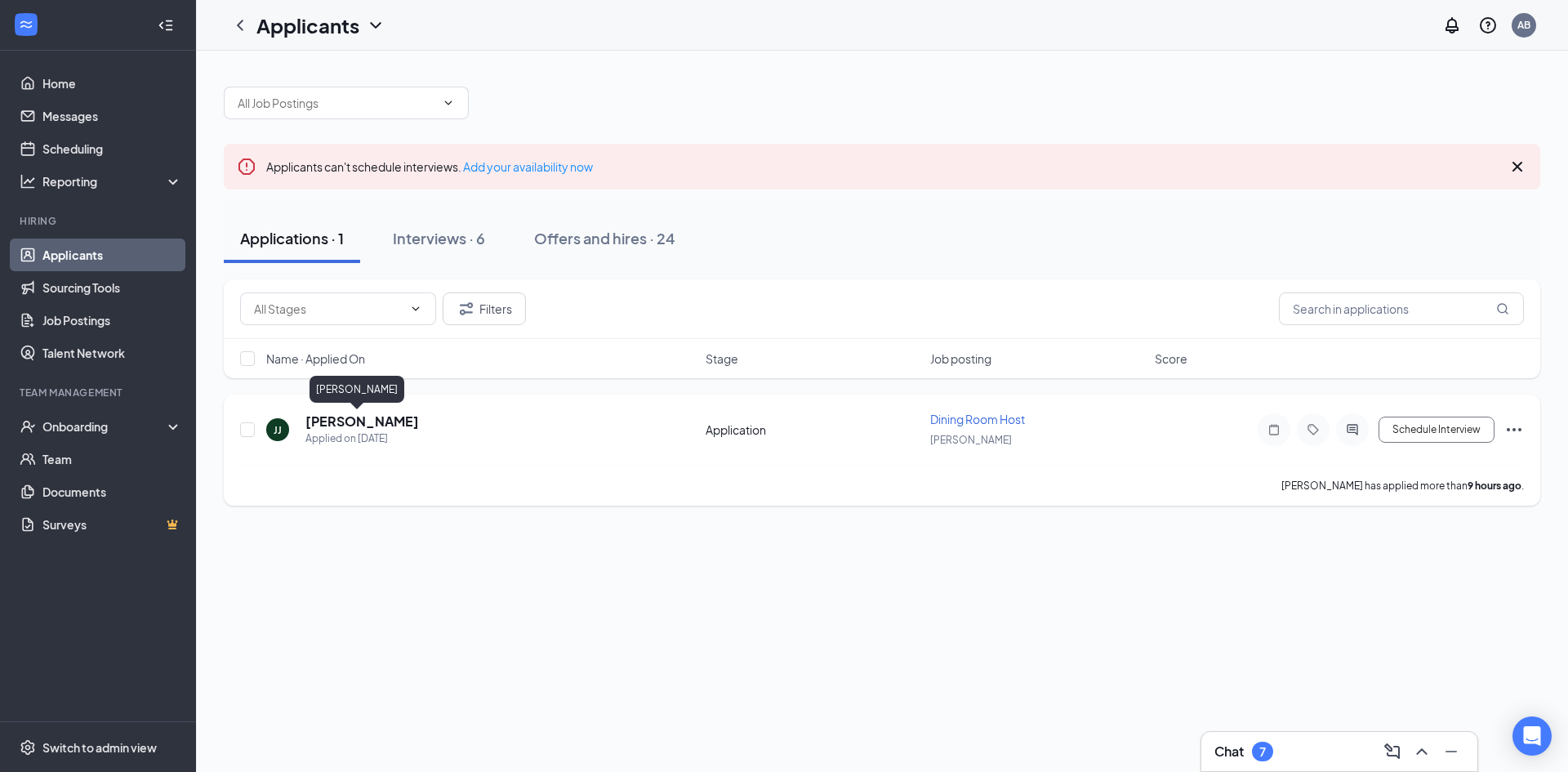
click at [374, 425] on h5 "[PERSON_NAME]" at bounding box center [362, 421] width 113 height 18
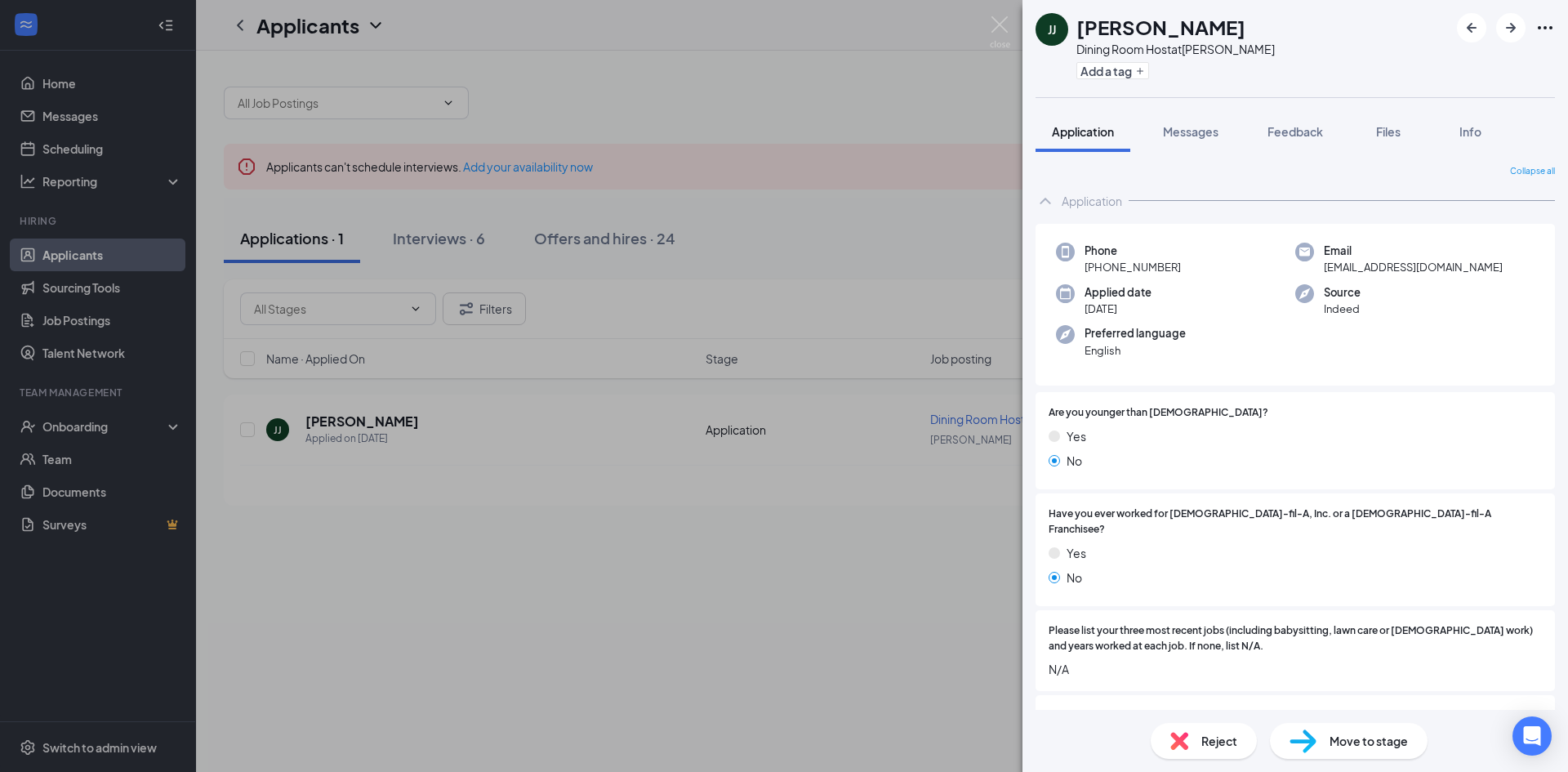
click at [1375, 738] on span "Move to stage" at bounding box center [1368, 740] width 78 height 18
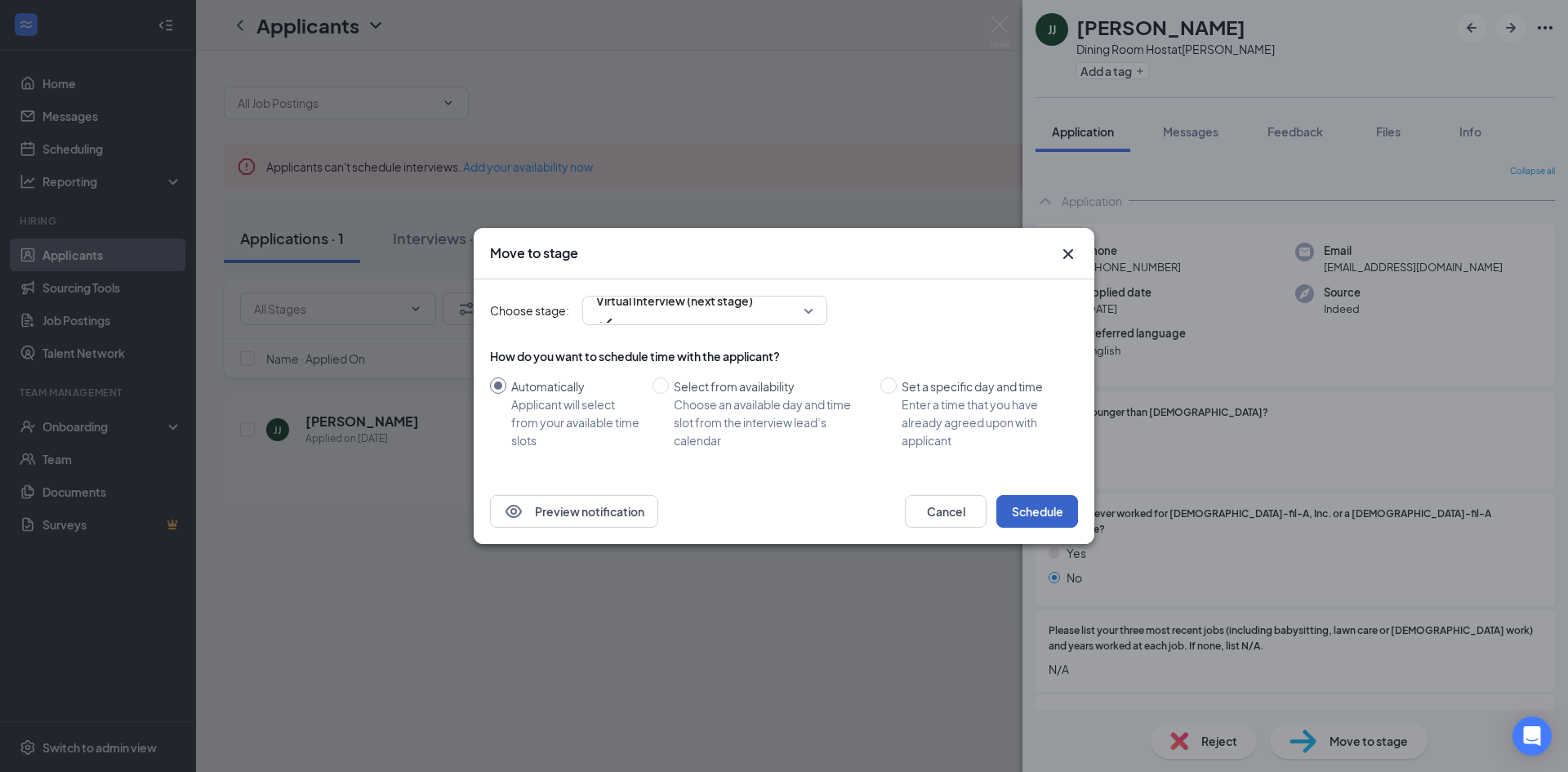
click at [1032, 518] on button "Schedule" at bounding box center [1037, 511] width 82 height 33
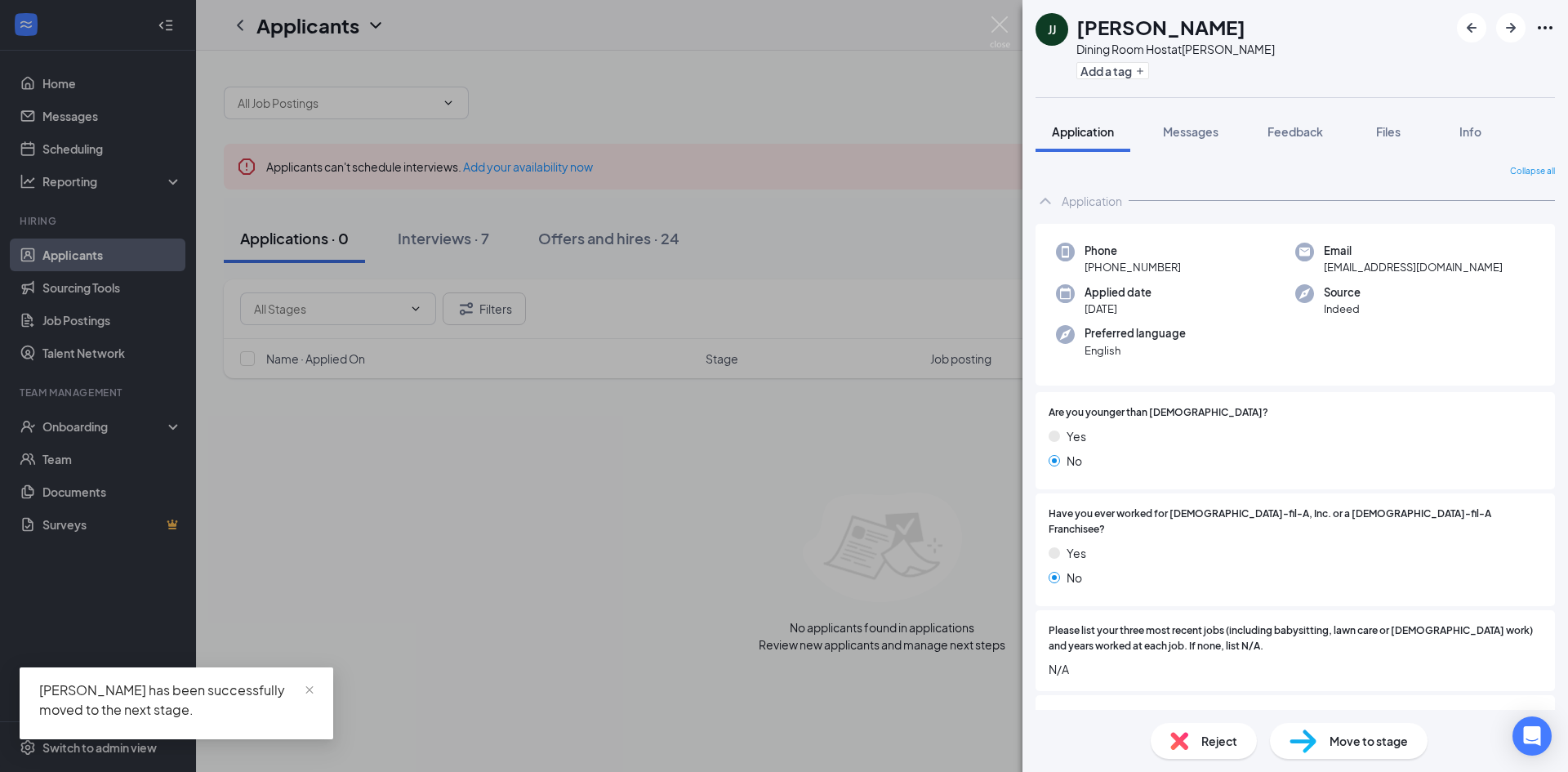
click at [777, 583] on div "[PERSON_NAME] [PERSON_NAME] Dining Room Host at Wendover Add a tag Application …" at bounding box center [784, 386] width 1568 height 772
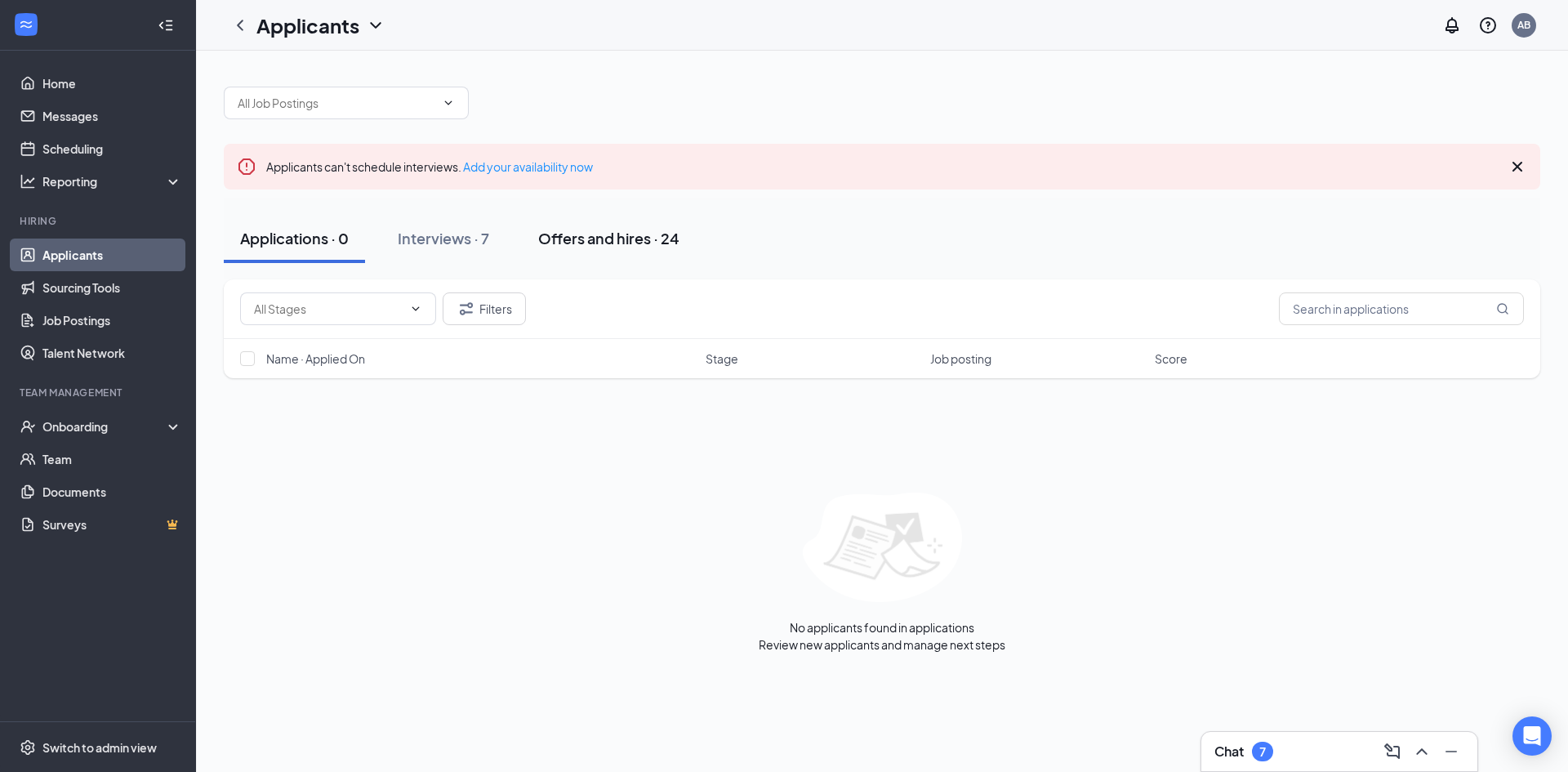
click at [639, 238] on div "Offers and hires · 24" at bounding box center [609, 238] width 141 height 21
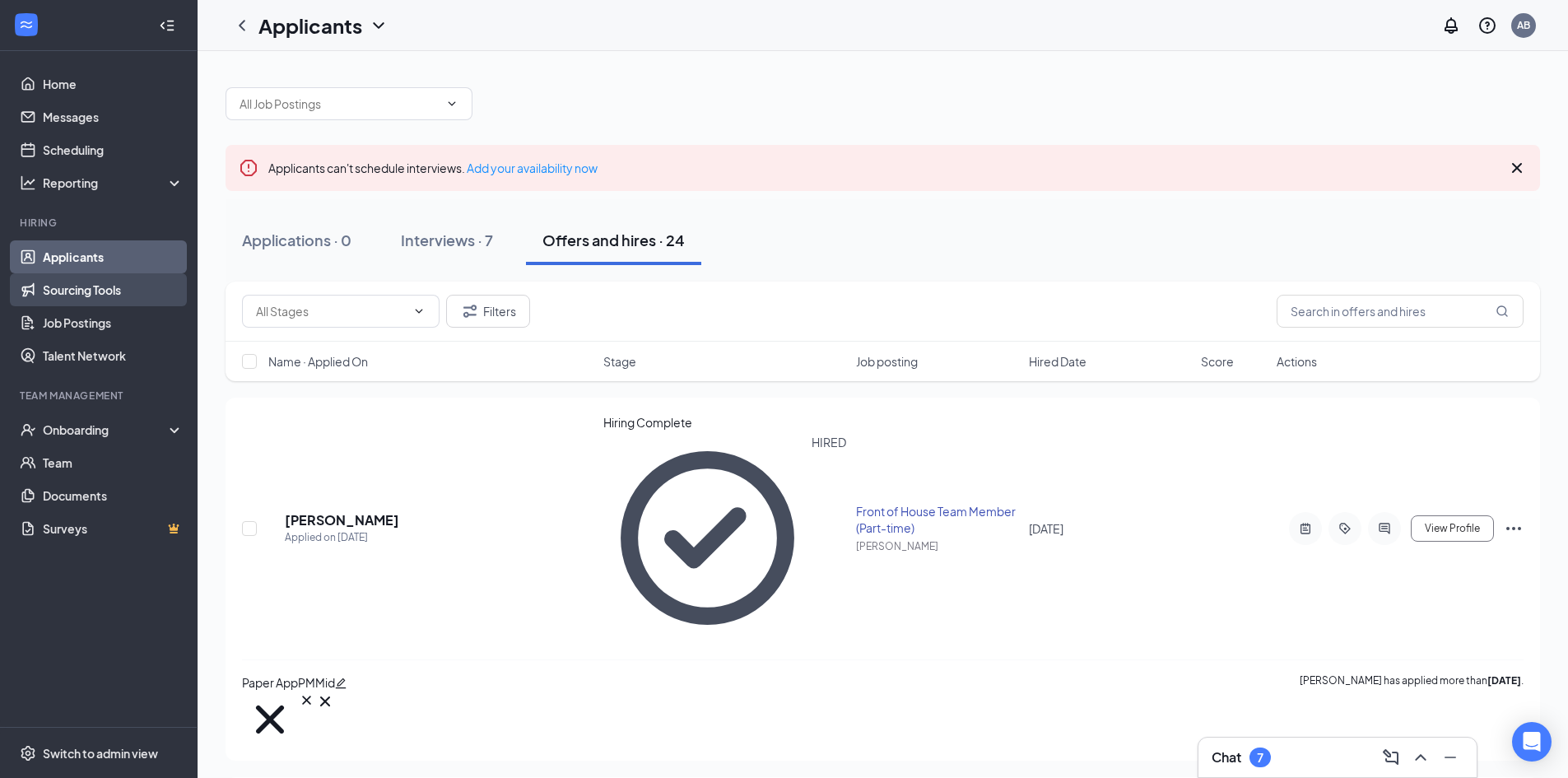
click at [95, 284] on link "Sourcing Tools" at bounding box center [113, 290] width 141 height 33
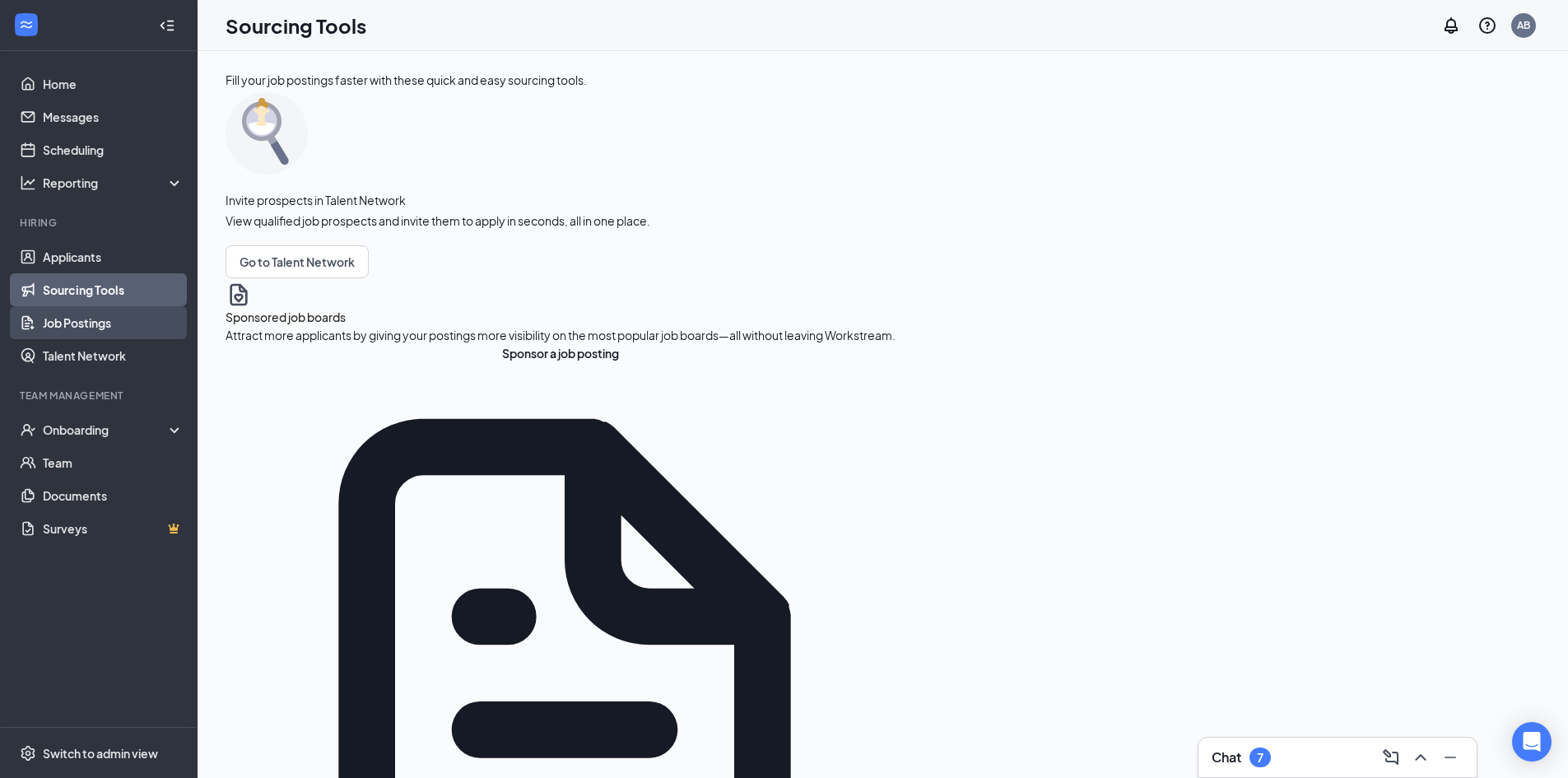
click at [102, 315] on link "Job Postings" at bounding box center [113, 322] width 141 height 33
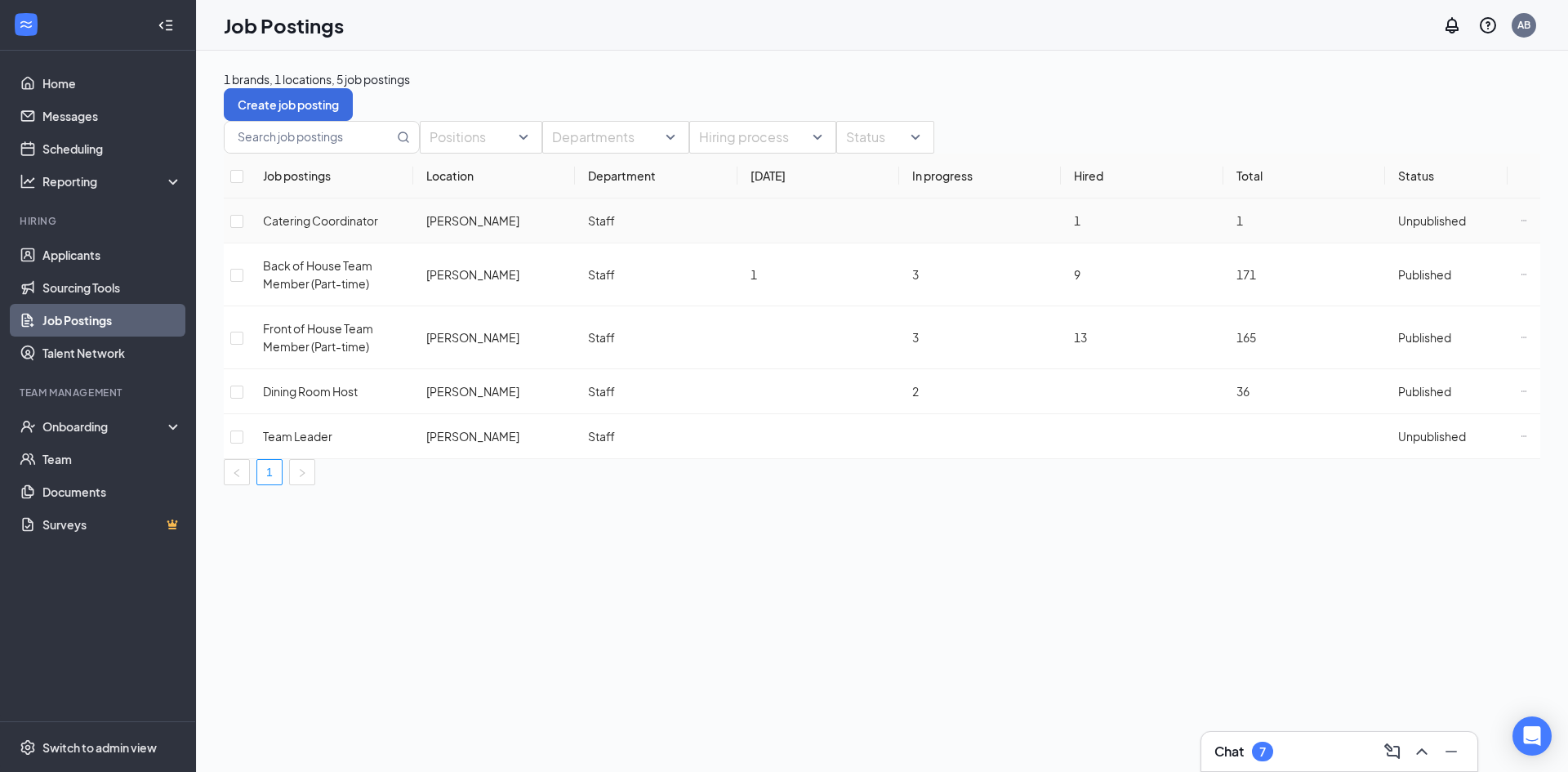
click at [369, 228] on span "Catering Coordinator" at bounding box center [321, 221] width 115 height 15
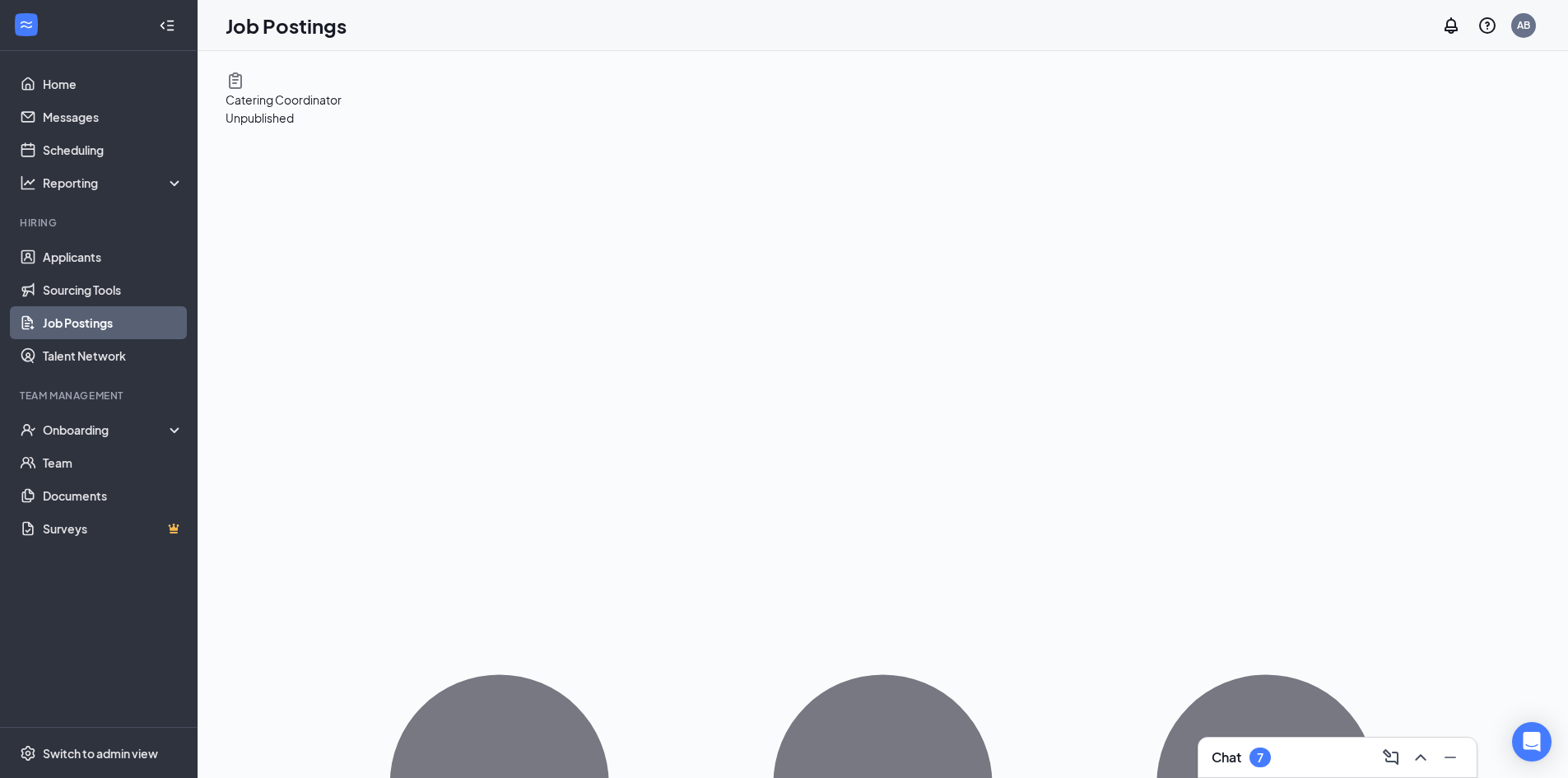
click at [104, 326] on link "Job Postings" at bounding box center [113, 322] width 141 height 33
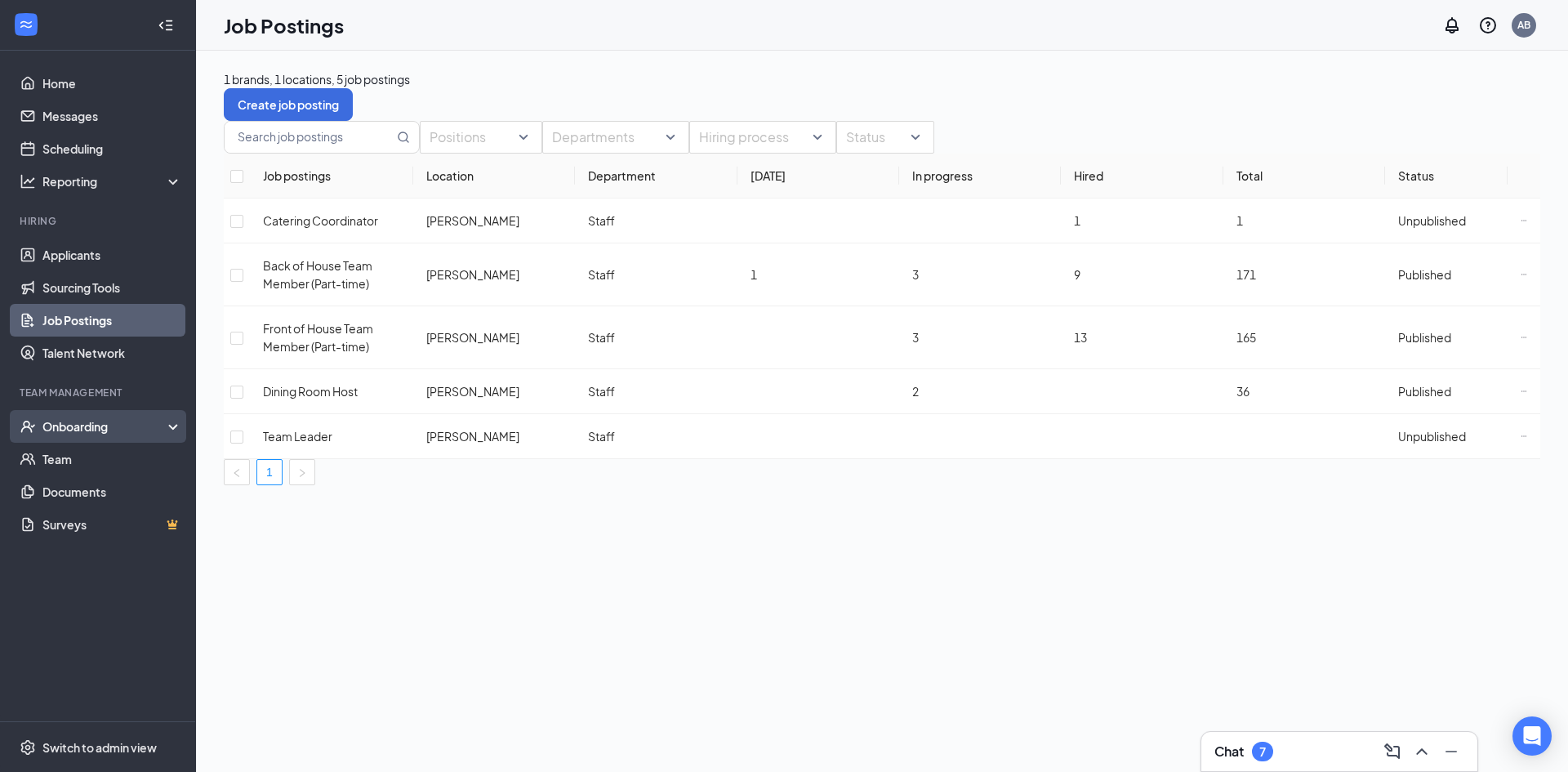
click at [133, 431] on div "Onboarding" at bounding box center [105, 426] width 125 height 16
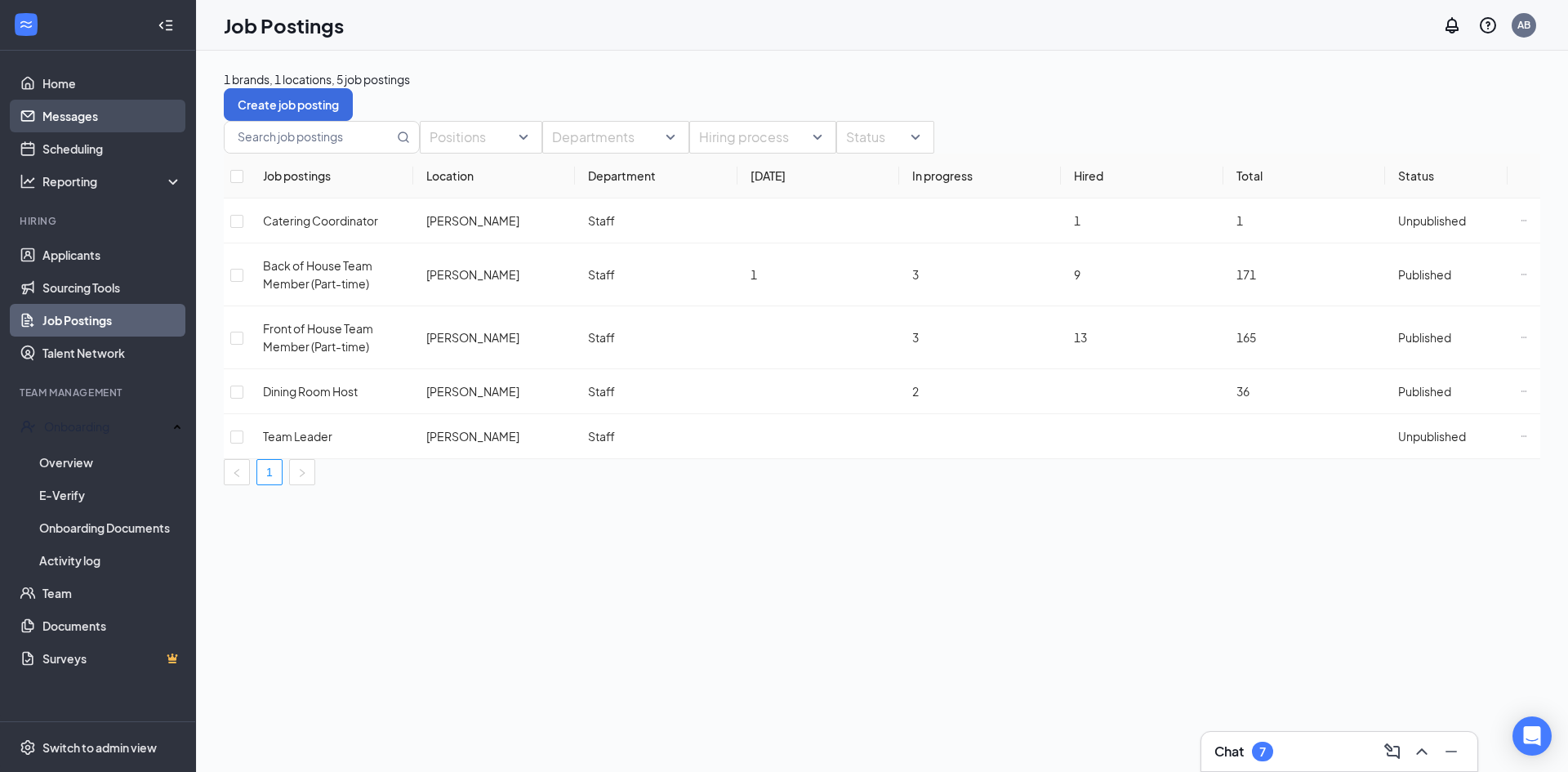
click at [122, 120] on link "Messages" at bounding box center [112, 116] width 140 height 33
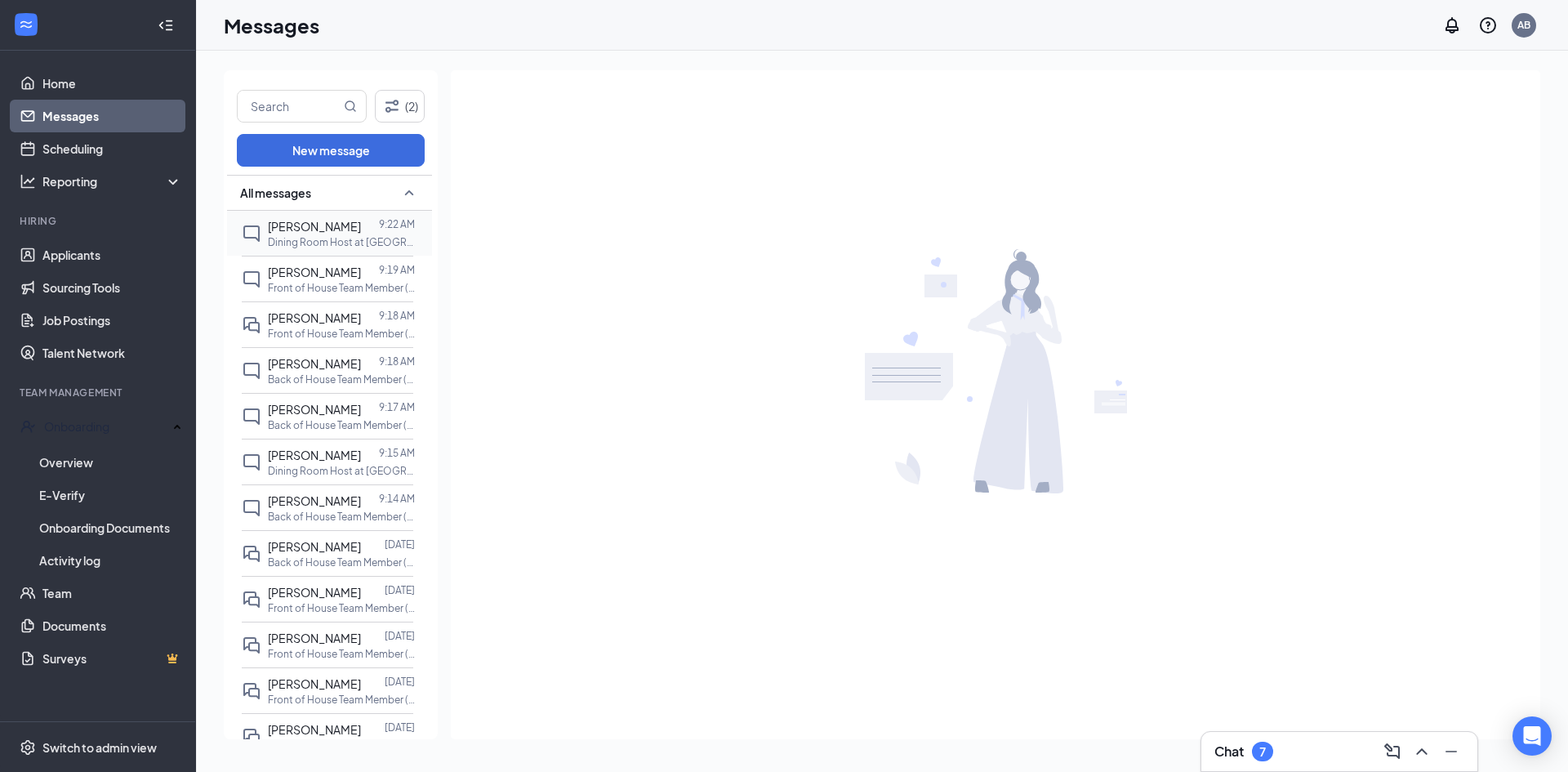
click at [361, 233] on div at bounding box center [370, 225] width 18 height 18
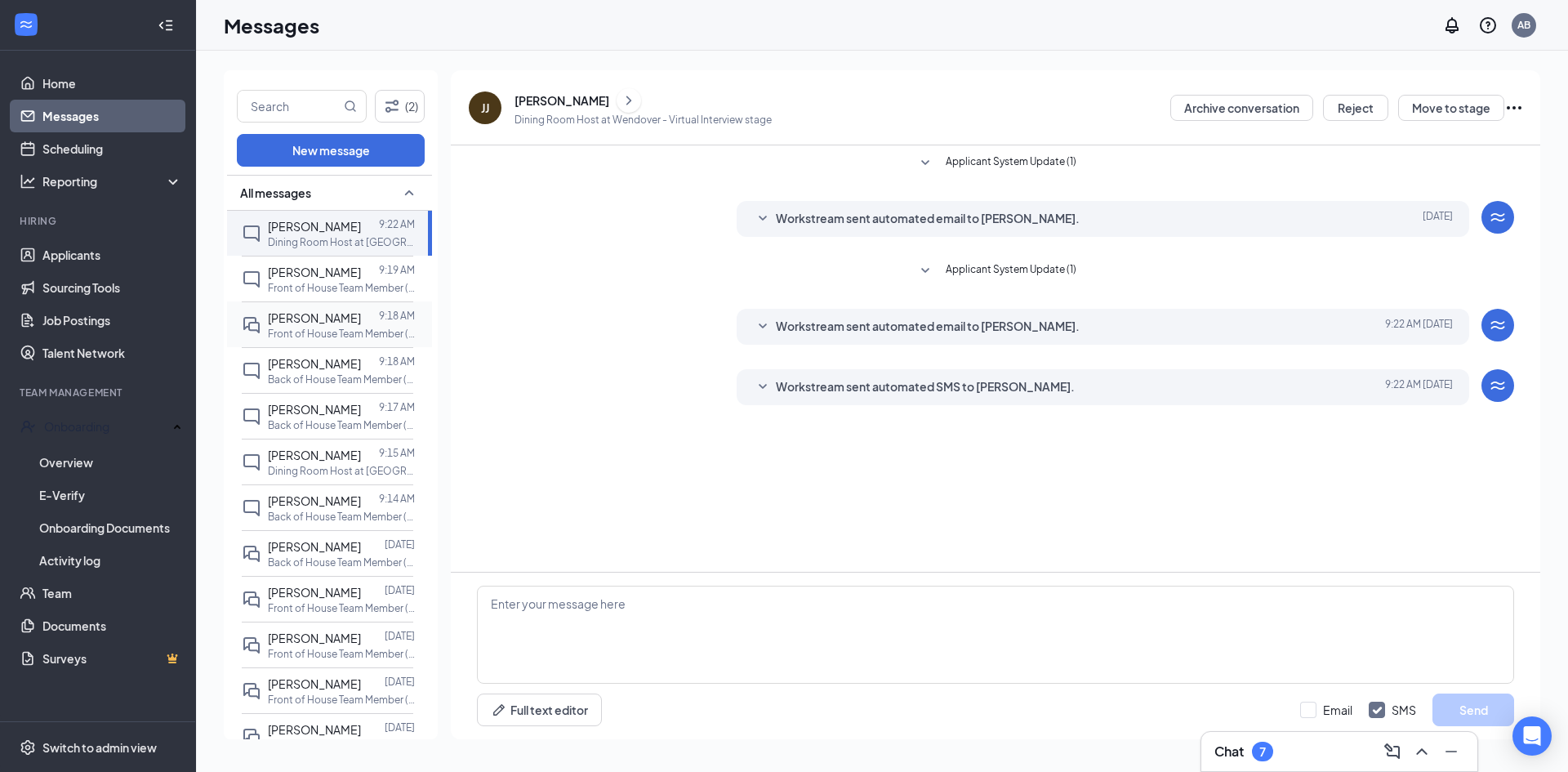
click at [317, 333] on p "Front of House Team Member (Part-time) at [GEOGRAPHIC_DATA]" at bounding box center [341, 334] width 147 height 14
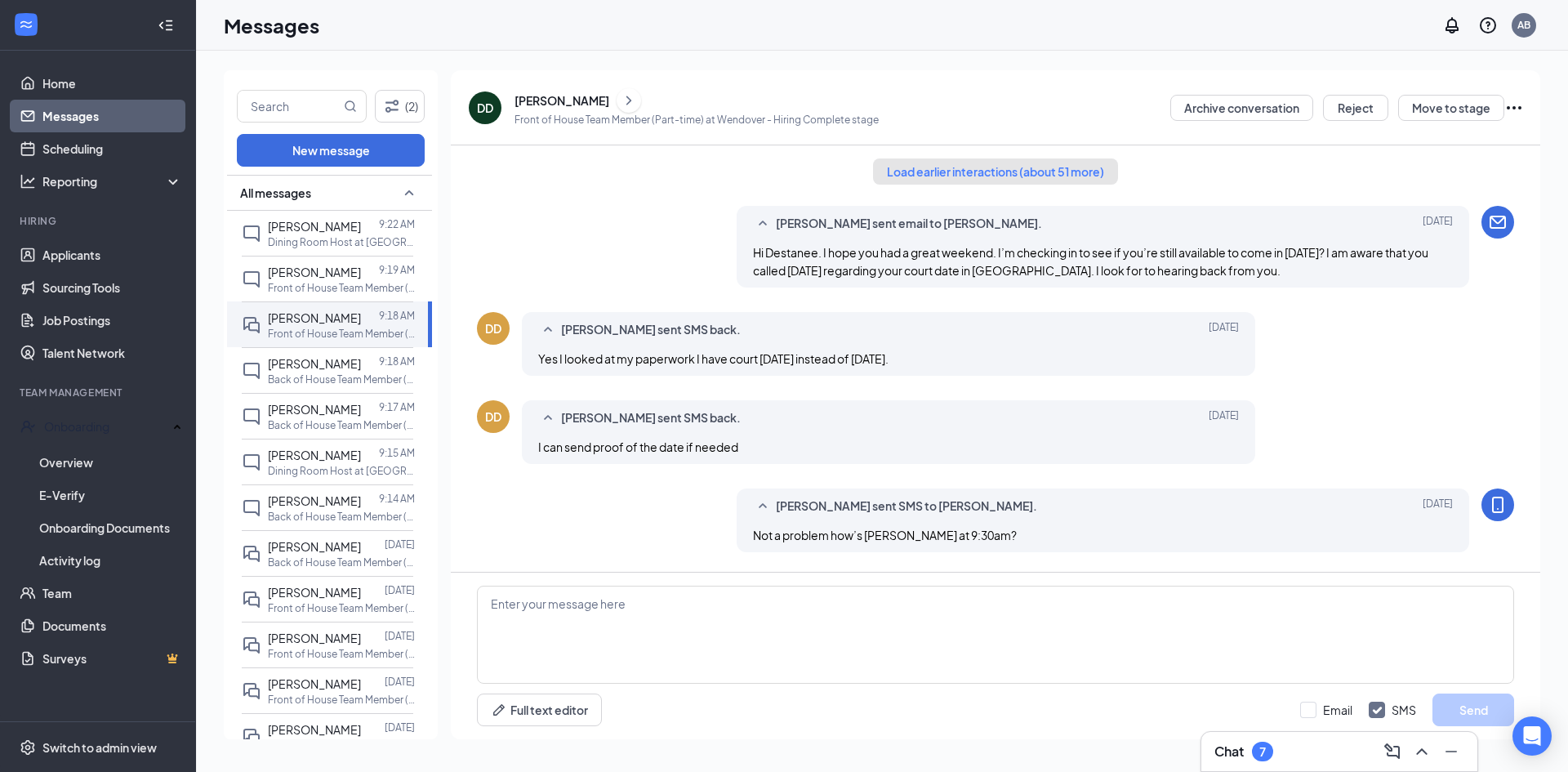
click at [1059, 174] on button "Load earlier interactions (about 51 more)" at bounding box center [996, 172] width 245 height 26
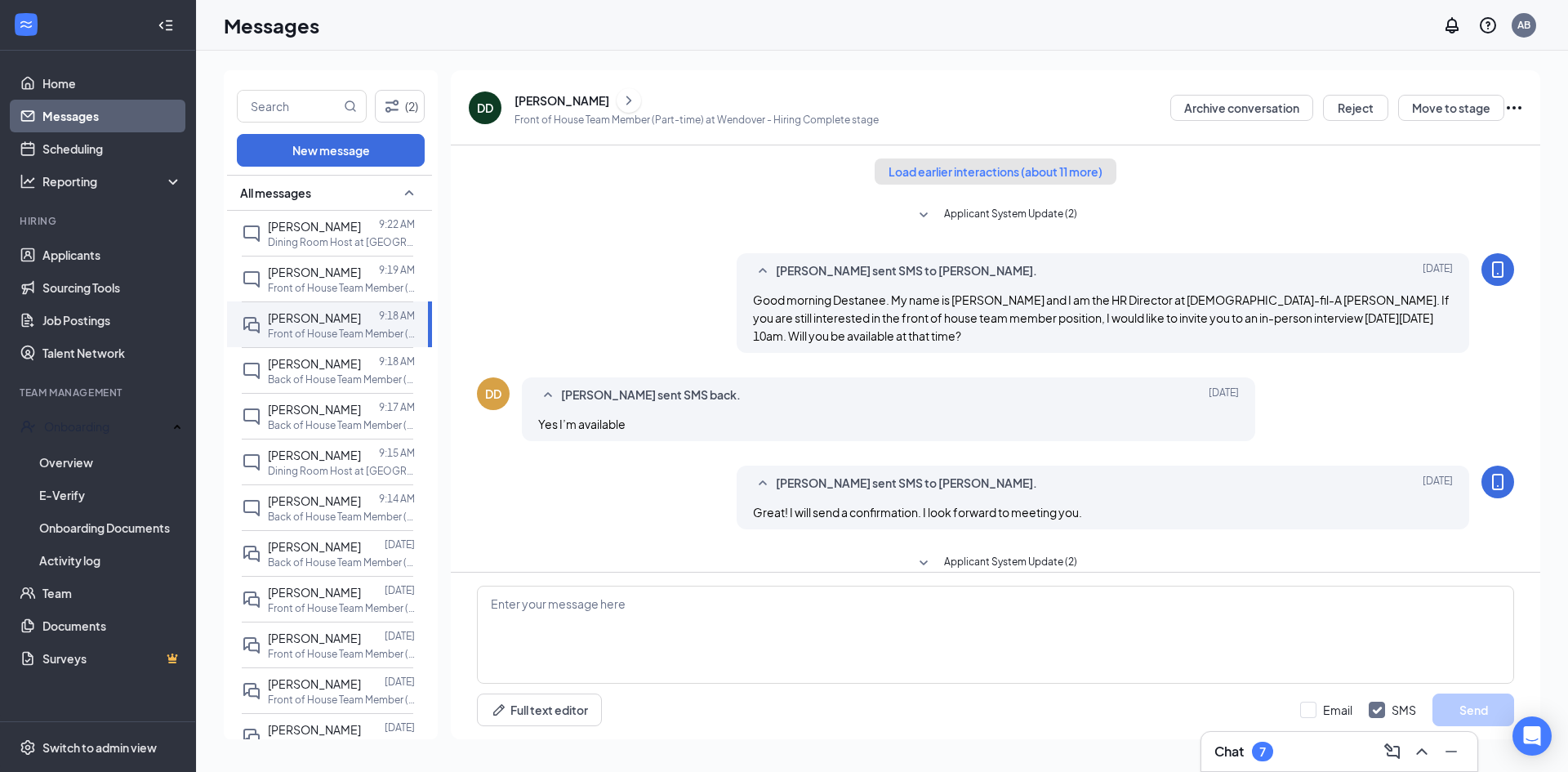
click at [1063, 178] on button "Load earlier interactions (about 11 more)" at bounding box center [996, 172] width 241 height 26
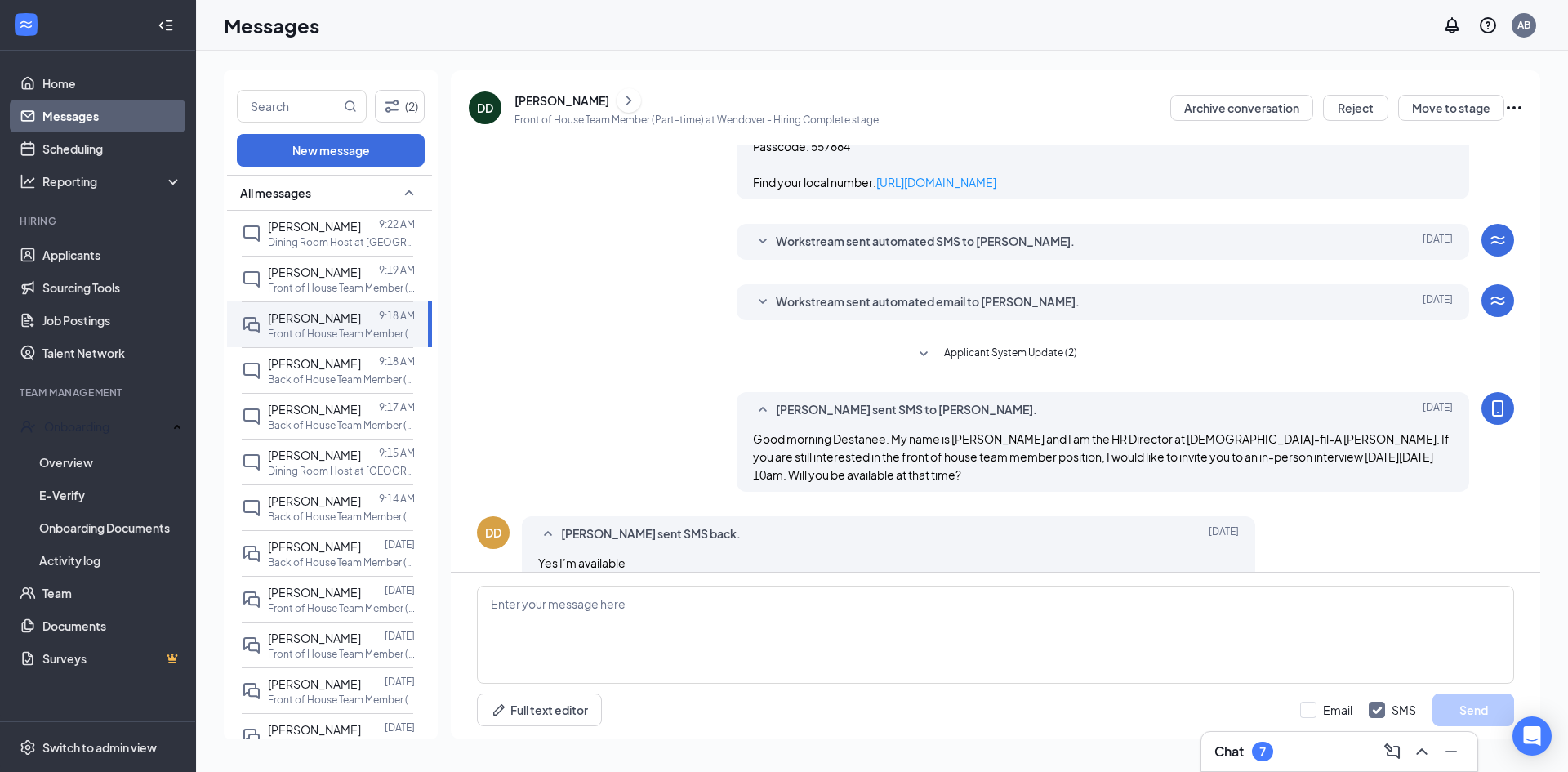
scroll to position [1879, 0]
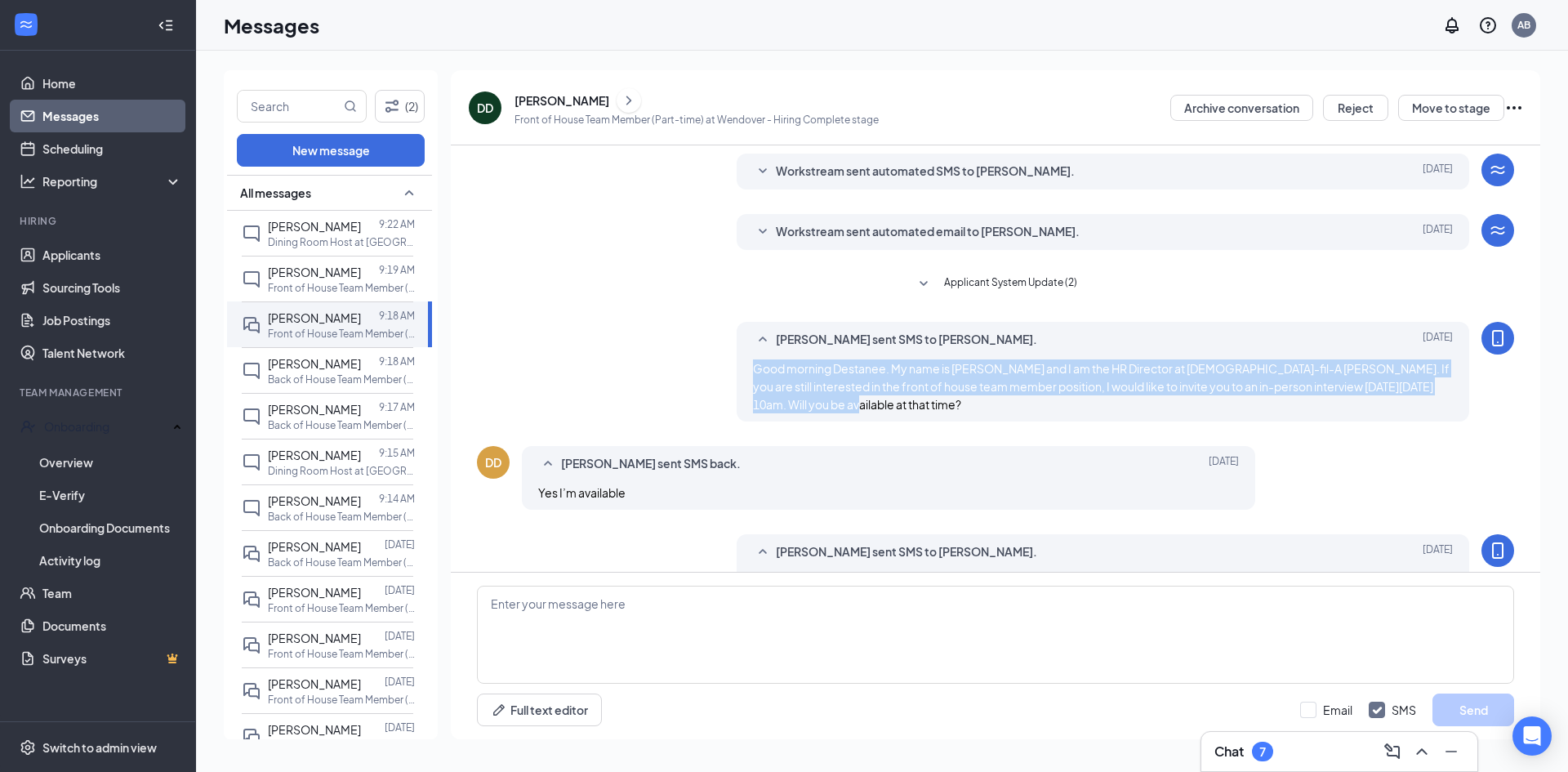
drag, startPoint x: 810, startPoint y: 548, endPoint x: 749, endPoint y: 507, distance: 73.5
click at [749, 421] on div "[PERSON_NAME] sent SMS to [PERSON_NAME]. [DATE] Good morning Destanee. My name …" at bounding box center [1103, 371] width 734 height 100
copy span "Good morning Destanee. My name is [PERSON_NAME] and I am the HR Director at [DE…"
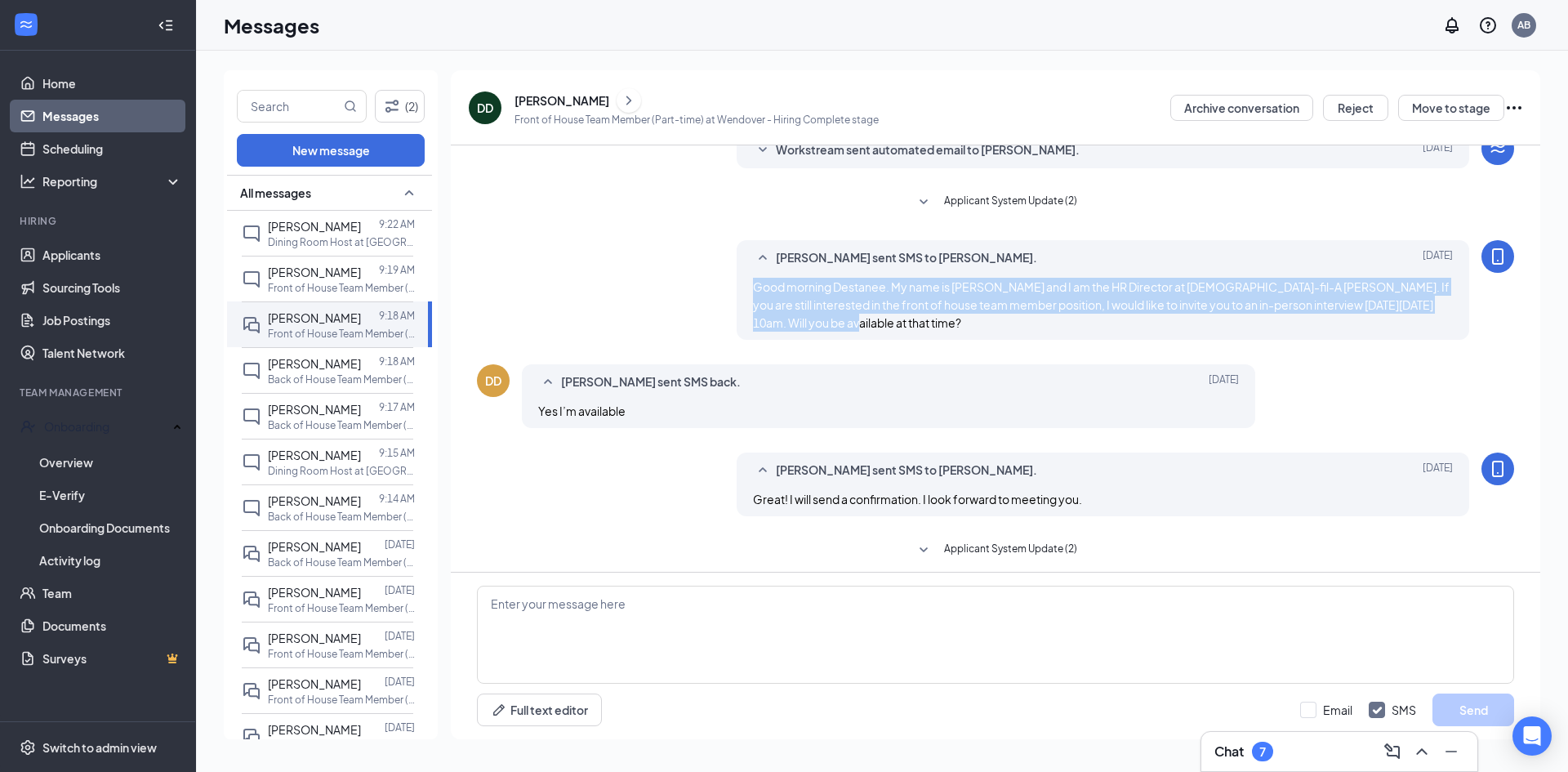
scroll to position [2042, 0]
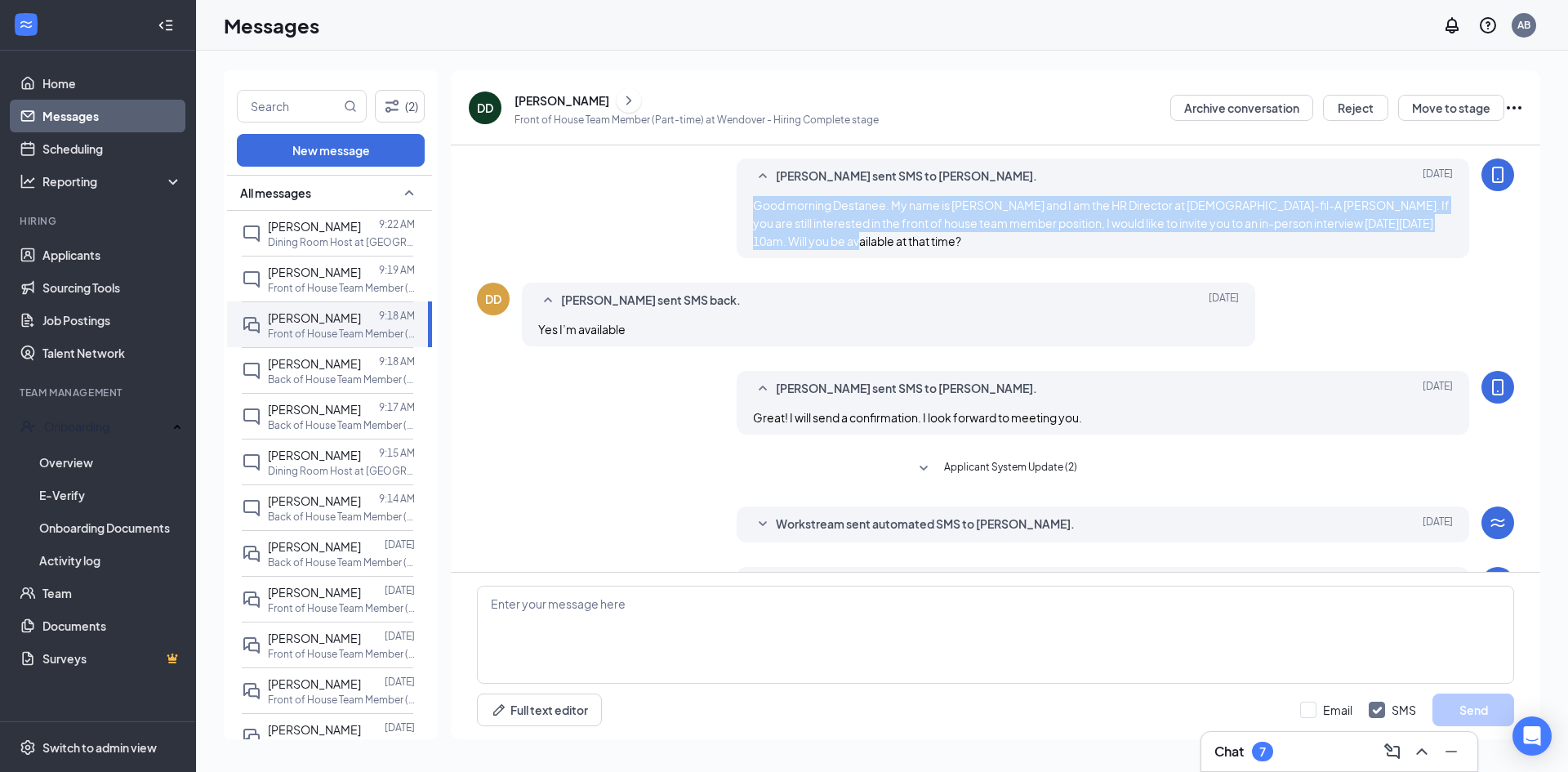
click at [931, 266] on div "[PERSON_NAME] sent SMS to [PERSON_NAME]. [DATE] Good morning Destanee. My name …" at bounding box center [996, 212] width 1037 height 107
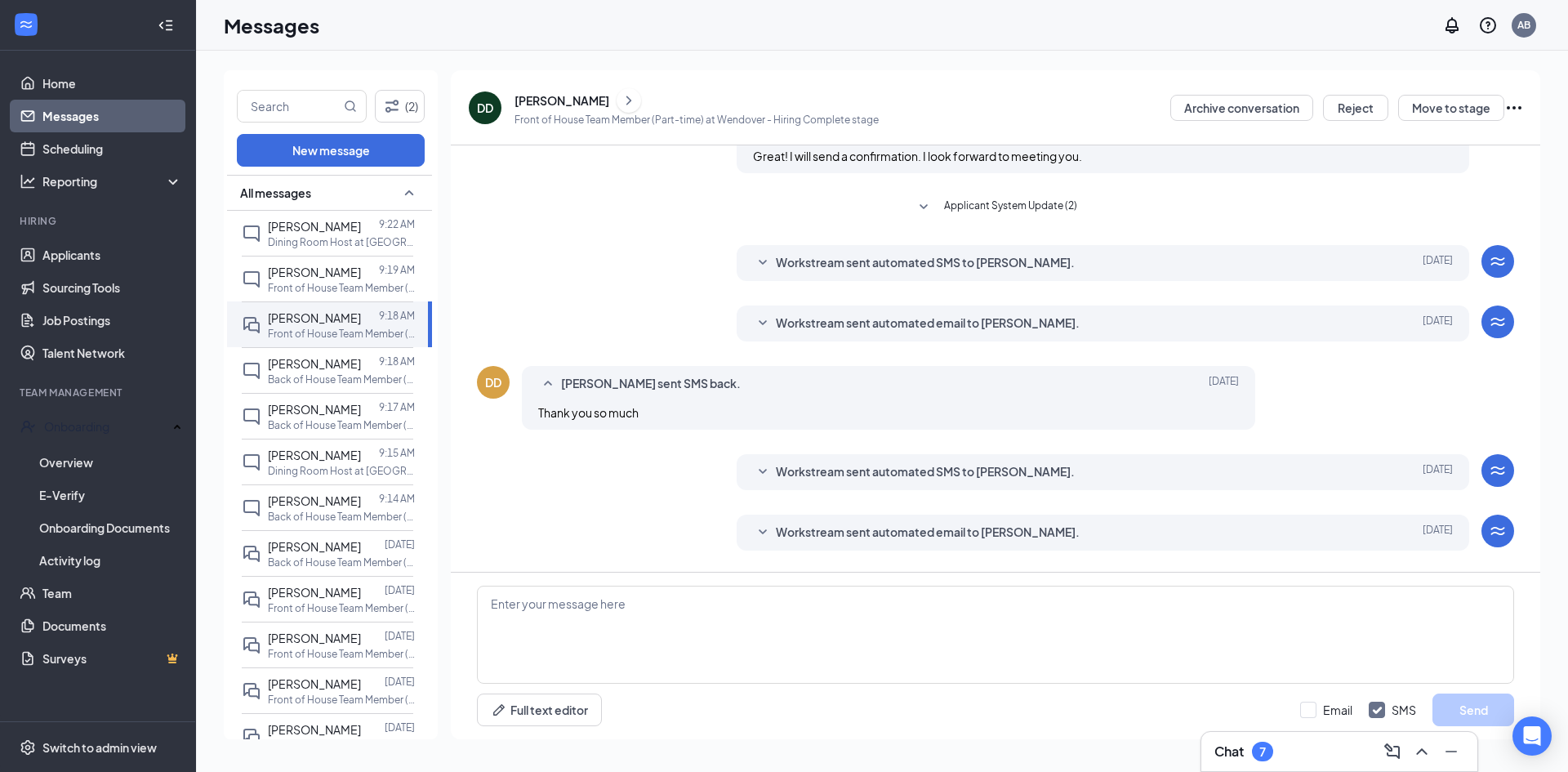
scroll to position [2369, 0]
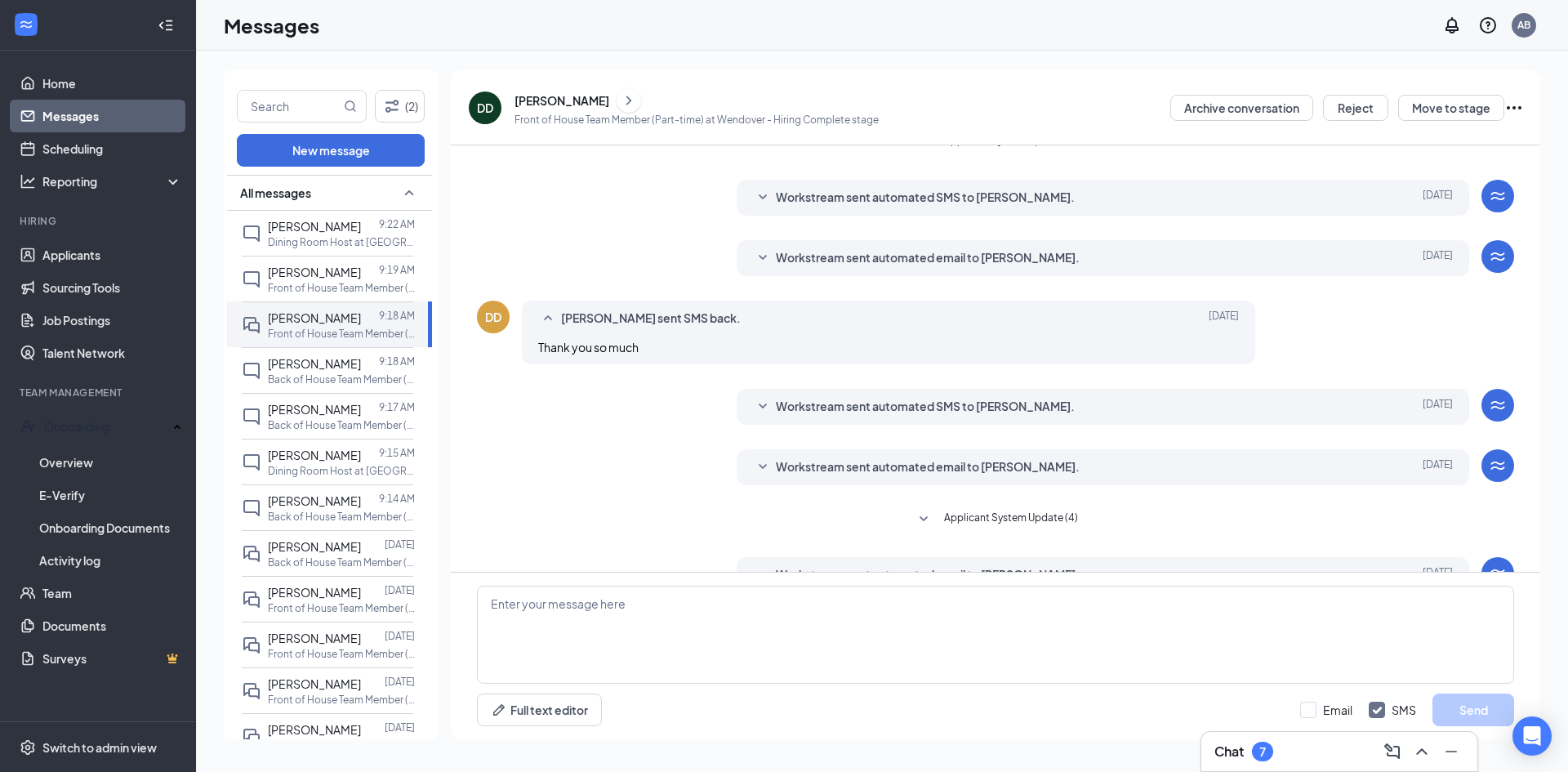
drag, startPoint x: 1084, startPoint y: 234, endPoint x: 740, endPoint y: 252, distance: 344.5
click at [740, 116] on div "[PERSON_NAME] sent SMS to [PERSON_NAME]. [DATE] Great! I will send a confirmati…" at bounding box center [996, 80] width 1037 height 72
copy span "Great! I will send a confirmation. I look forward to meeting you."
click at [537, 280] on div "Applicant System Update (2) Workstream sent automated email to [PERSON_NAME]. […" at bounding box center [996, 287] width 1037 height 5021
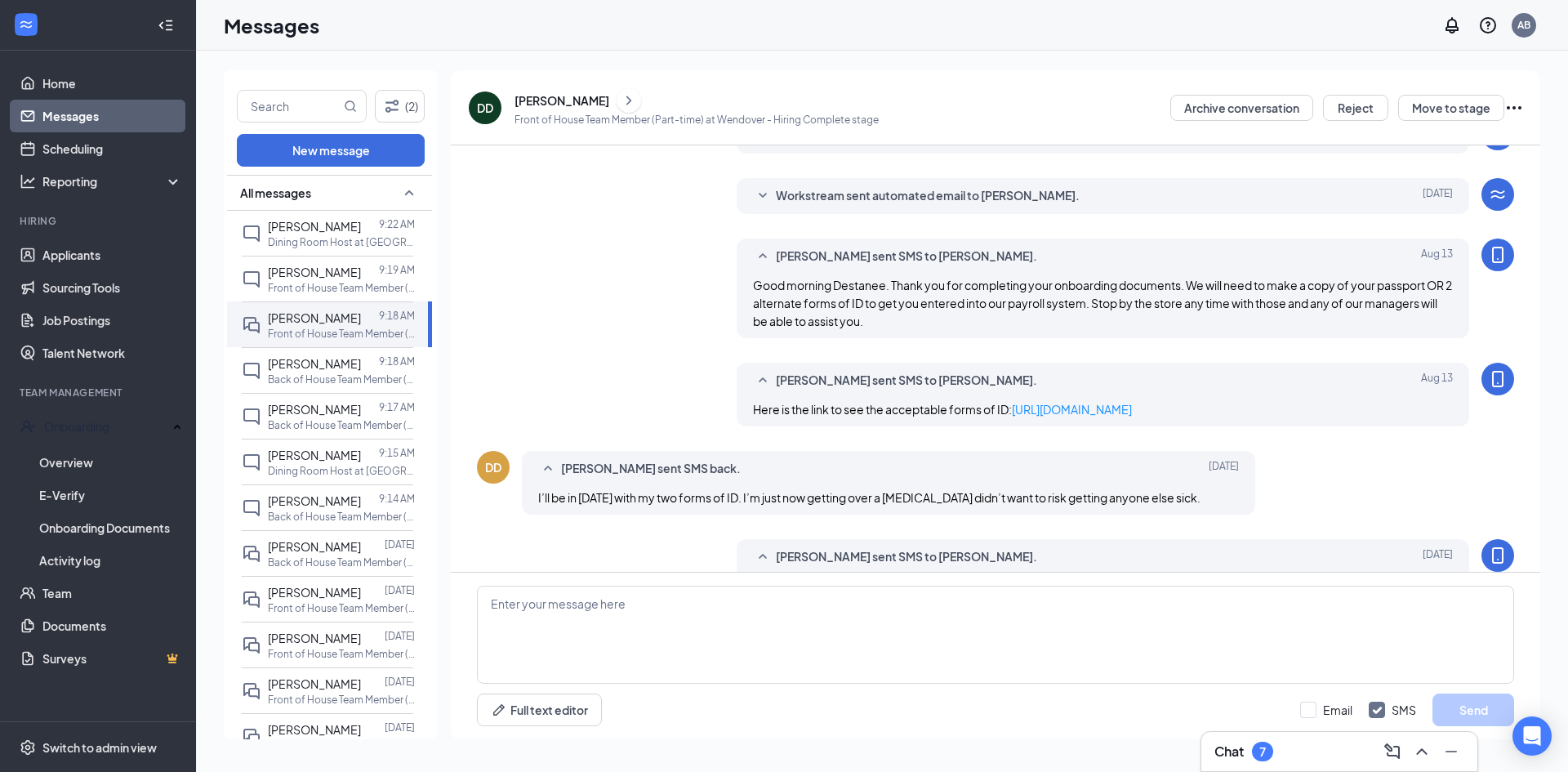
scroll to position [3022, 0]
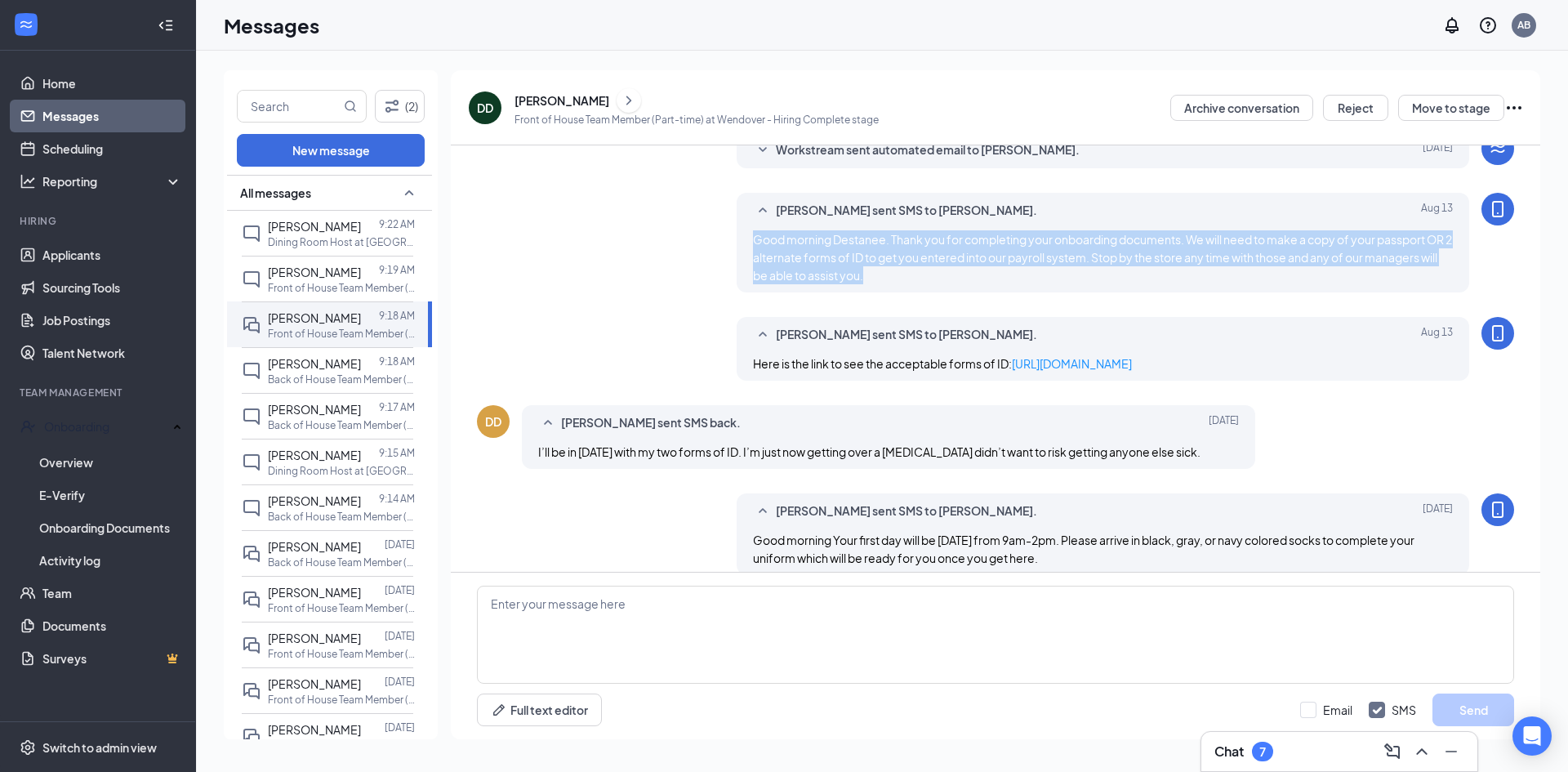
drag, startPoint x: 936, startPoint y: 419, endPoint x: 727, endPoint y: 388, distance: 211.3
click at [727, 301] on div "[PERSON_NAME] sent SMS to [PERSON_NAME]. [DATE] Good morning Destanee. Thank yo…" at bounding box center [996, 246] width 1037 height 107
copy span "Good morning Destanee. Thank you for completing your onboarding documents. We w…"
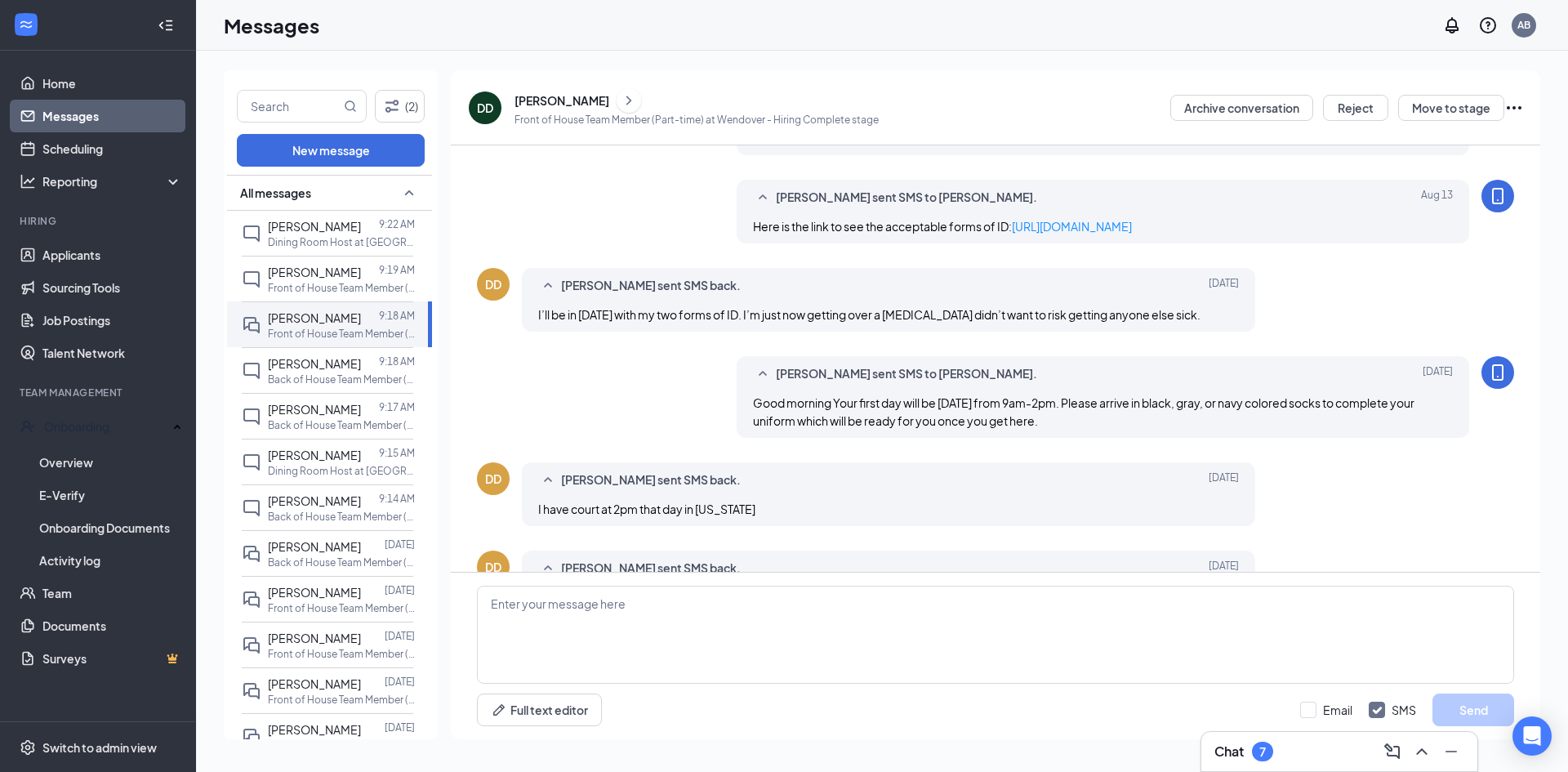
scroll to position [3185, 0]
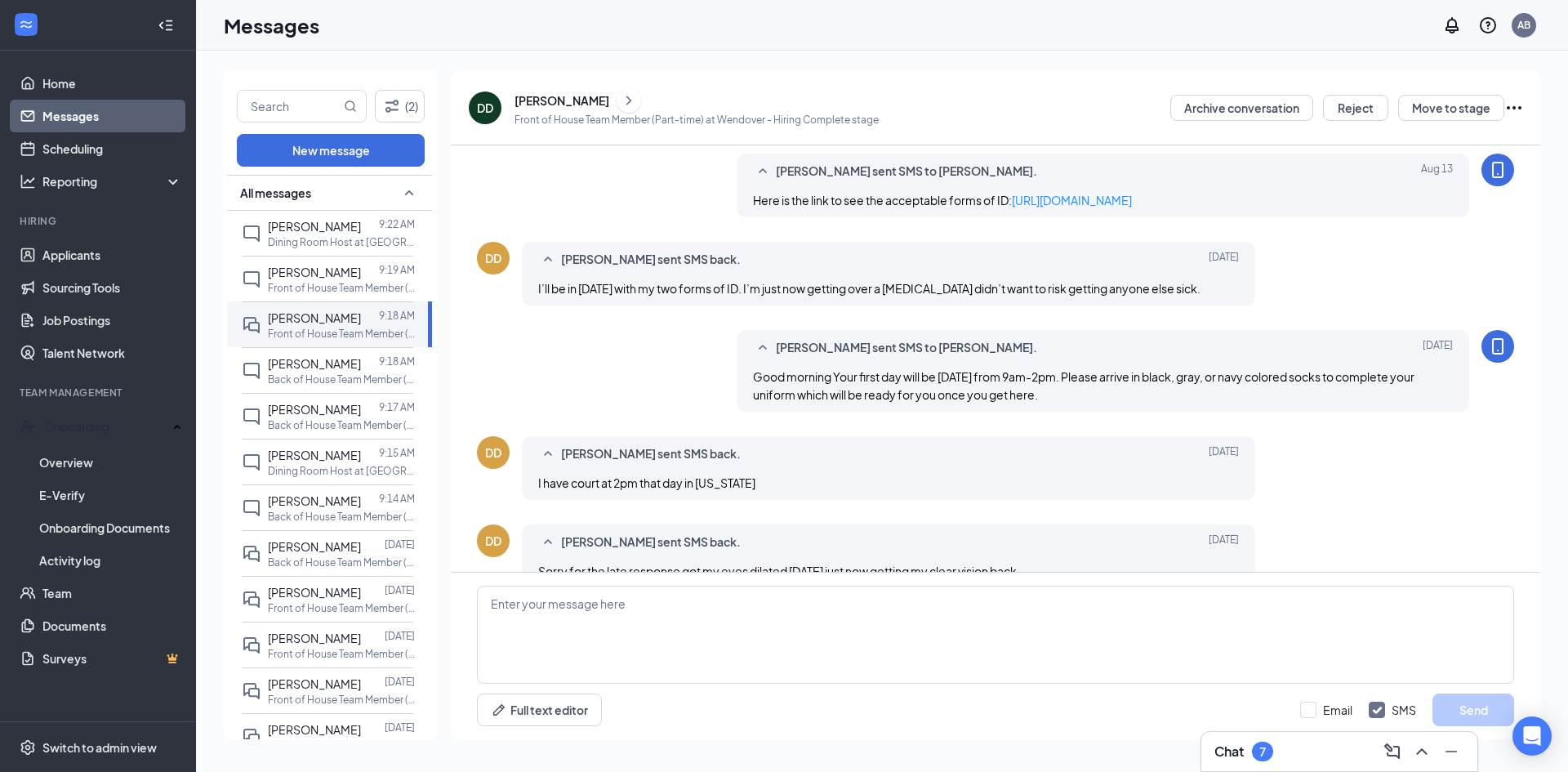
drag, startPoint x: 1142, startPoint y: 363, endPoint x: 750, endPoint y: 345, distance: 392.4
click at [753, 209] on div "Here is the link to see the acceptable forms of ID: [URL][DOMAIN_NAME]" at bounding box center [1103, 200] width 701 height 18
copy span "Here is the link to see the acceptable forms of ID: [URL][DOMAIN_NAME]"
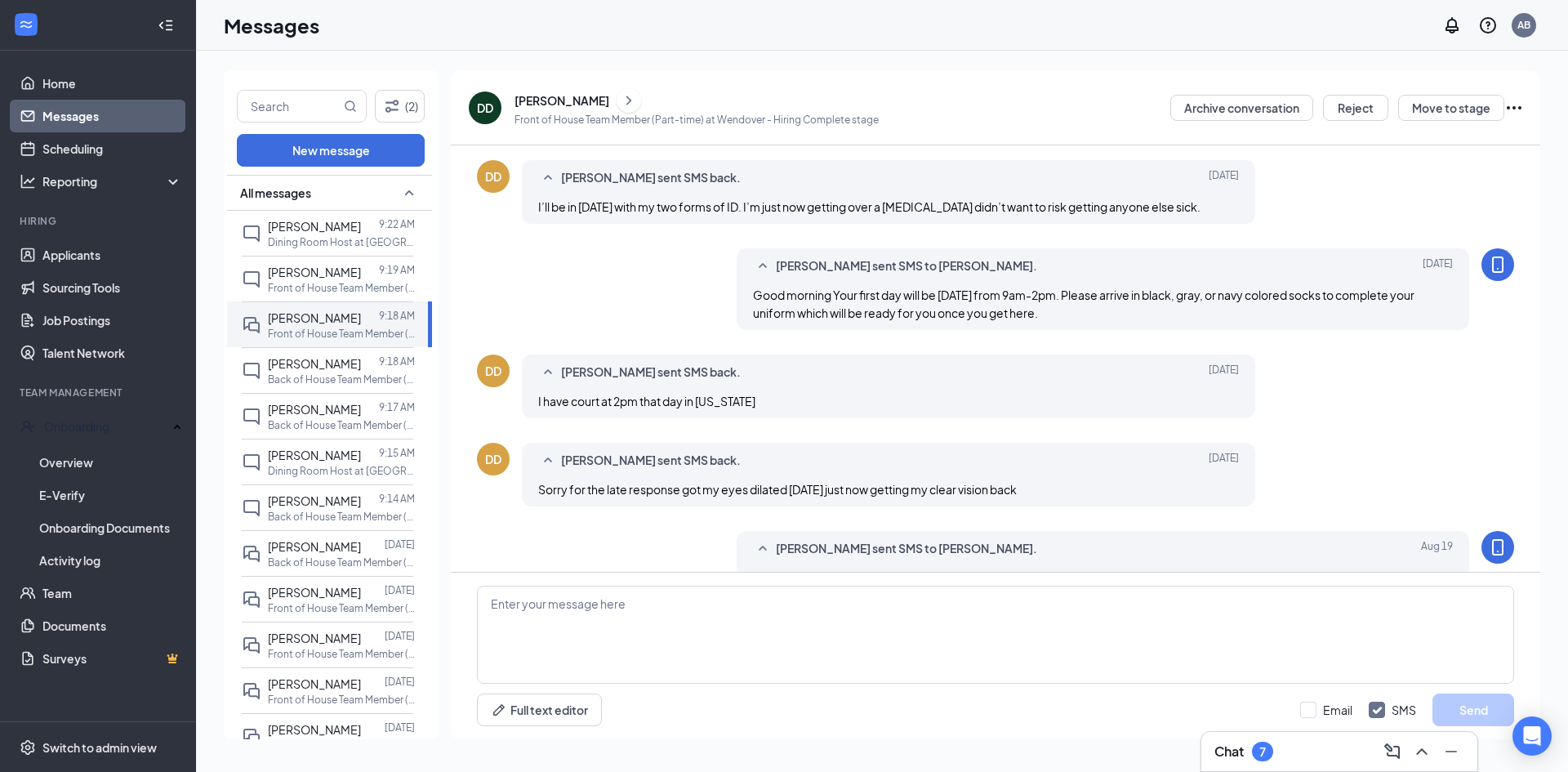
drag, startPoint x: 1059, startPoint y: 473, endPoint x: 741, endPoint y: 456, distance: 318.5
click at [741, 330] on div "[PERSON_NAME] sent SMS to [PERSON_NAME]. [DATE] Good morning Your first day wil…" at bounding box center [1103, 288] width 734 height 82
copy span "Good morning Your first day will be [DATE] from 9am-2pm. Please arrive in black…"
click at [698, 338] on div "[PERSON_NAME] sent SMS to [PERSON_NAME]. [DATE] Good morning Your first day wil…" at bounding box center [996, 292] width 1037 height 90
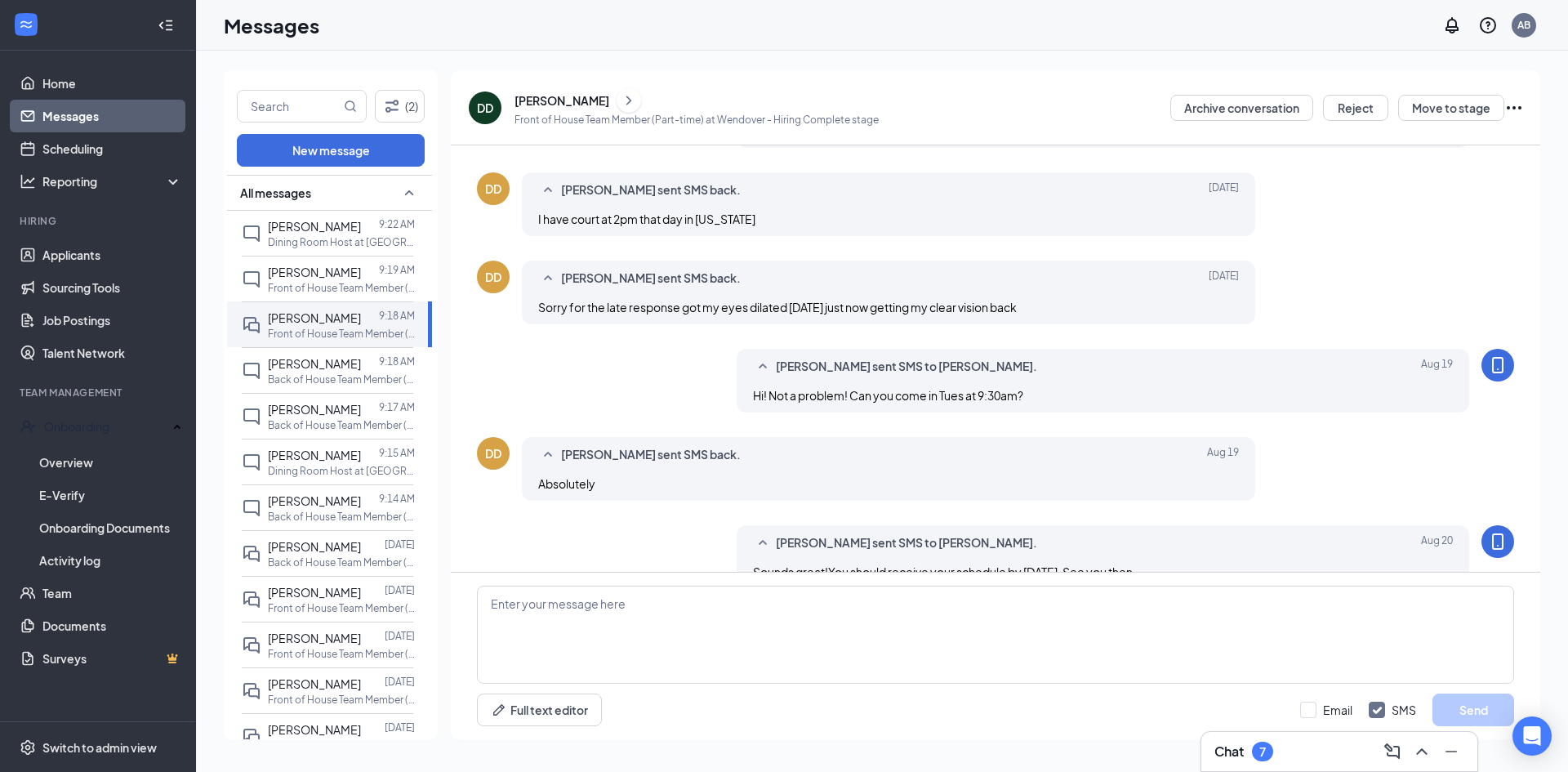
scroll to position [3430, 0]
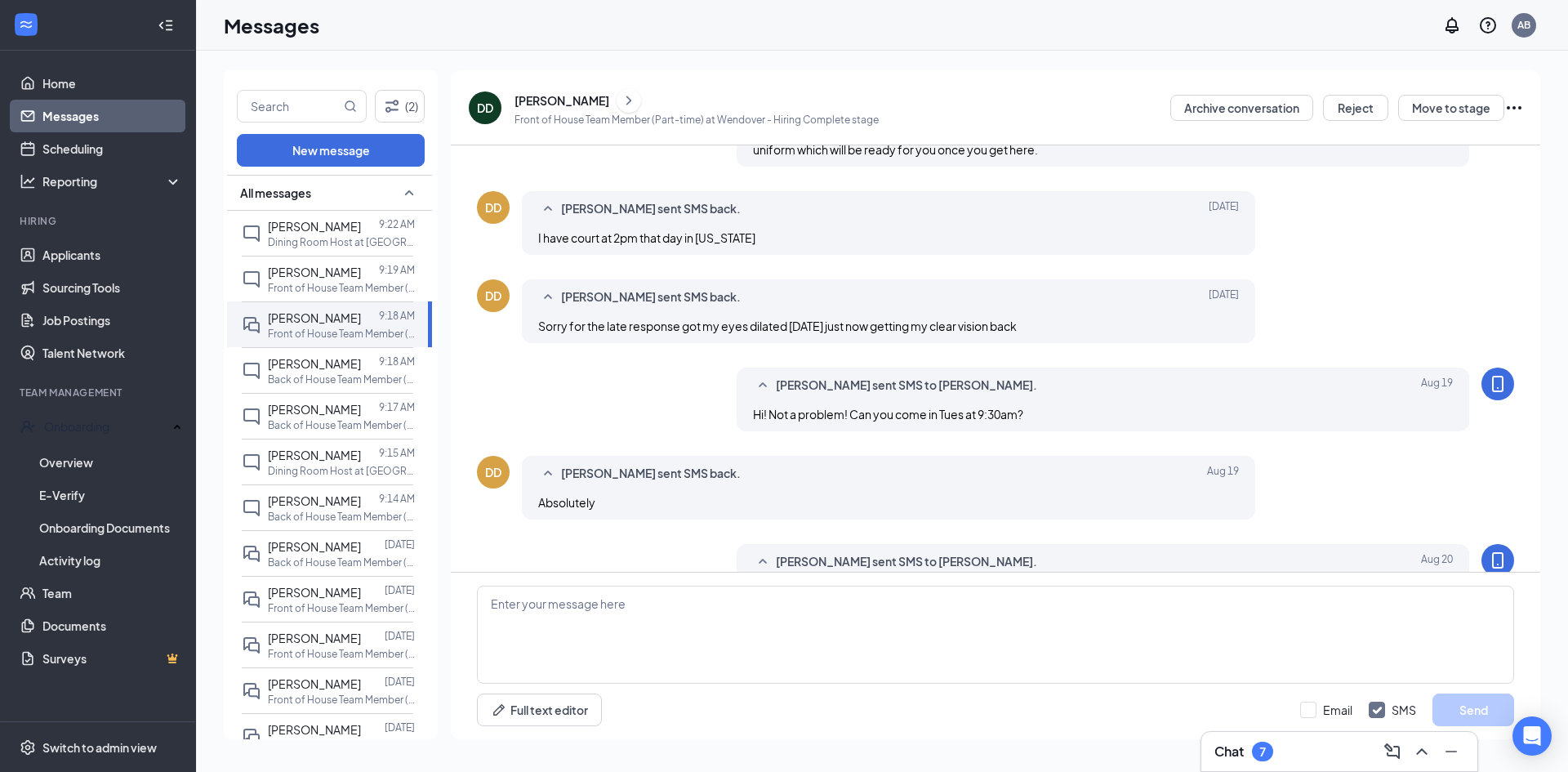
click at [597, 174] on div "[PERSON_NAME] sent SMS to [PERSON_NAME]. [DATE] Good morning Your first day wil…" at bounding box center [996, 129] width 1037 height 90
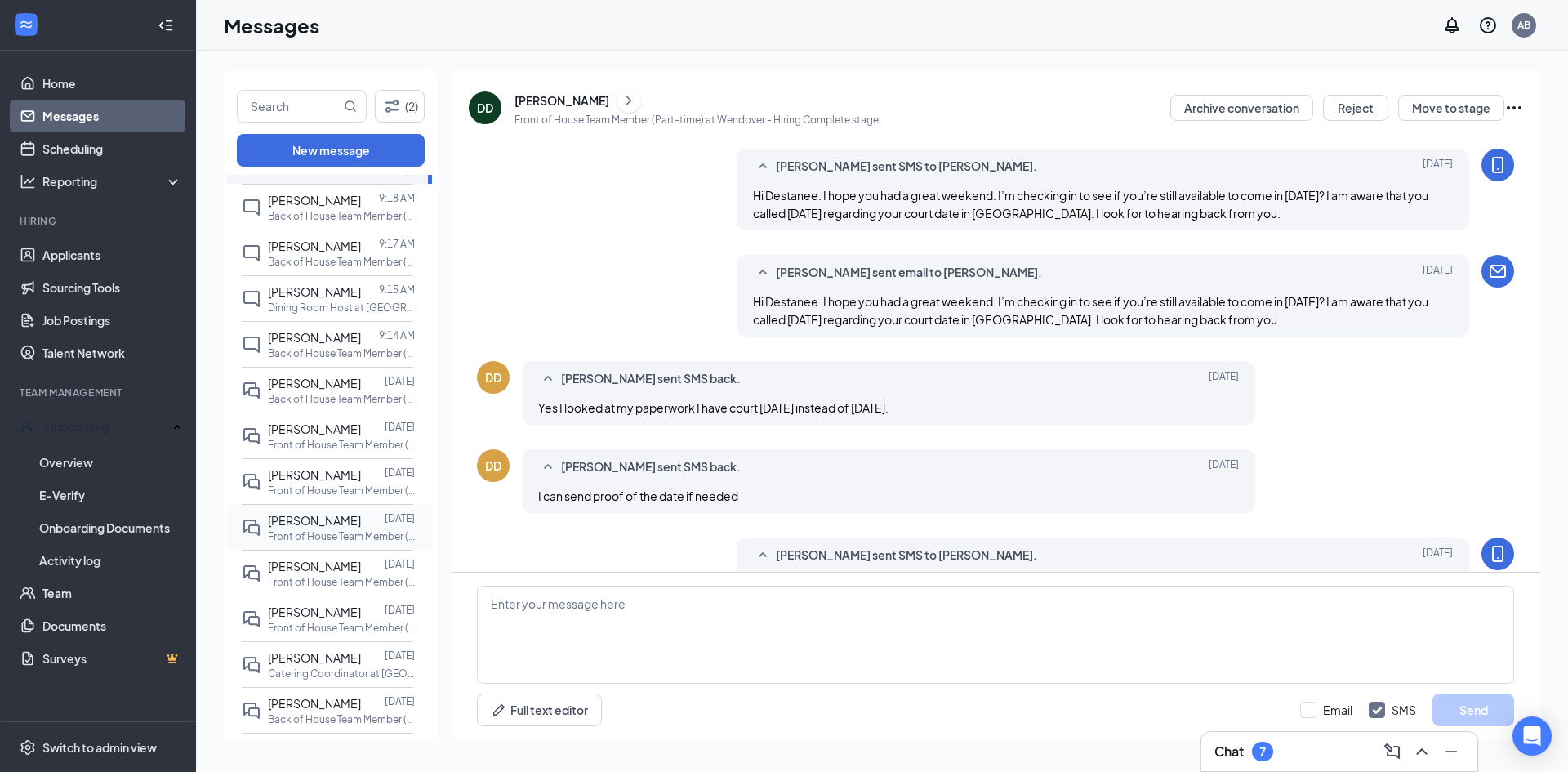
scroll to position [0, 0]
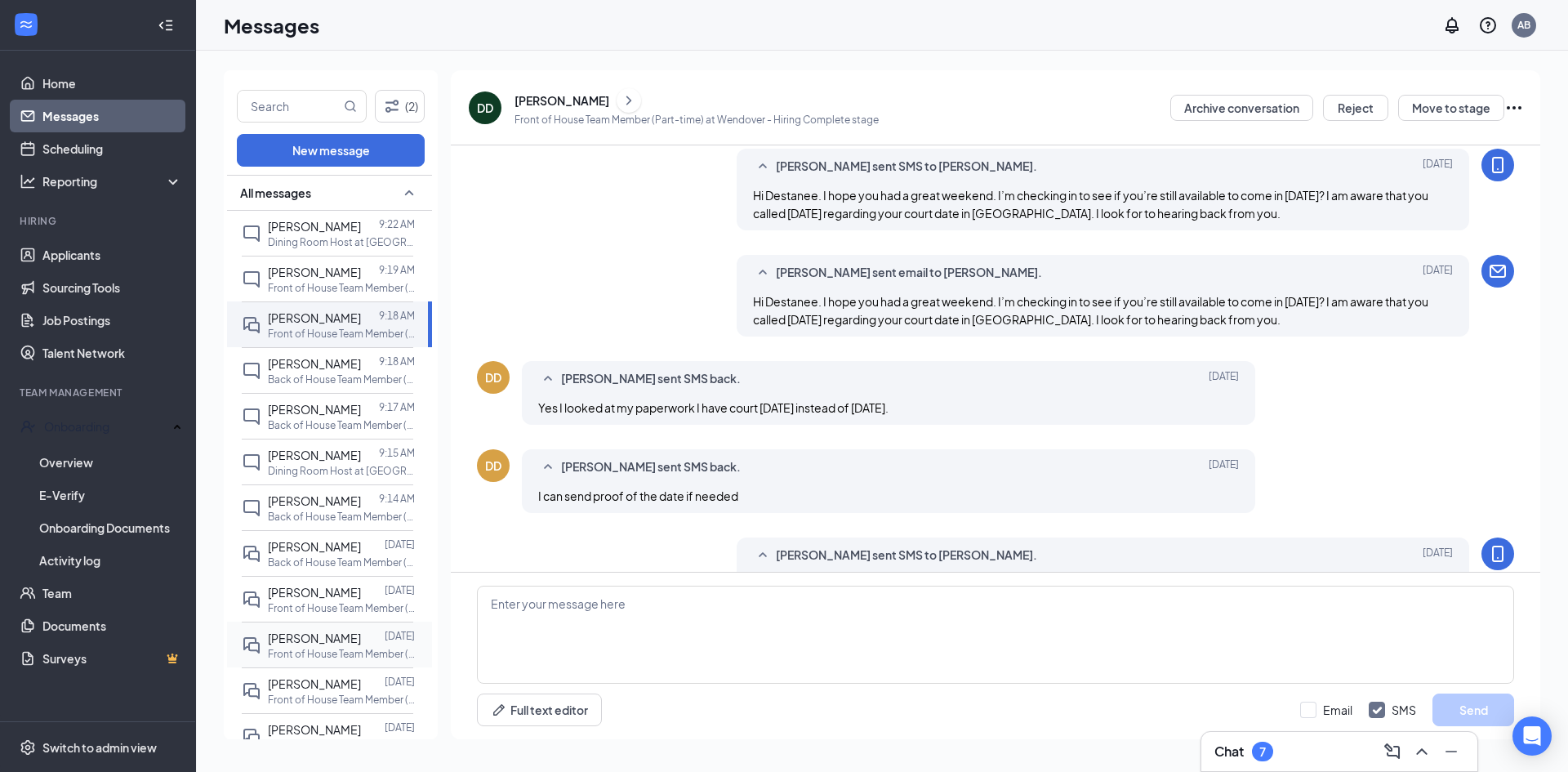
click at [324, 644] on span "[PERSON_NAME]" at bounding box center [314, 638] width 93 height 15
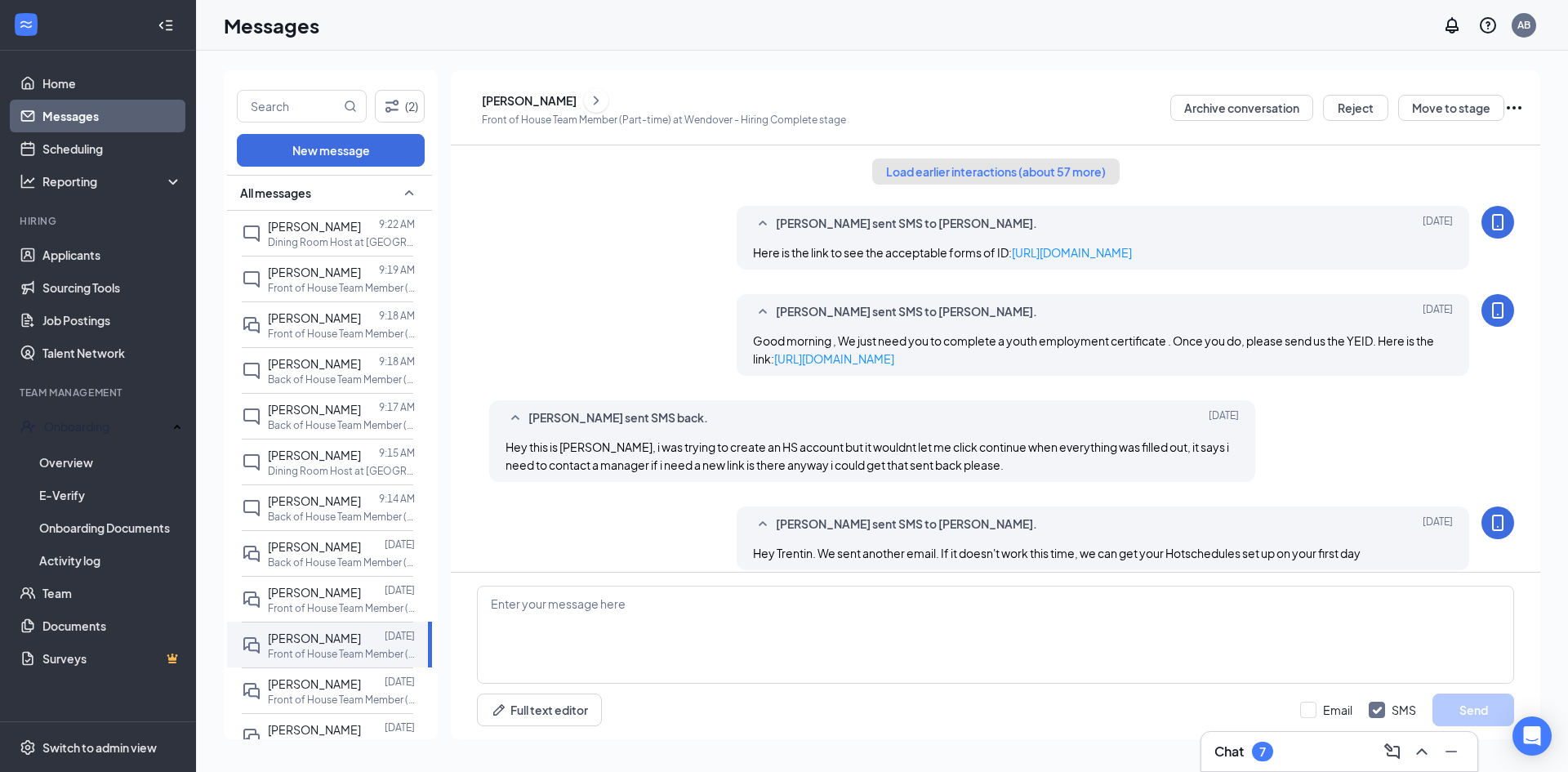
click at [994, 168] on button "Load earlier interactions (about 57 more)" at bounding box center [996, 172] width 248 height 26
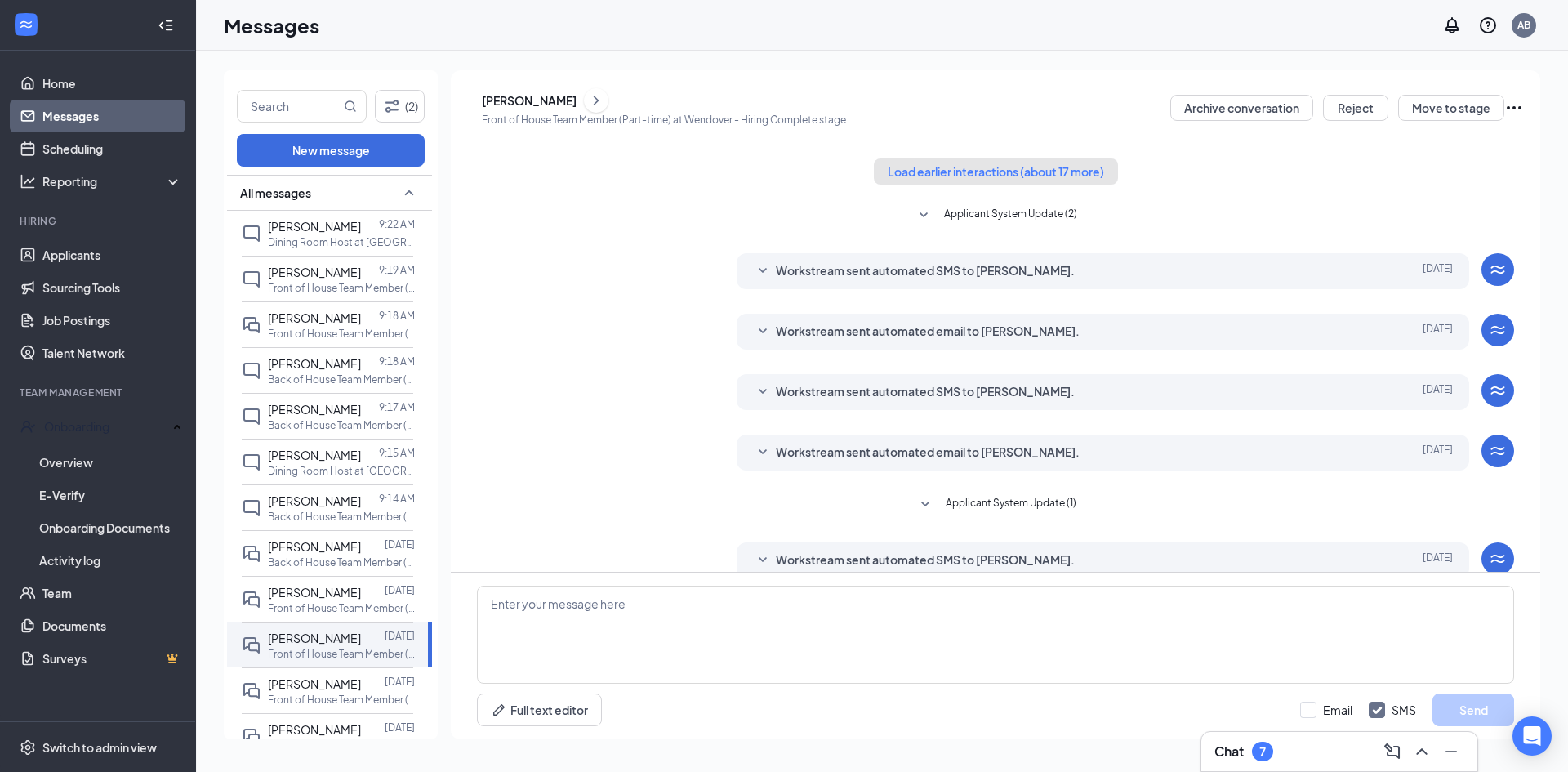
click at [994, 168] on button "Load earlier interactions (about 17 more)" at bounding box center [996, 172] width 244 height 26
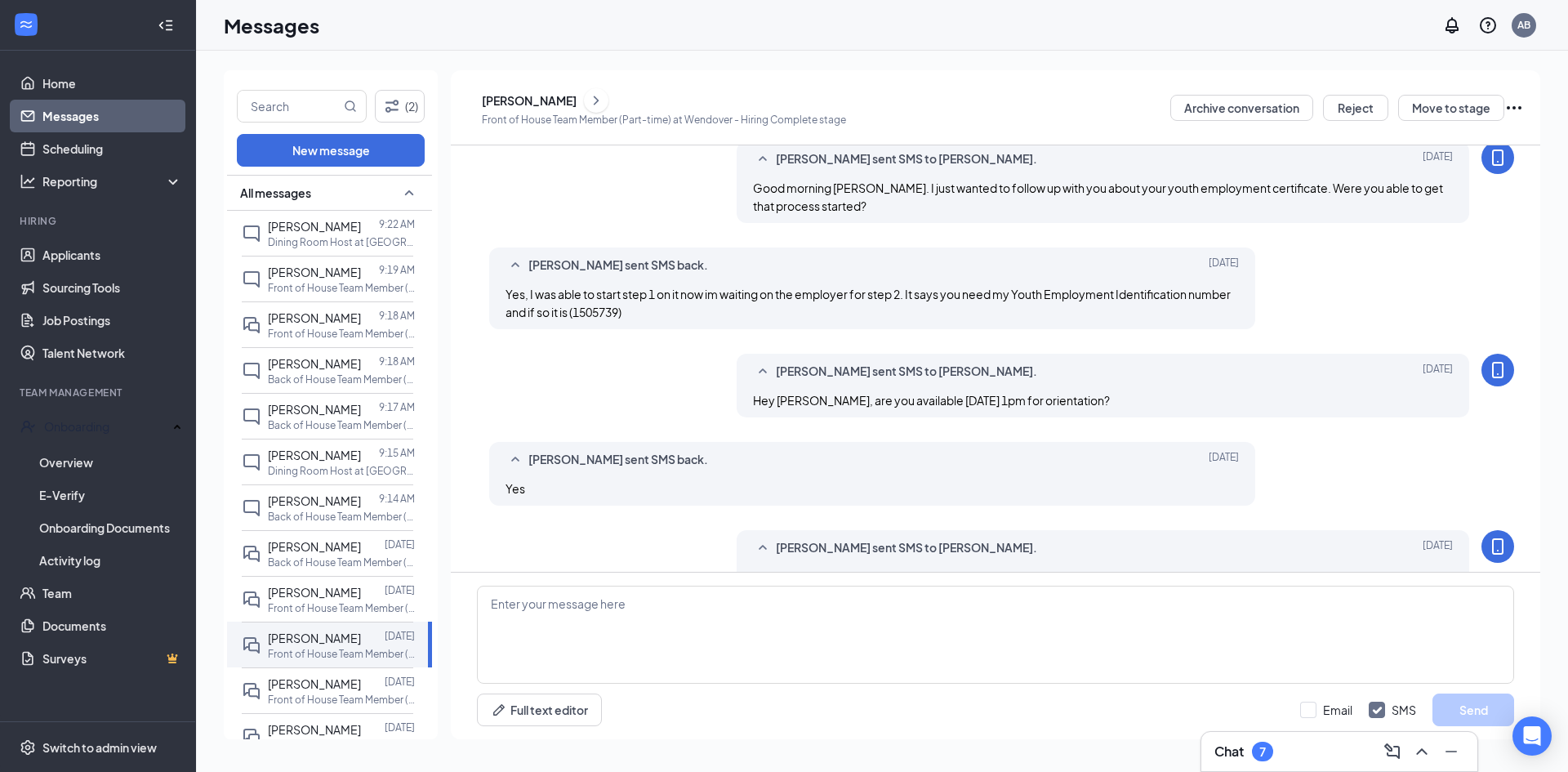
scroll to position [4737, 0]
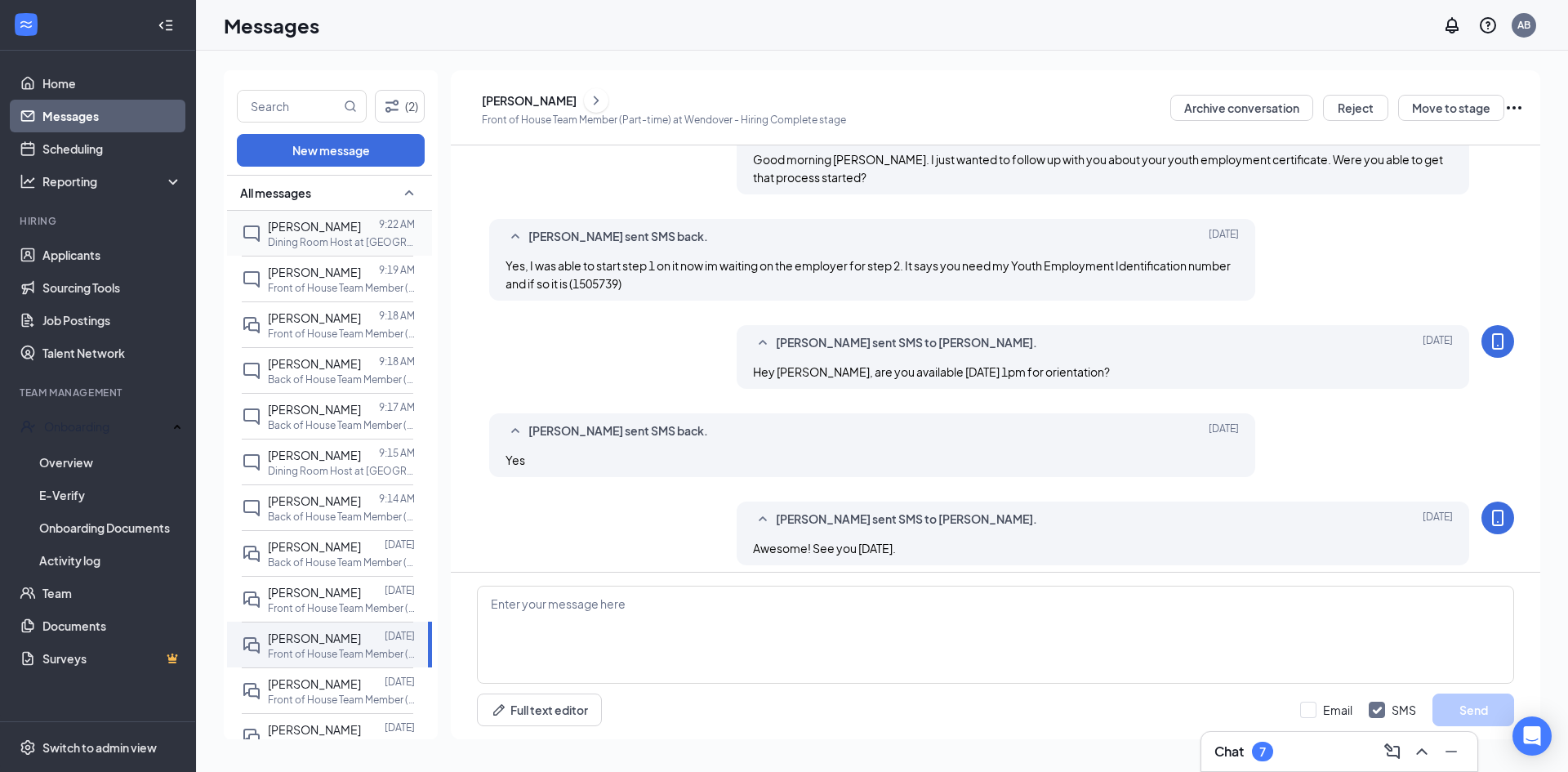
click at [323, 232] on span "[PERSON_NAME]" at bounding box center [314, 226] width 93 height 15
